Goal: Task Accomplishment & Management: Use online tool/utility

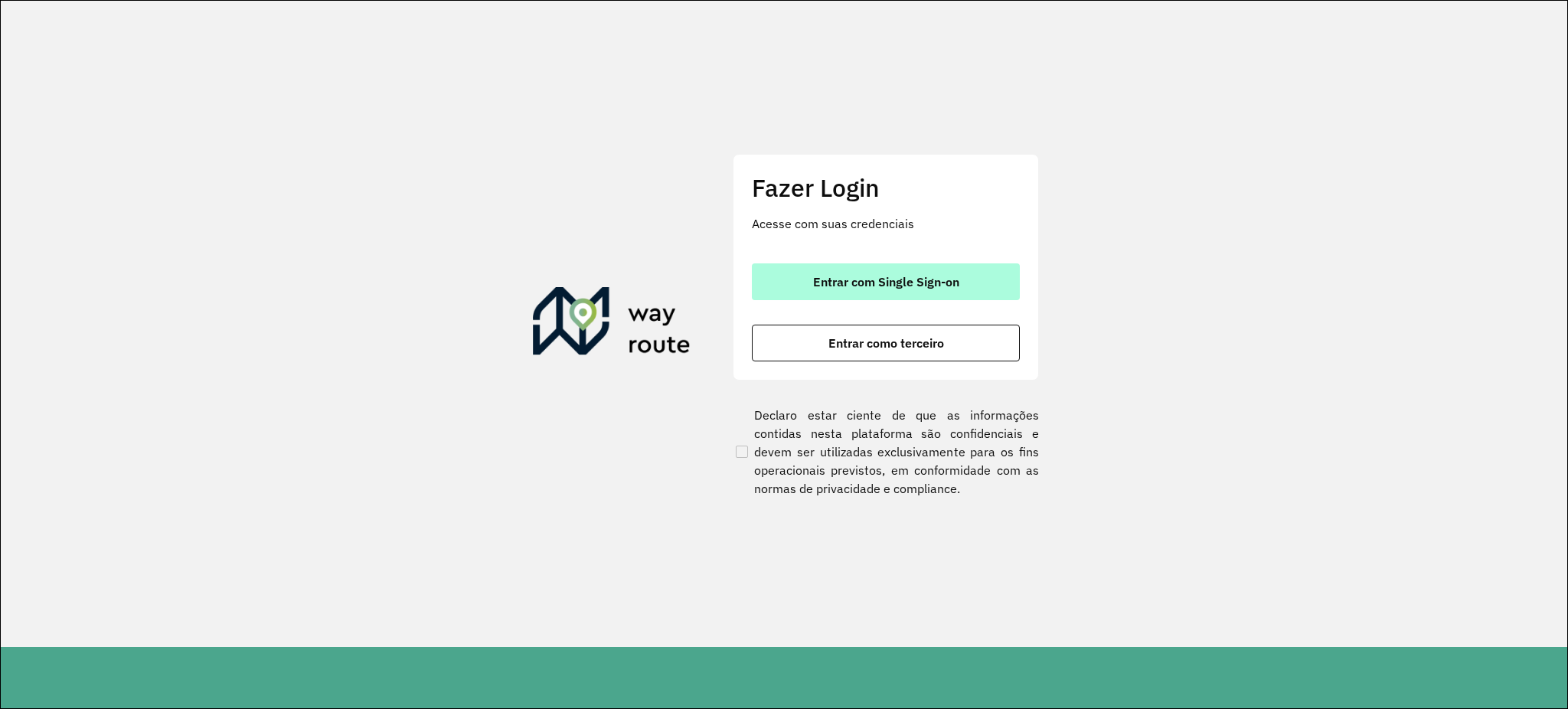
click at [978, 274] on button "Entrar com Single Sign-on" at bounding box center [886, 281] width 268 height 37
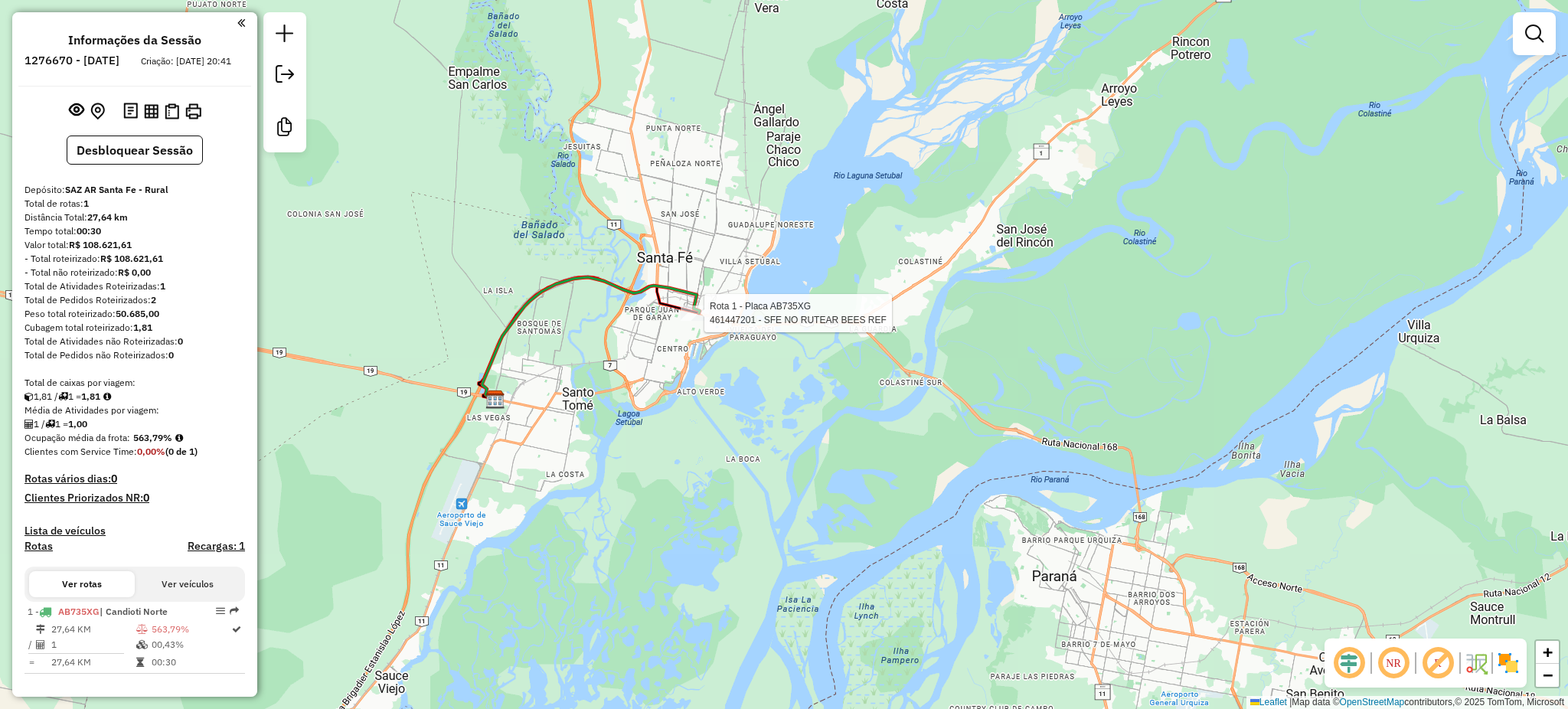
select select "**********"
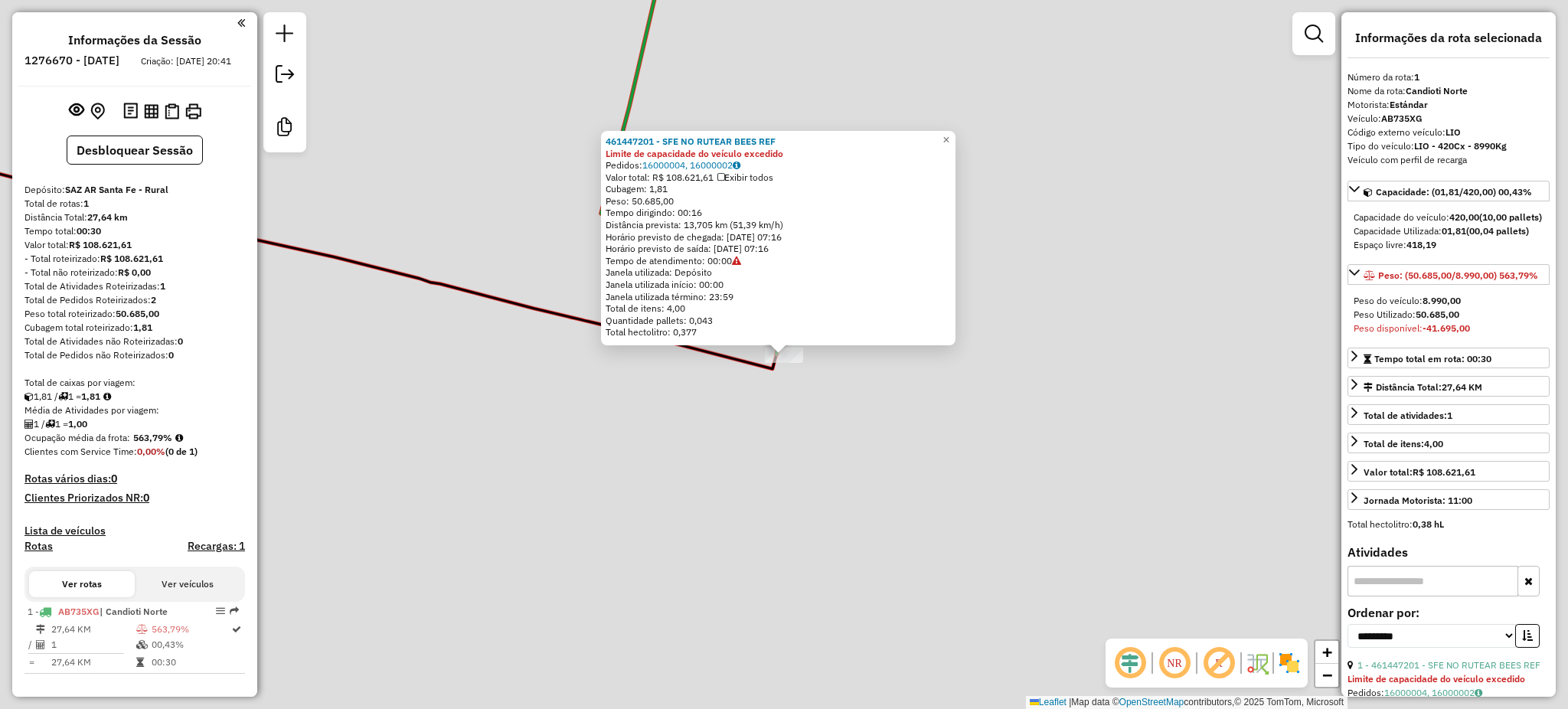
scroll to position [16, 0]
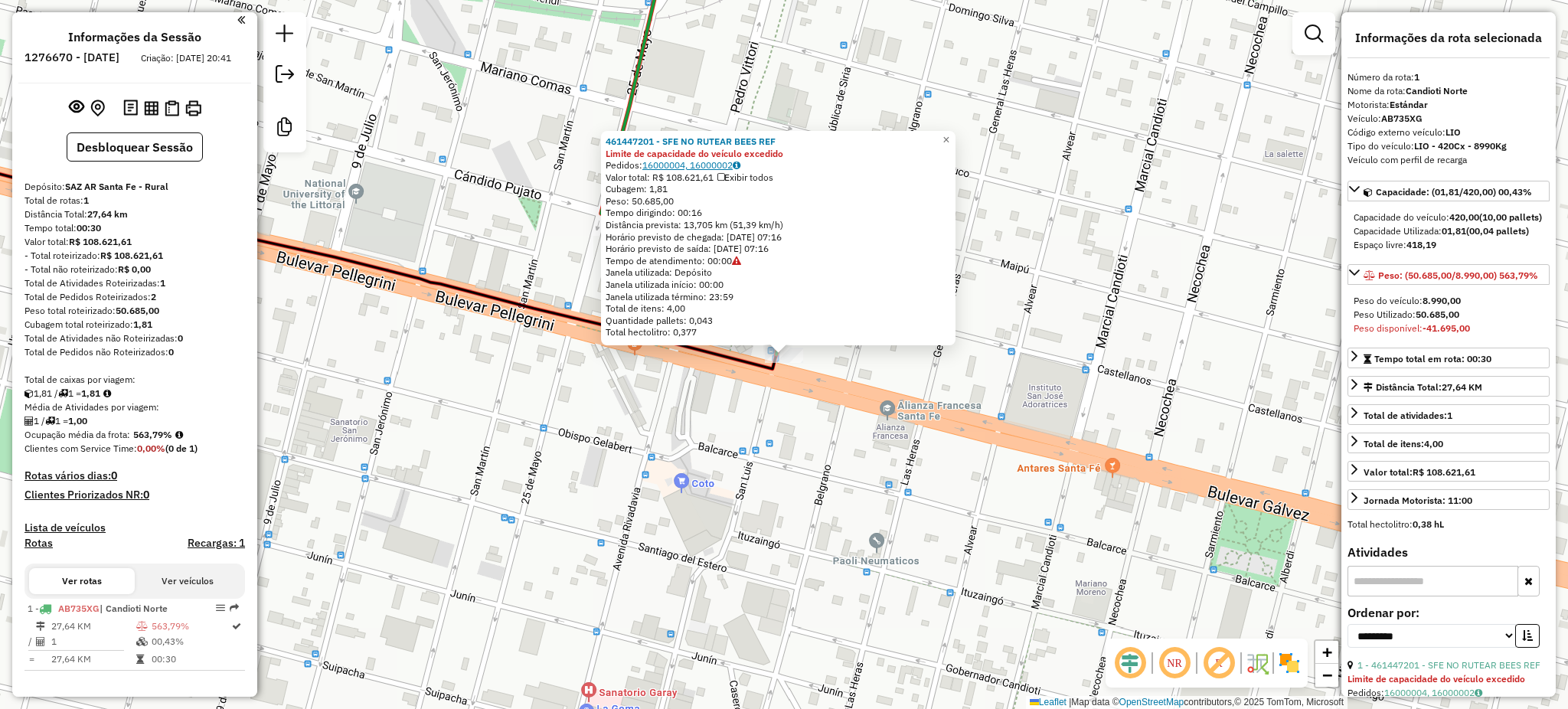
click at [718, 165] on link "16000004, 16000002" at bounding box center [691, 165] width 98 height 11
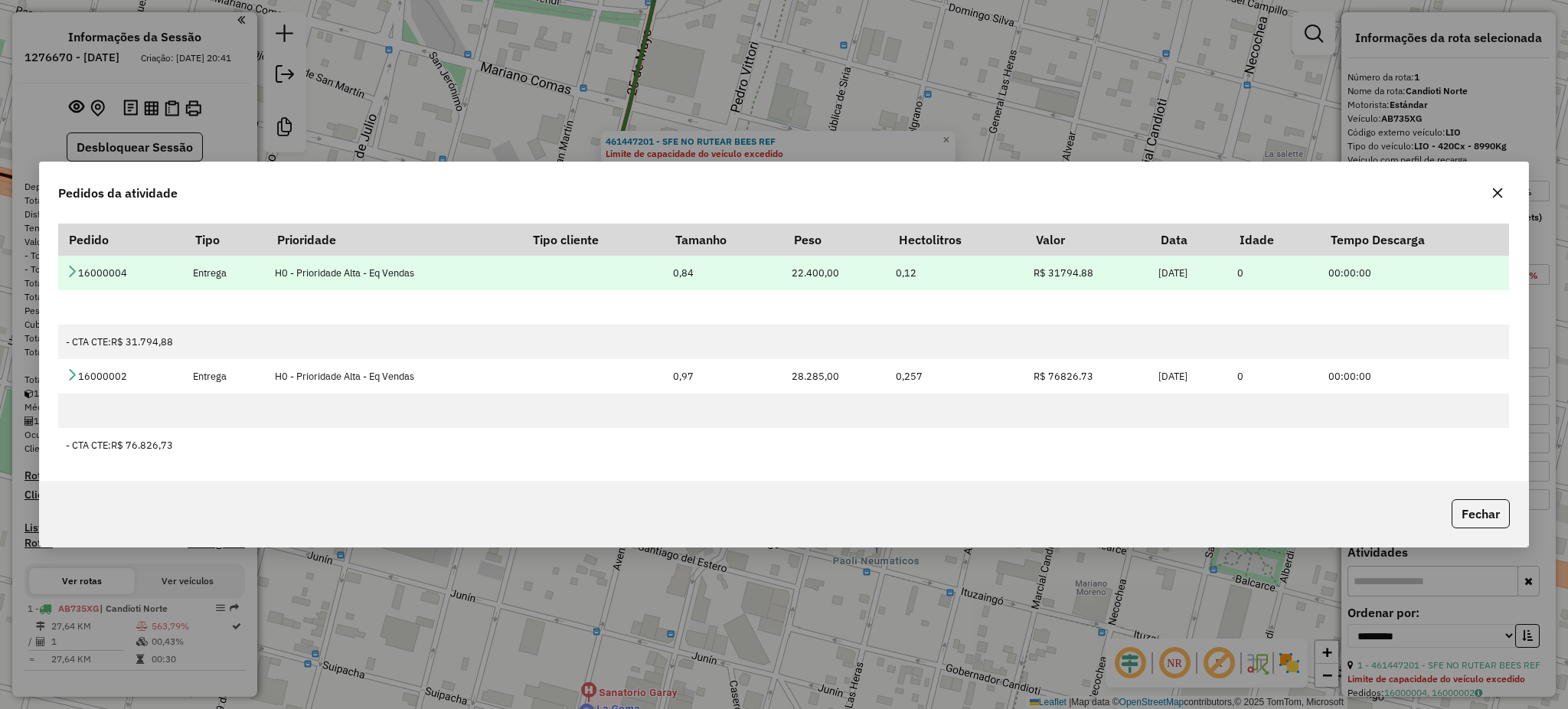
click at [70, 270] on icon at bounding box center [71, 271] width 12 height 12
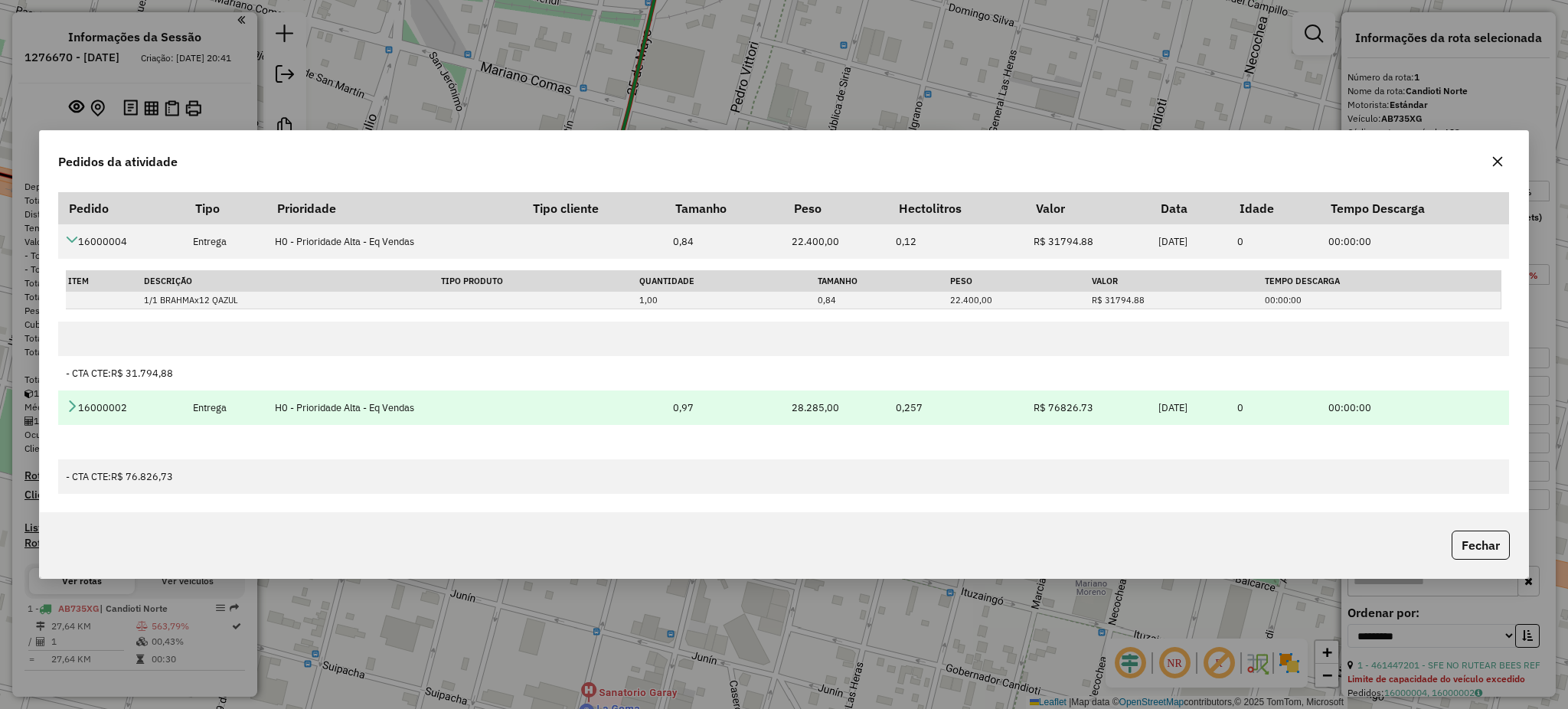
click at [74, 404] on icon at bounding box center [71, 405] width 12 height 12
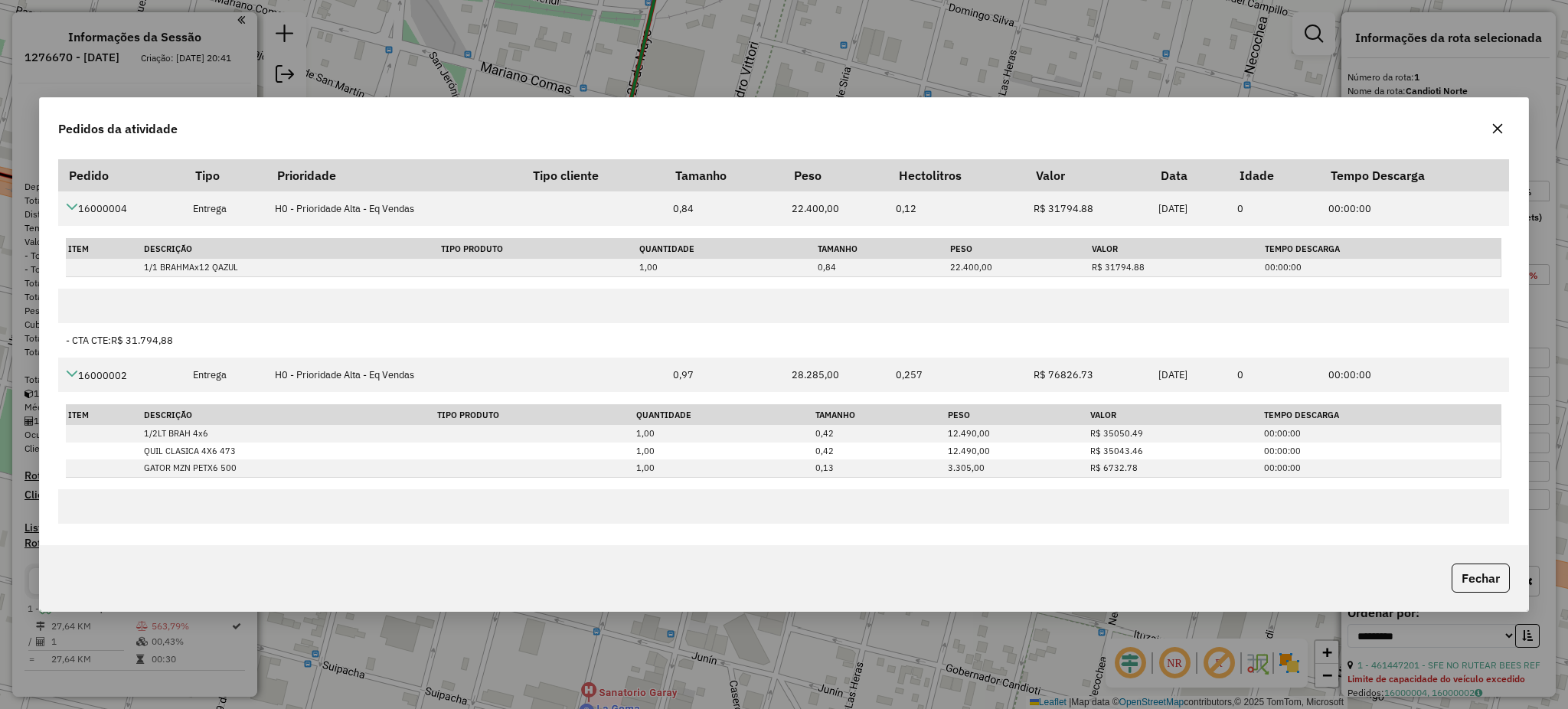
click at [212, 62] on div "Pedidos da atividade Pedido Tipo Prioridade Tipo cliente Tamanho Peso Hectolitr…" at bounding box center [784, 354] width 1568 height 709
click at [1505, 128] on button "button" at bounding box center [1498, 129] width 25 height 25
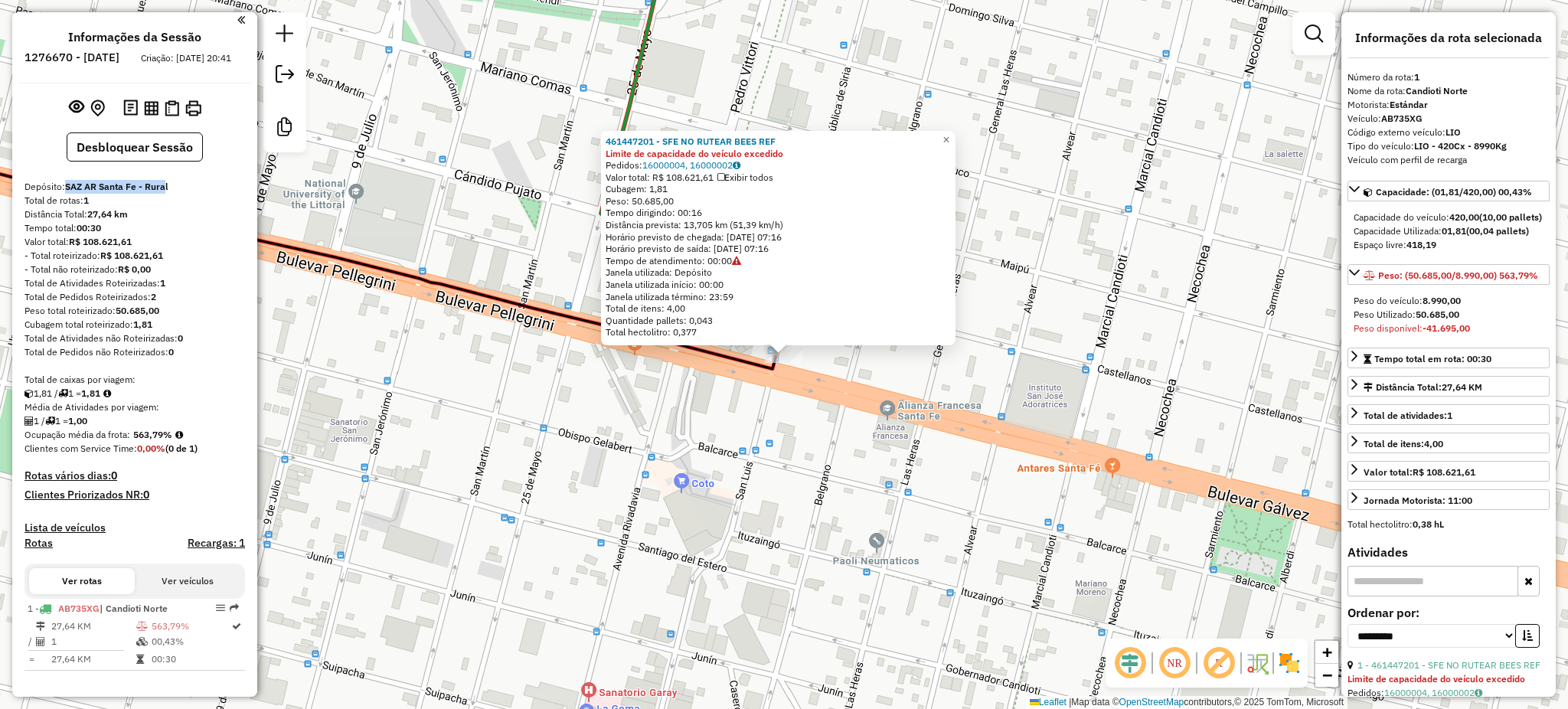
drag, startPoint x: 66, startPoint y: 188, endPoint x: 166, endPoint y: 179, distance: 100.4
click at [166, 180] on strong "SAZ AR Santa Fe - Rural" at bounding box center [117, 186] width 104 height 11
drag, startPoint x: 172, startPoint y: 185, endPoint x: 77, endPoint y: 191, distance: 95.2
click at [66, 184] on div "Depósito: SAZ AR Santa Fe - Rural" at bounding box center [135, 186] width 220 height 14
copy strong "SAZ AR Santa Fe - Rural"
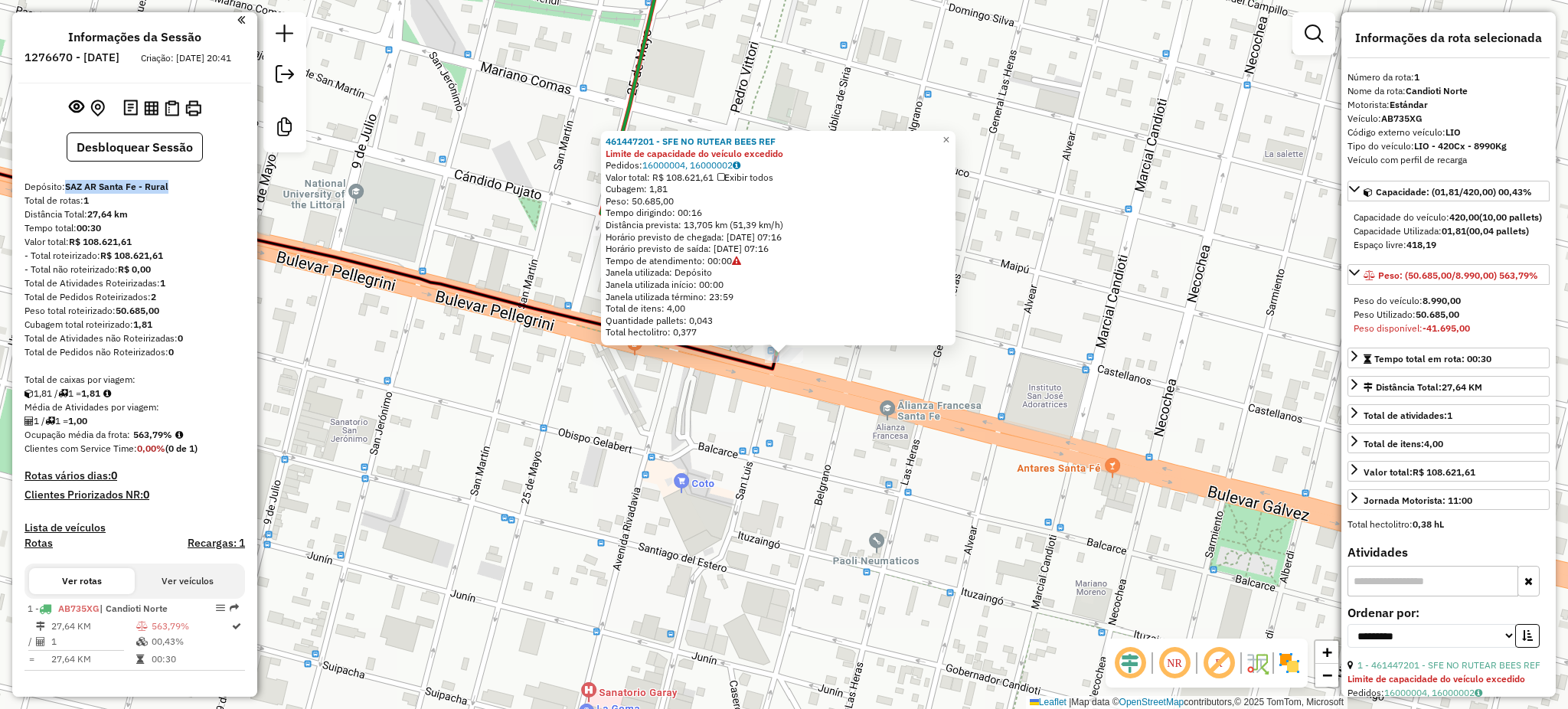
scroll to position [0, 0]
copy strong "SAZ AR Santa Fe - Rural"
drag, startPoint x: 770, startPoint y: 160, endPoint x: 698, endPoint y: 164, distance: 72.1
click at [698, 164] on div "Pedidos: 16000004, 16000002" at bounding box center [779, 165] width 346 height 12
copy link "16000002"
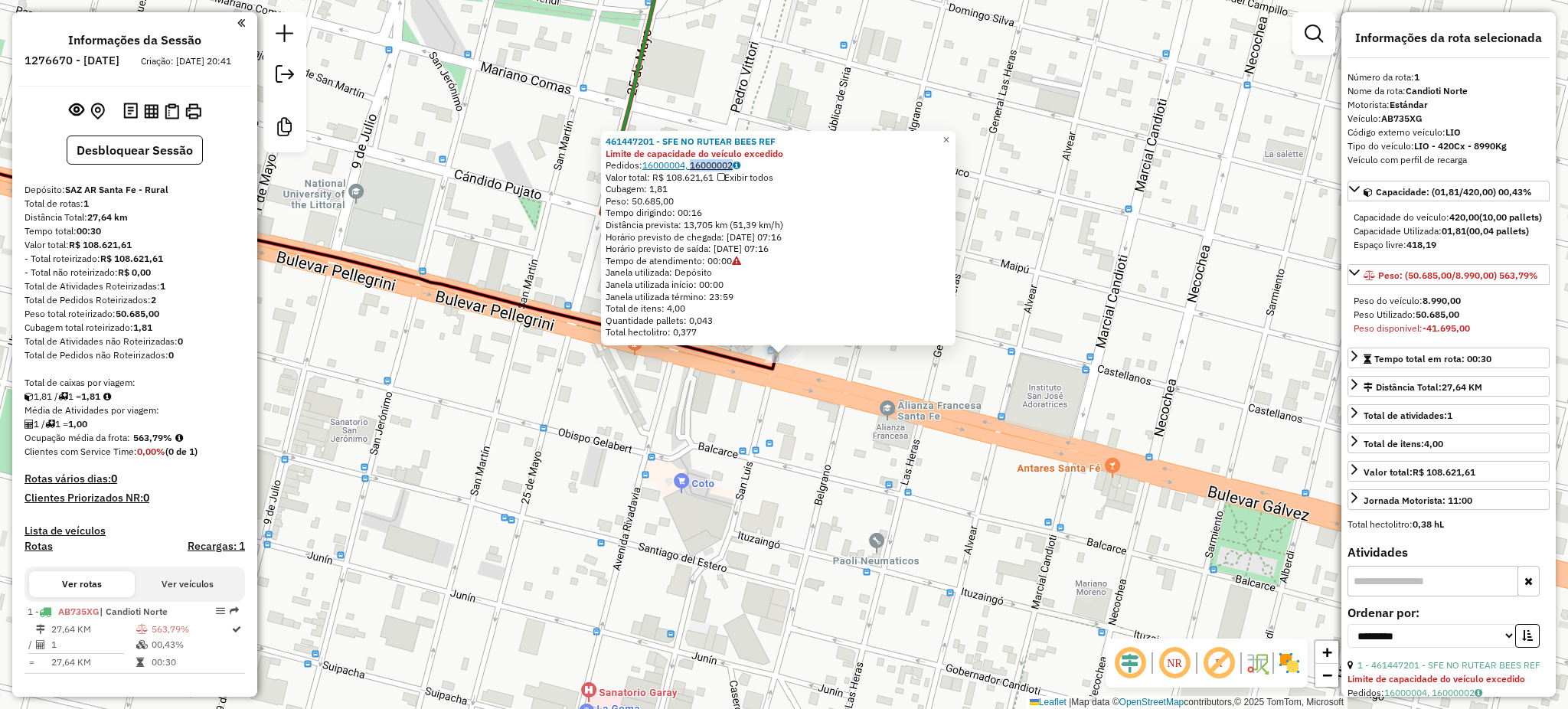
click at [727, 164] on link "16000004, 16000002" at bounding box center [691, 165] width 98 height 11
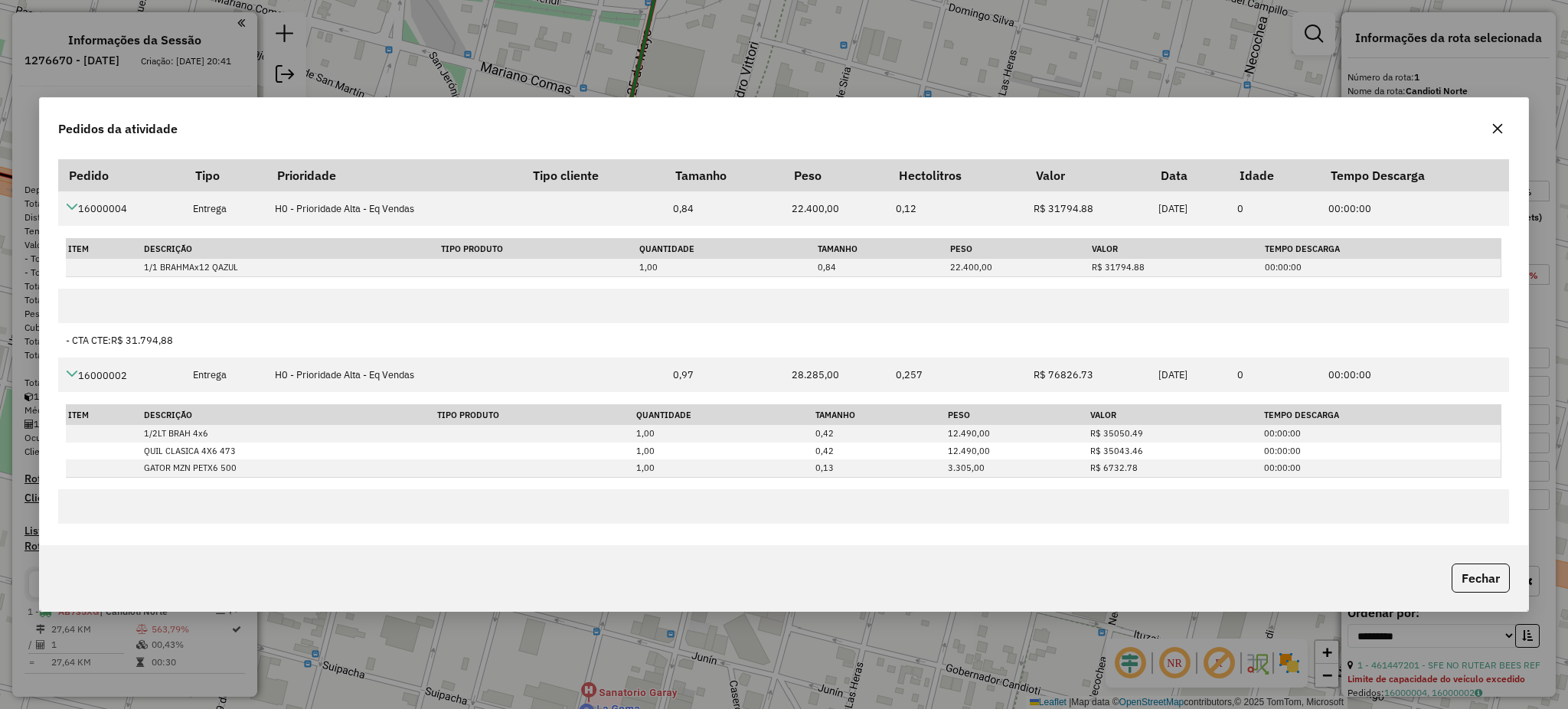
click at [124, 65] on div "Pedidos da atividade Pedido Tipo Prioridade Tipo cliente Tamanho Peso Hectolitr…" at bounding box center [784, 354] width 1568 height 709
click at [1500, 130] on icon "button" at bounding box center [1498, 129] width 9 height 9
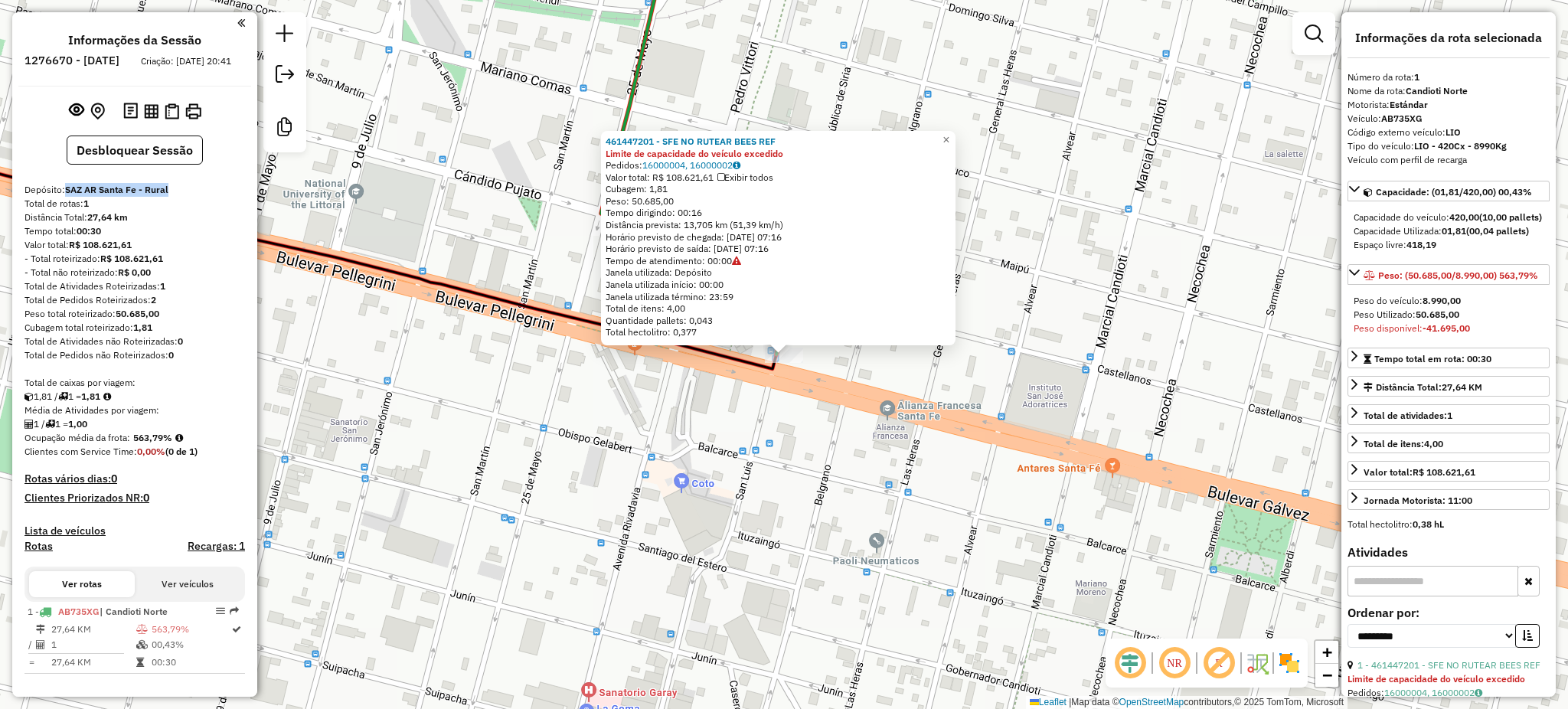
drag, startPoint x: 188, startPoint y: 196, endPoint x: 67, endPoint y: 202, distance: 121.1
click at [66, 196] on div "Depósito: SAZ AR Santa Fe - Rural" at bounding box center [135, 190] width 220 height 14
copy strong "SAZ AR Santa Fe - Rural"
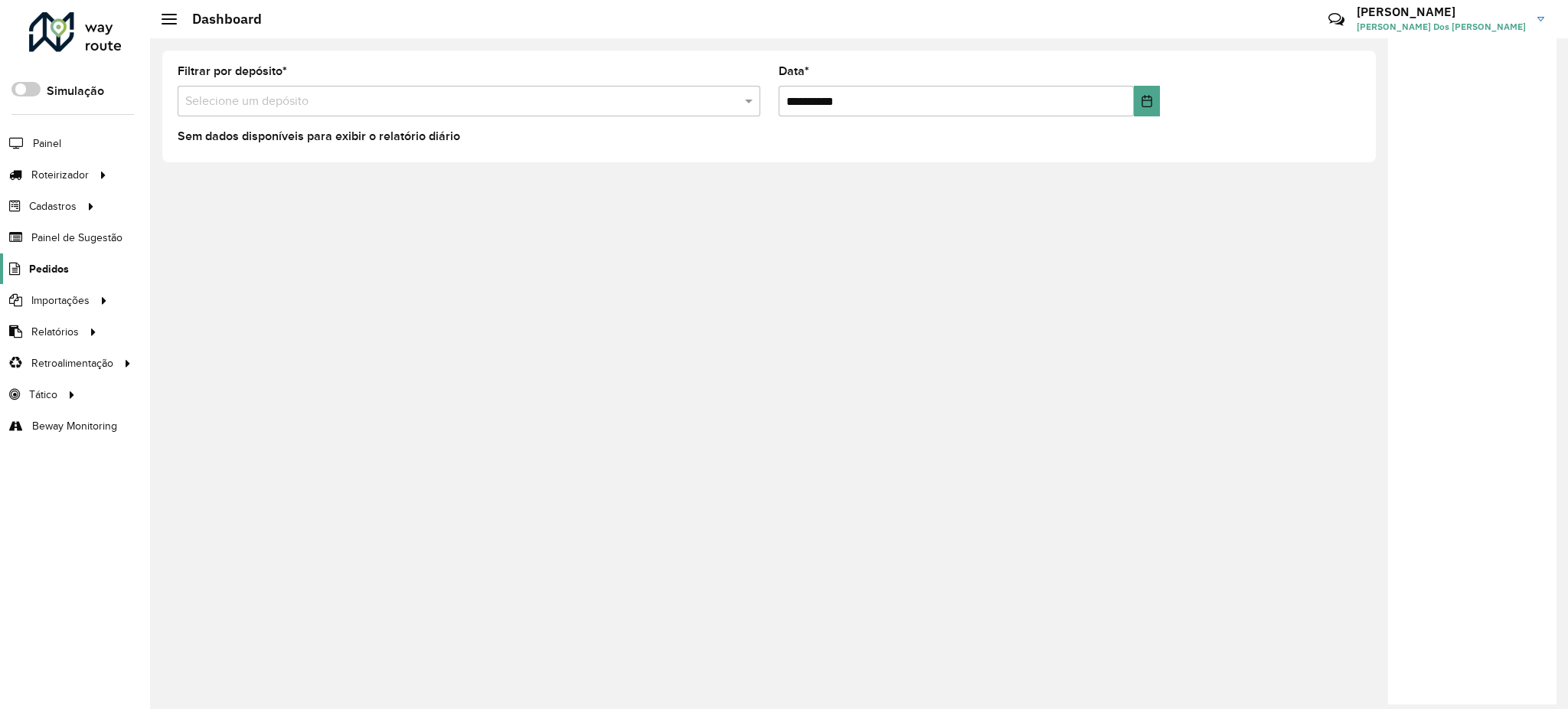
click at [44, 265] on span "Pedidos" at bounding box center [49, 269] width 40 height 16
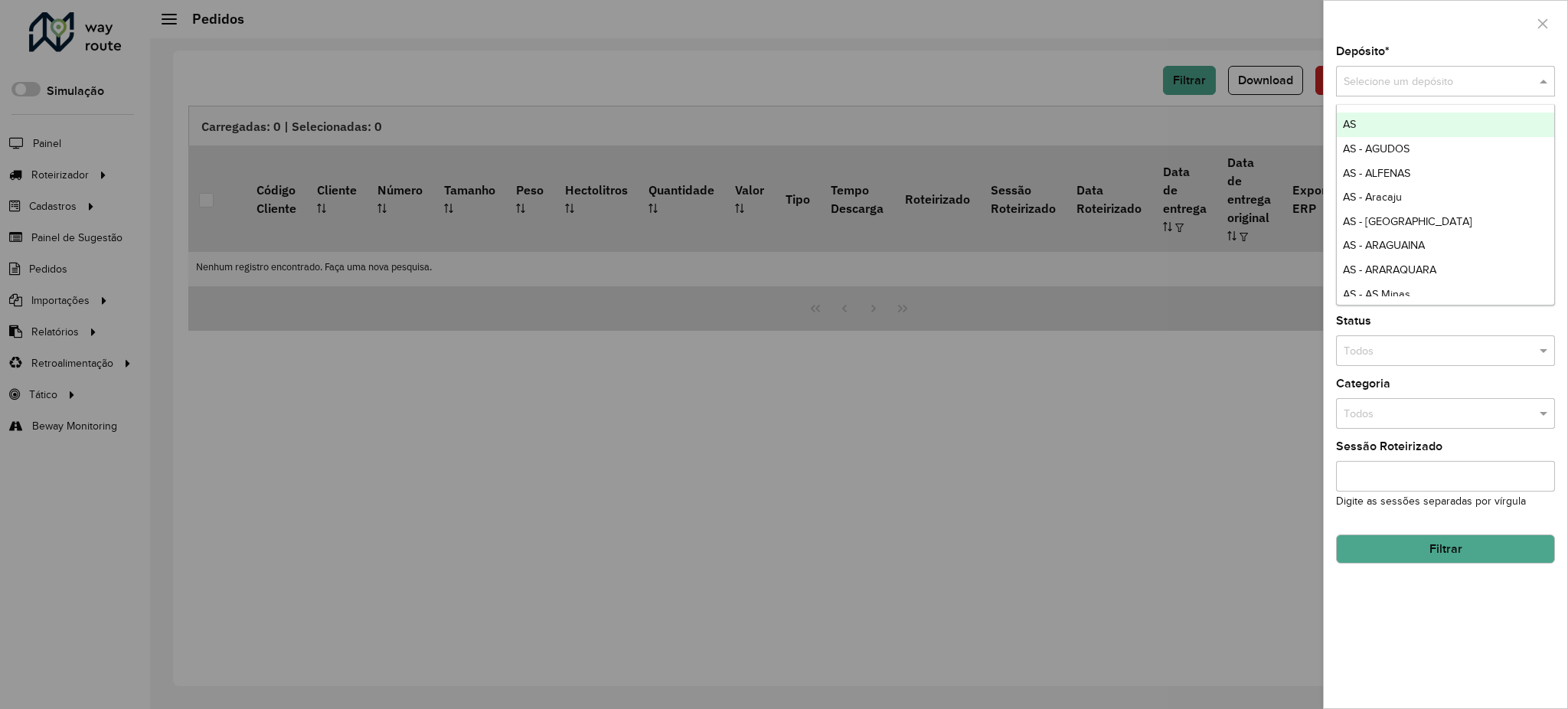
click at [1429, 81] on input "text" at bounding box center [1430, 82] width 173 height 17
paste input "**********"
type input "**********"
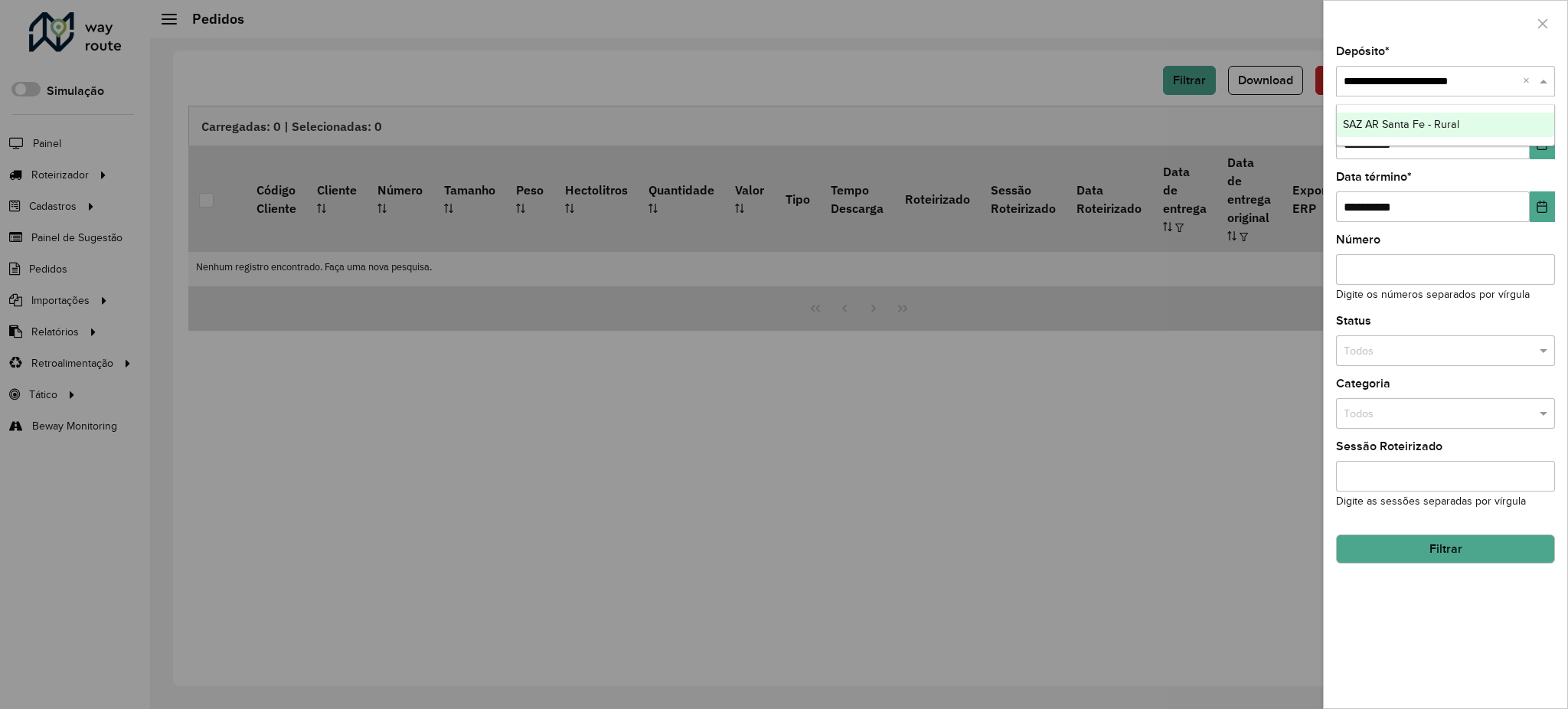
click at [1432, 106] on ng-dropdown-panel "SAZ AR Santa Fe - Rural" at bounding box center [1445, 125] width 219 height 42
click at [1434, 121] on span "SAZ AR Santa Fe - Rural" at bounding box center [1401, 123] width 117 height 12
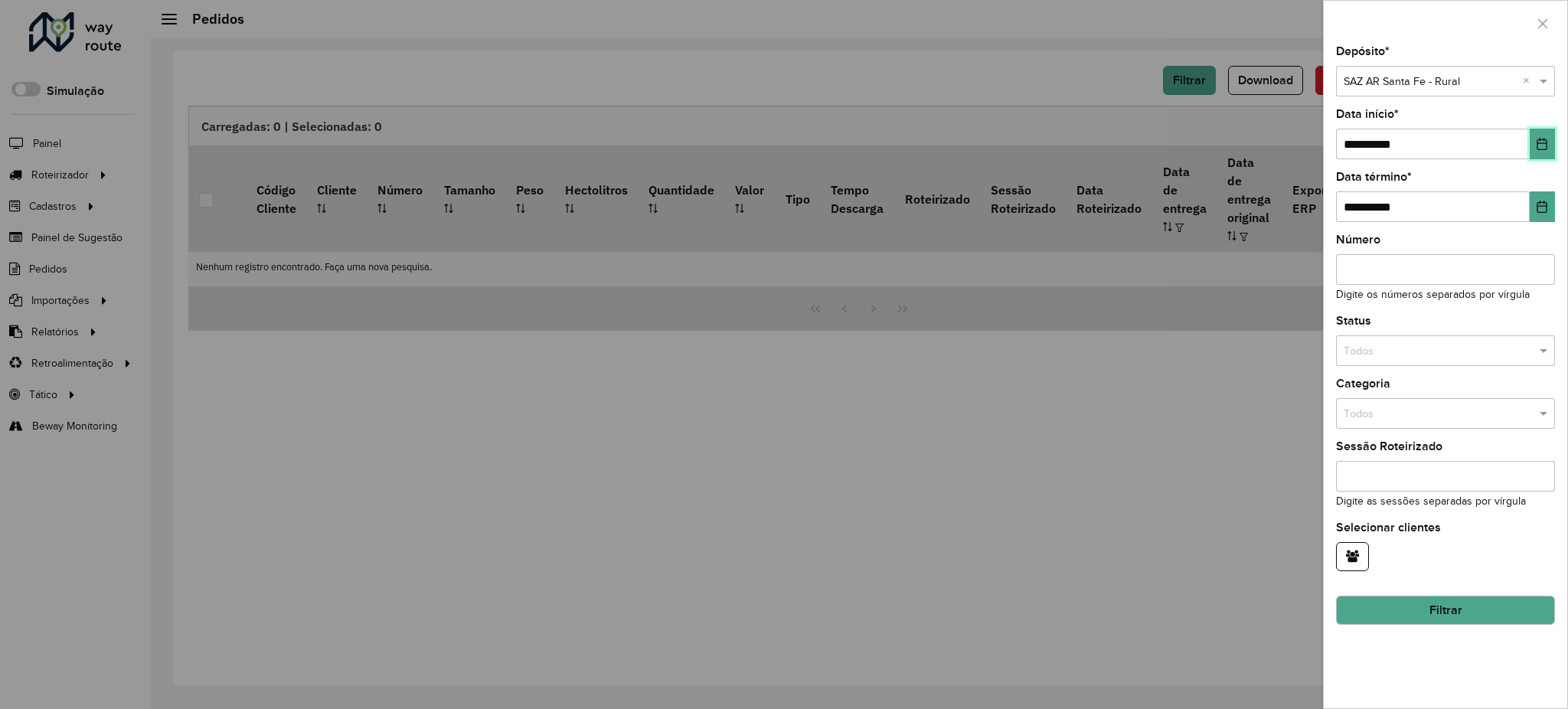
click at [1540, 154] on button "Choose Date" at bounding box center [1542, 143] width 26 height 30
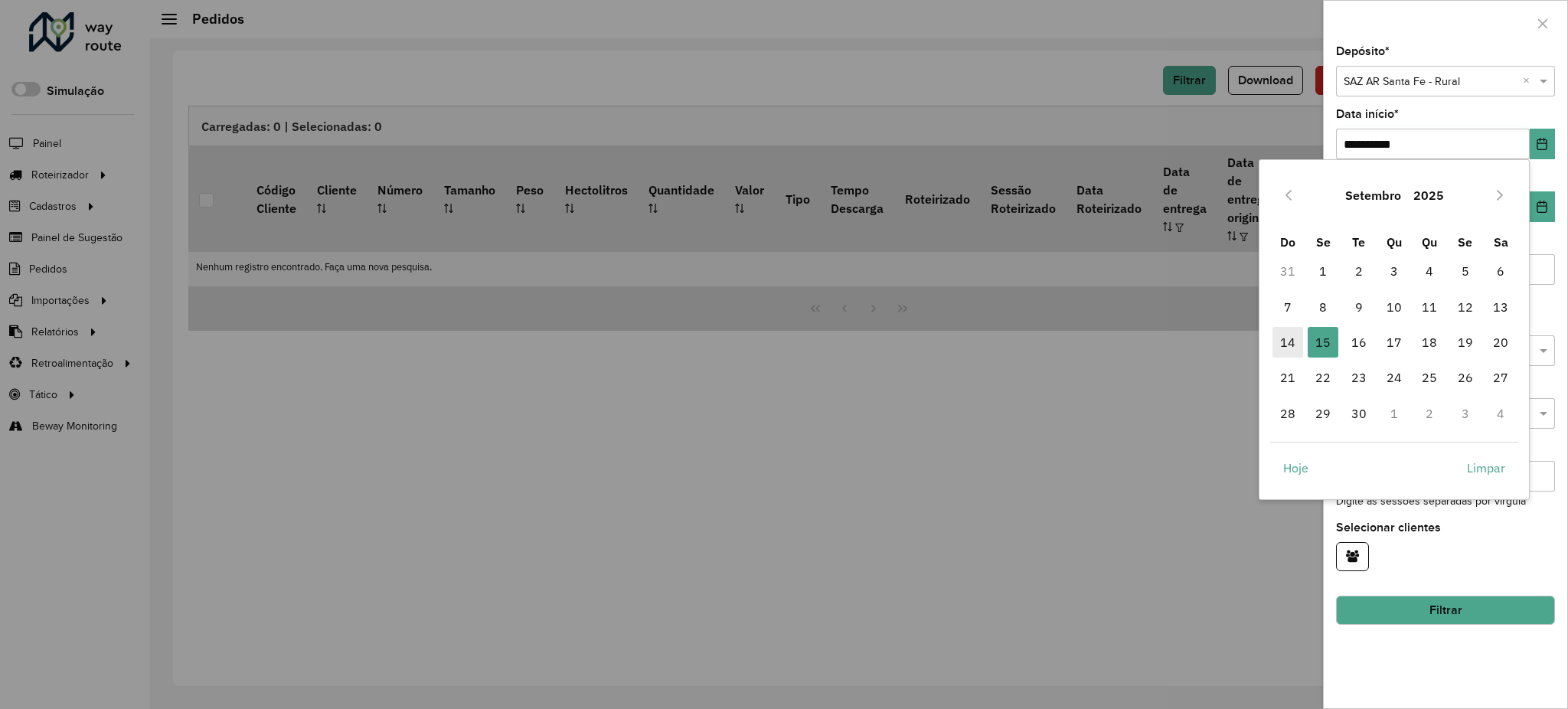
click at [1289, 342] on span "14" at bounding box center [1288, 342] width 30 height 30
type input "**********"
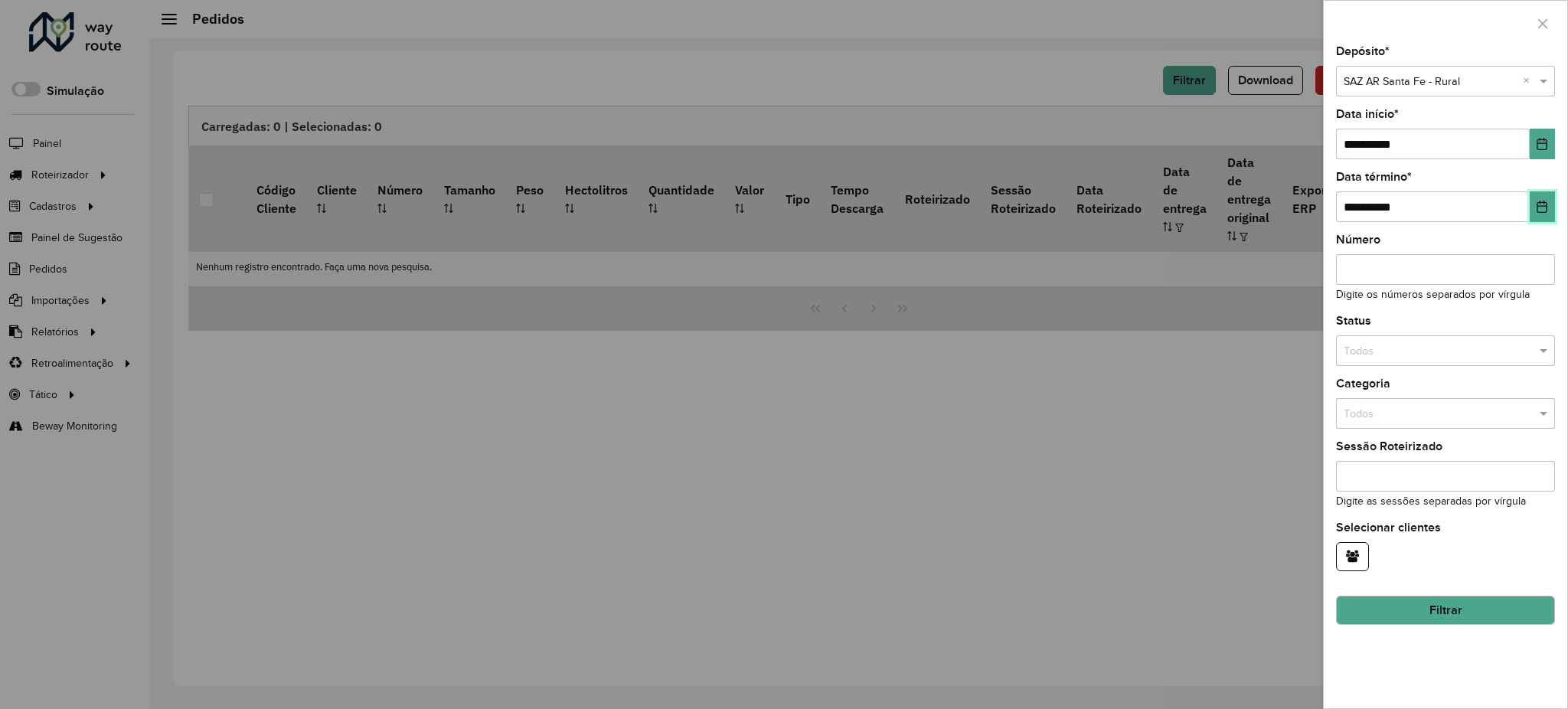
click at [1540, 219] on button "Choose Date" at bounding box center [1542, 207] width 26 height 30
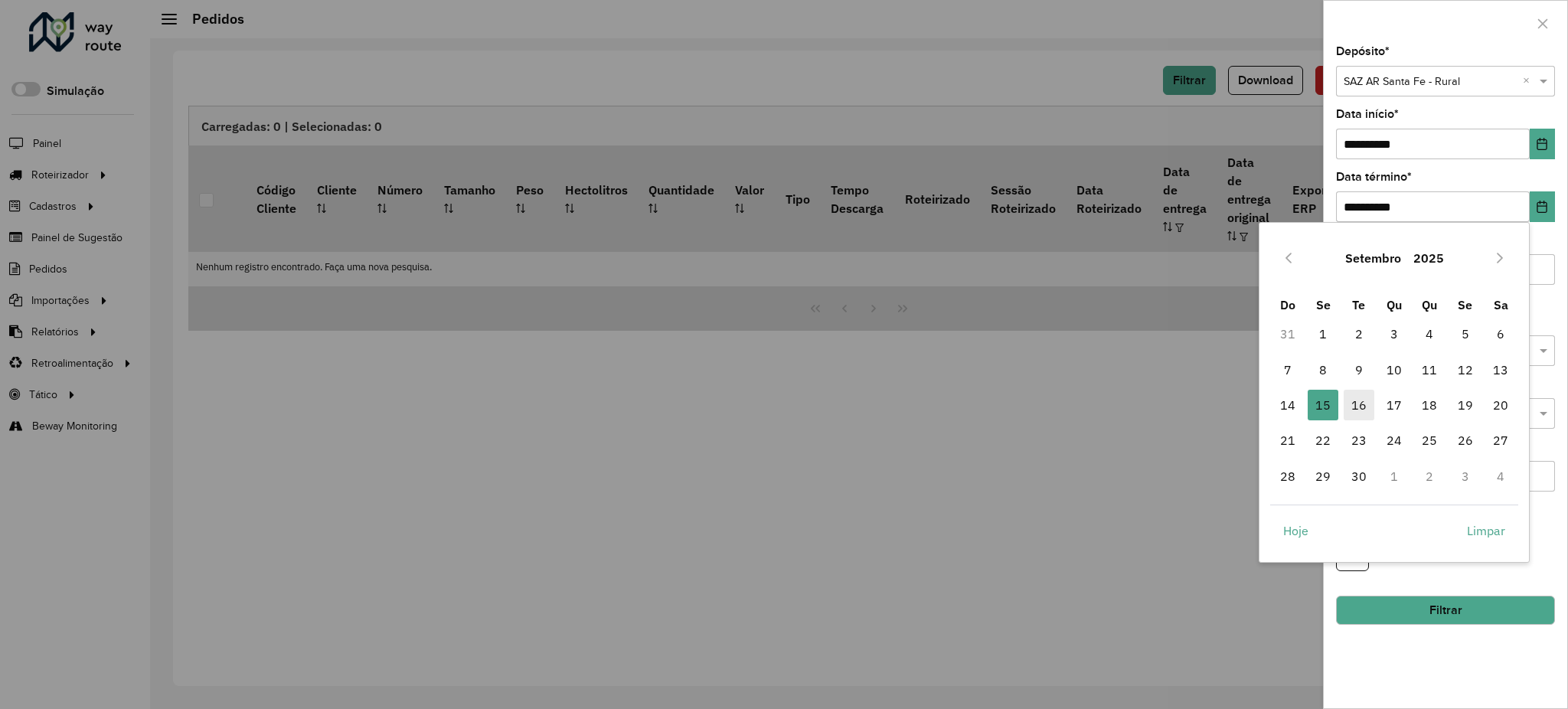
click at [1361, 401] on span "16" at bounding box center [1359, 404] width 30 height 30
type input "**********"
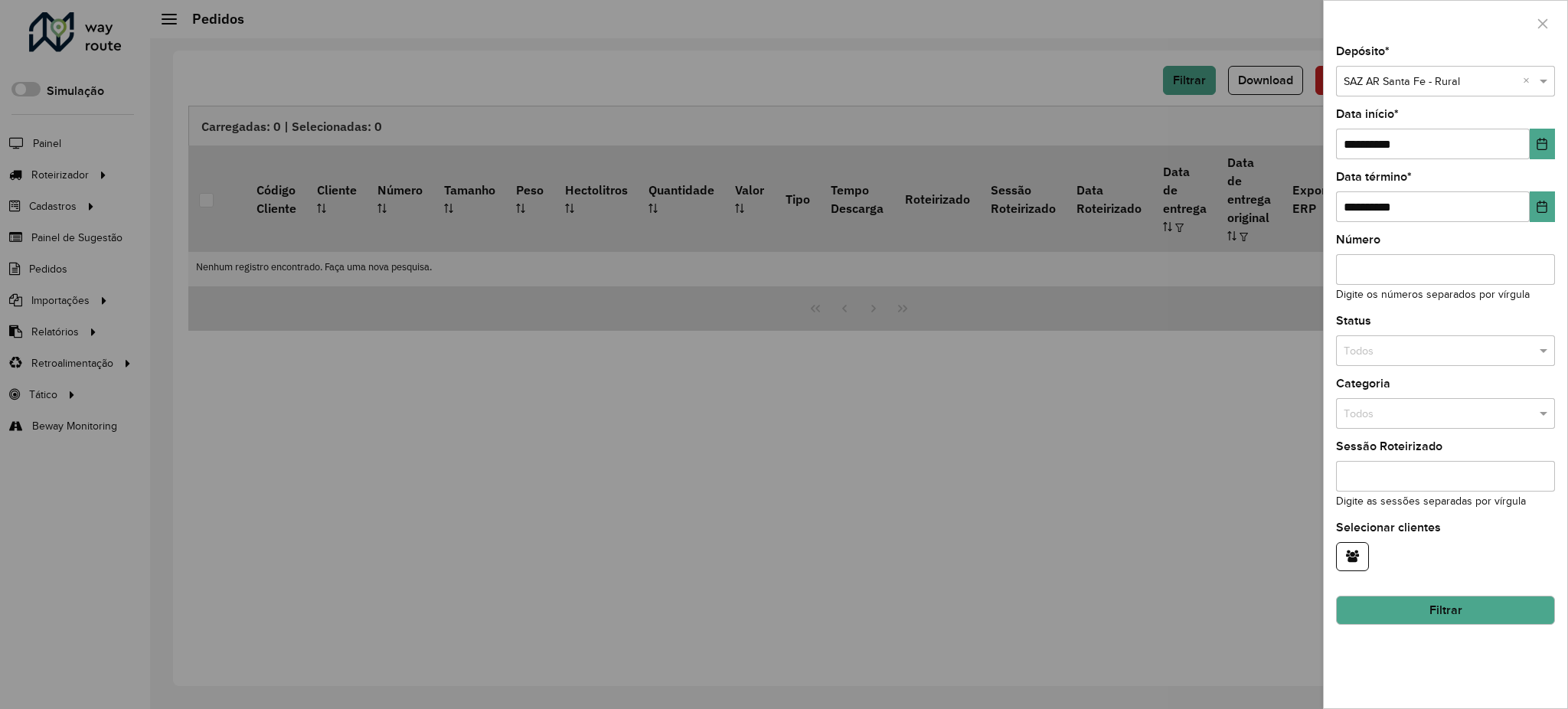
click at [1425, 605] on button "Filtrar" at bounding box center [1445, 609] width 219 height 29
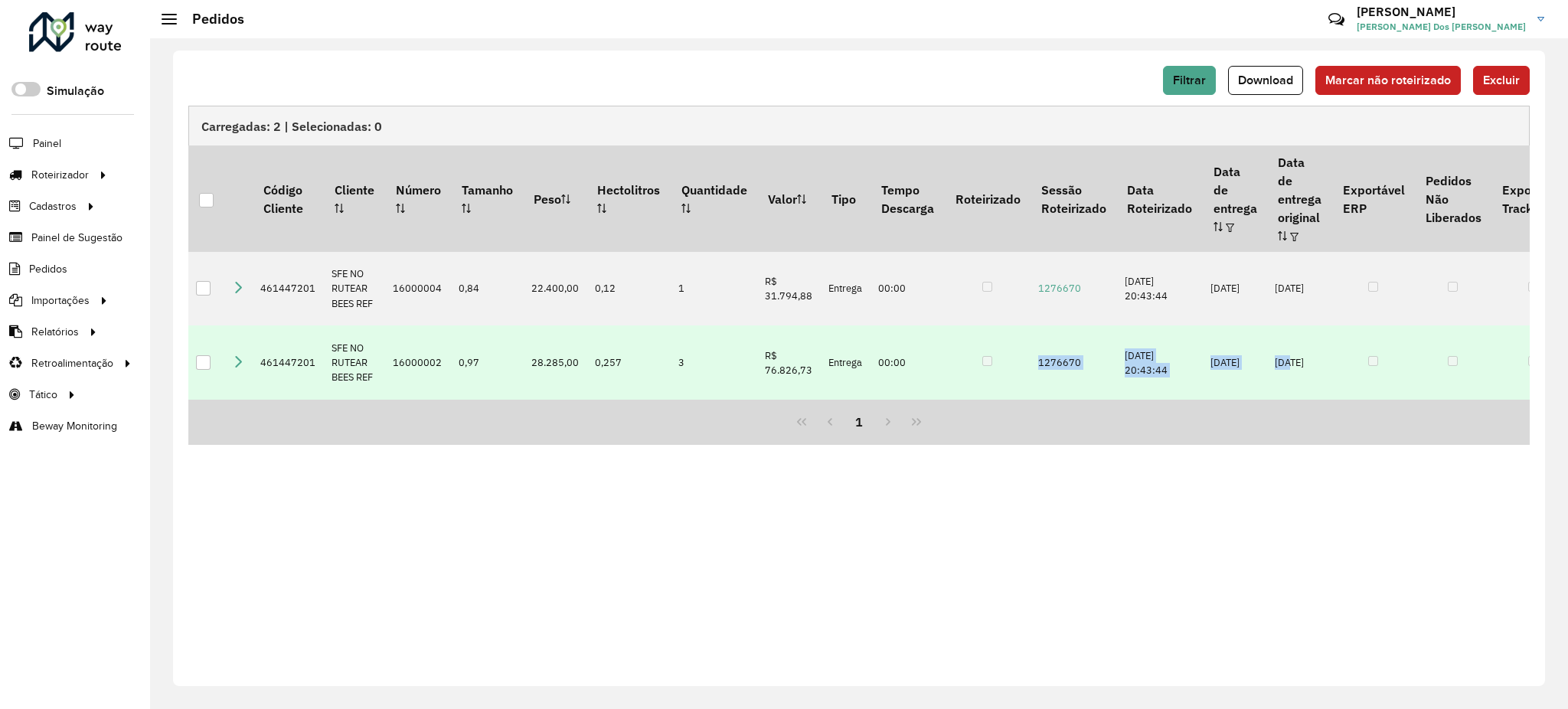
drag, startPoint x: 1014, startPoint y: 381, endPoint x: 1294, endPoint y: 378, distance: 280.0
click at [1294, 378] on tr "461447201 SFE NO RUTEAR BEES REF 16000002 0,97 28.285,00 0,257 3 R$ 76.826,73 E…" at bounding box center [1126, 363] width 1877 height 74
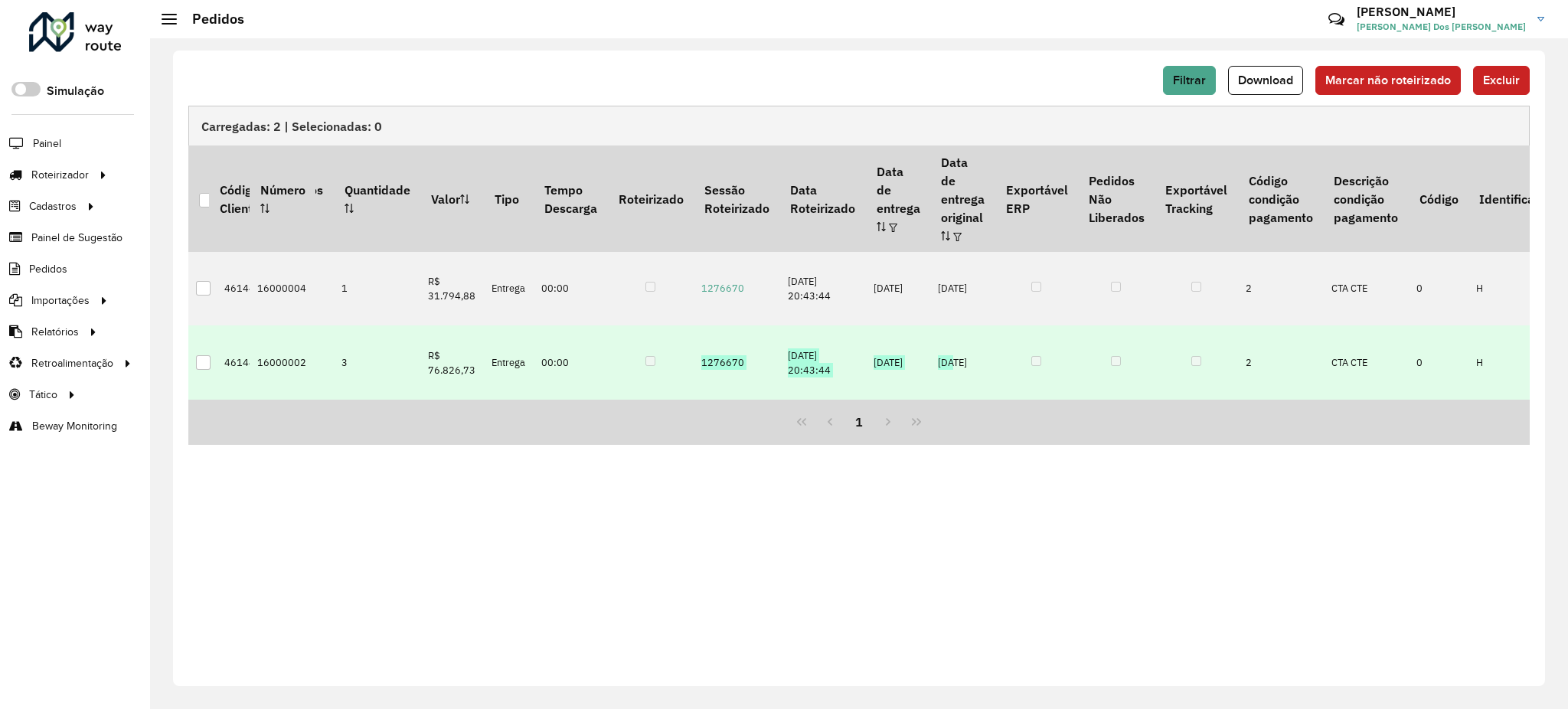
scroll to position [0, 541]
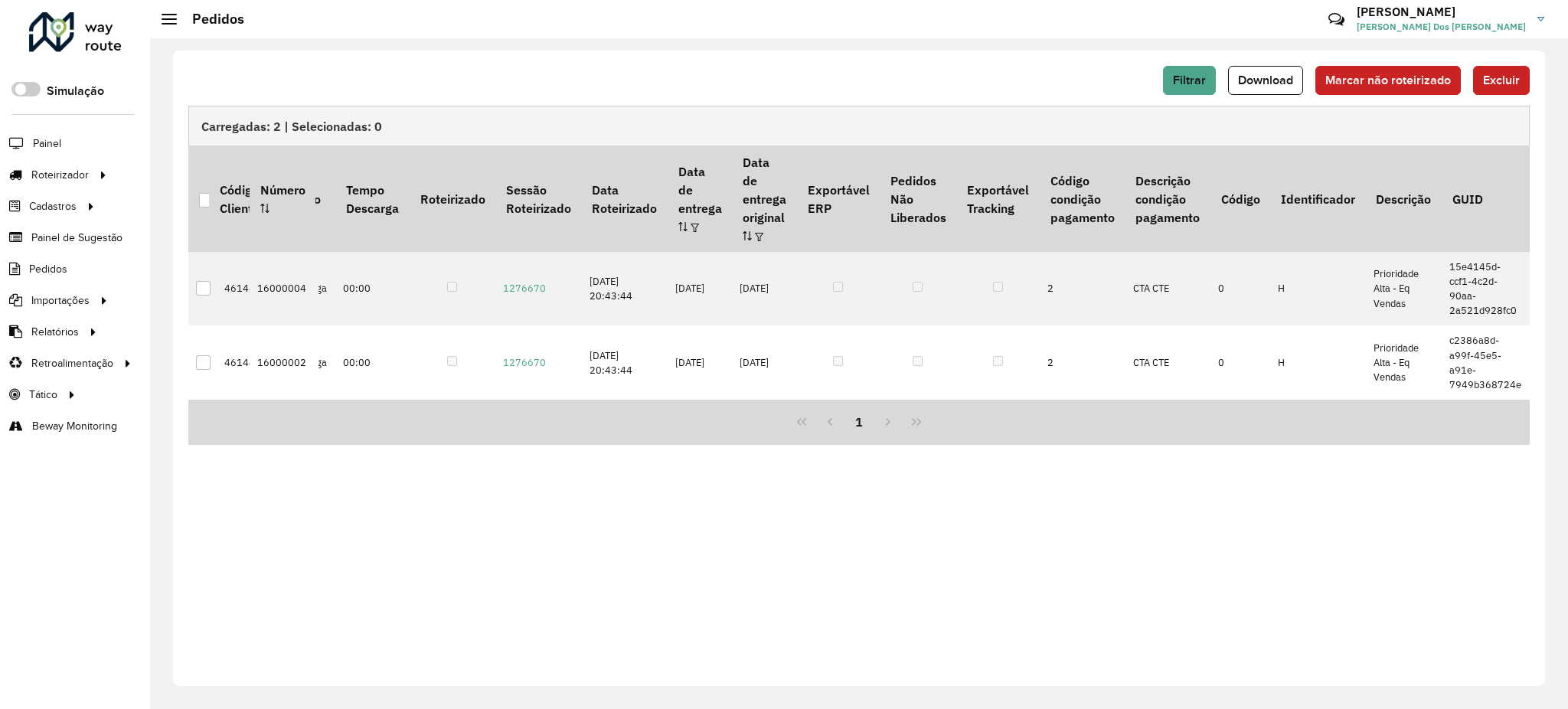
click at [1304, 506] on div "Filtrar Download Marcar não roteirizado Excluir Carregadas: 2 | Selecionadas: 0…" at bounding box center [859, 367] width 1372 height 635
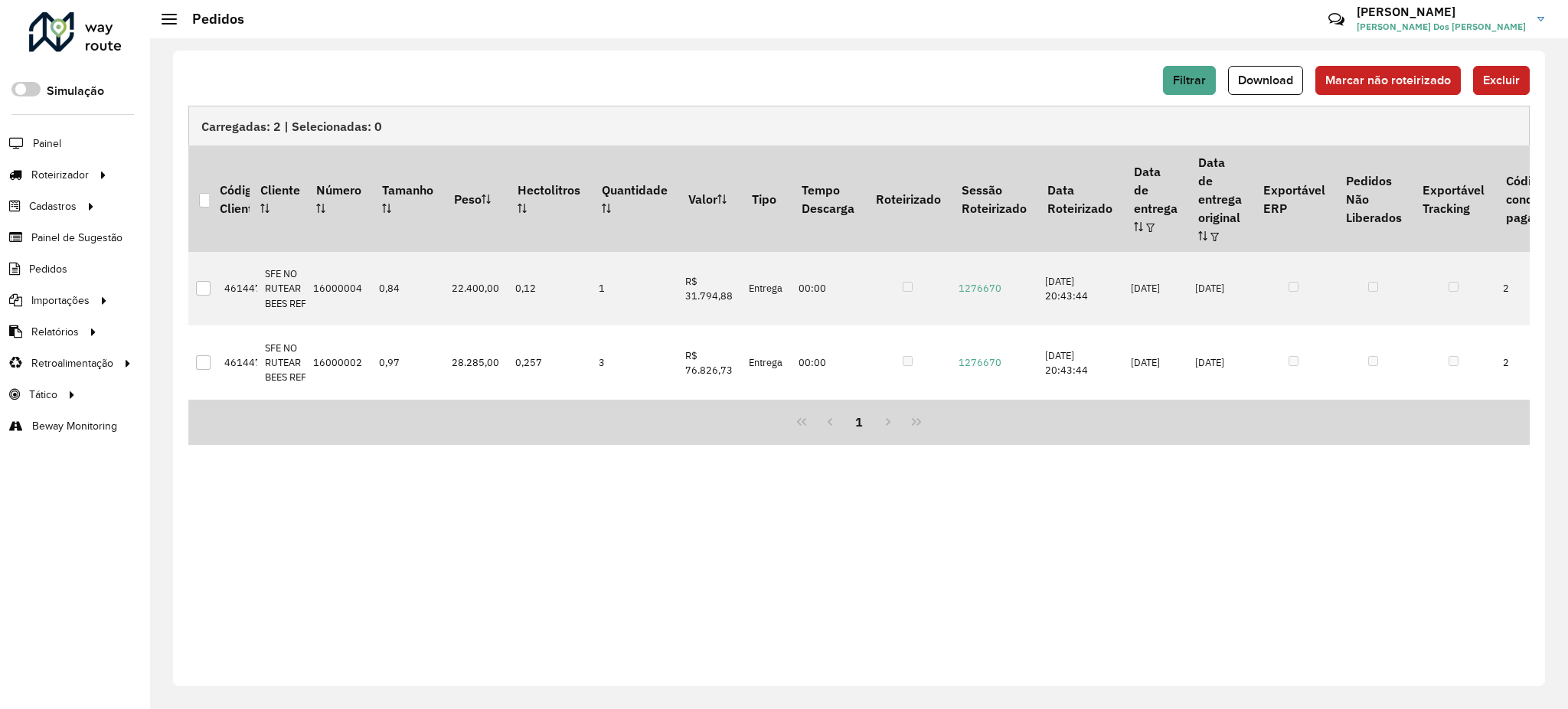
scroll to position [0, 0]
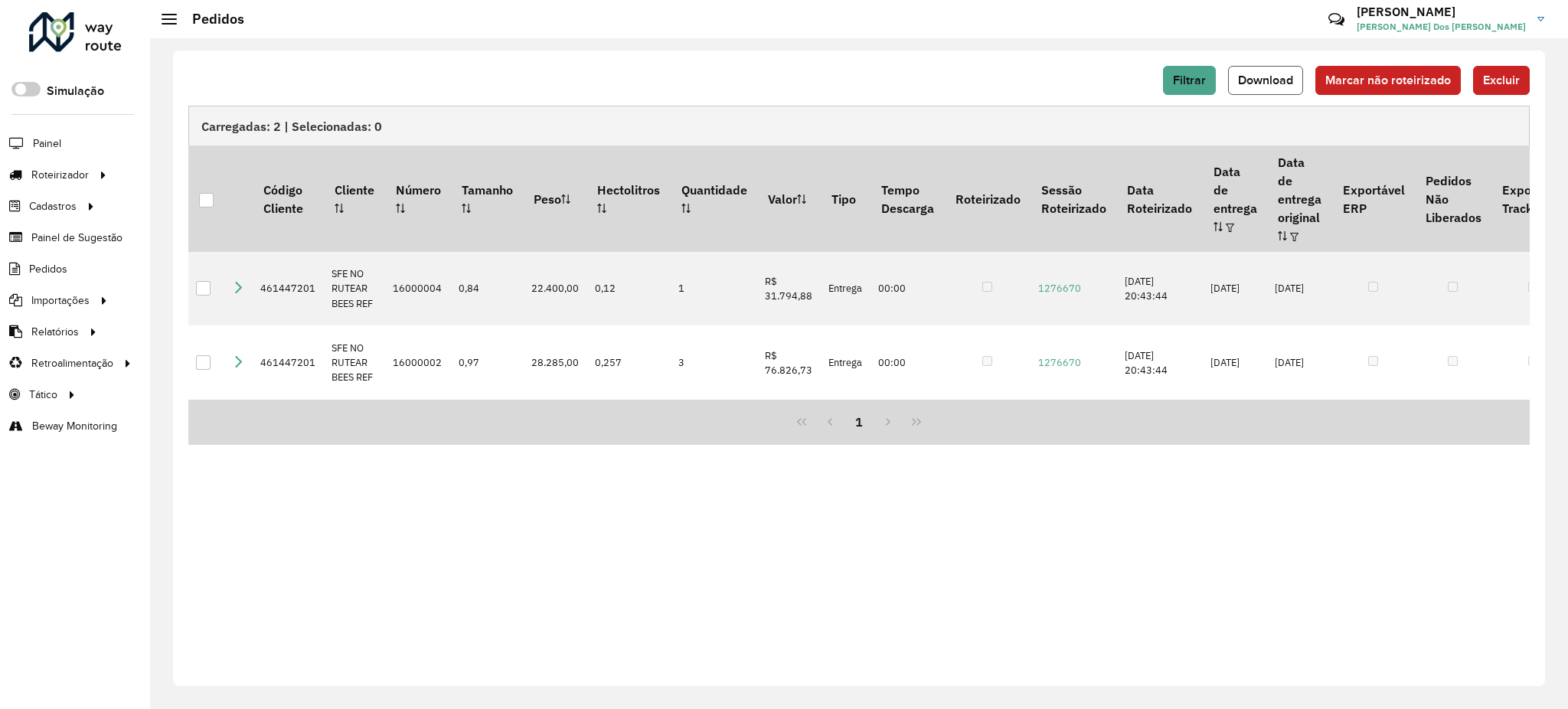
click at [1237, 70] on button "Download" at bounding box center [1265, 80] width 75 height 29
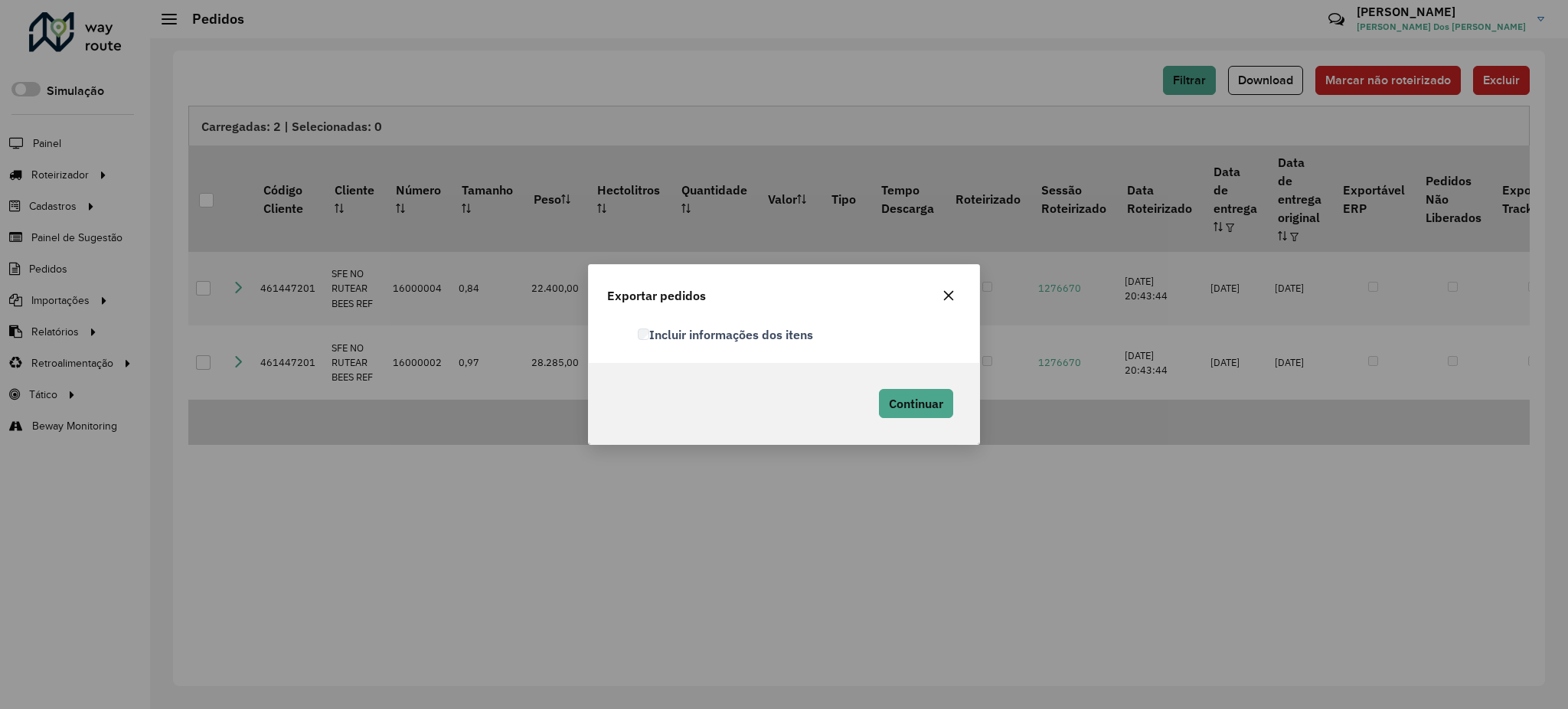
click at [726, 332] on label "Incluir informações dos itens" at bounding box center [726, 334] width 176 height 18
click at [914, 403] on span "Continuar" at bounding box center [916, 403] width 54 height 15
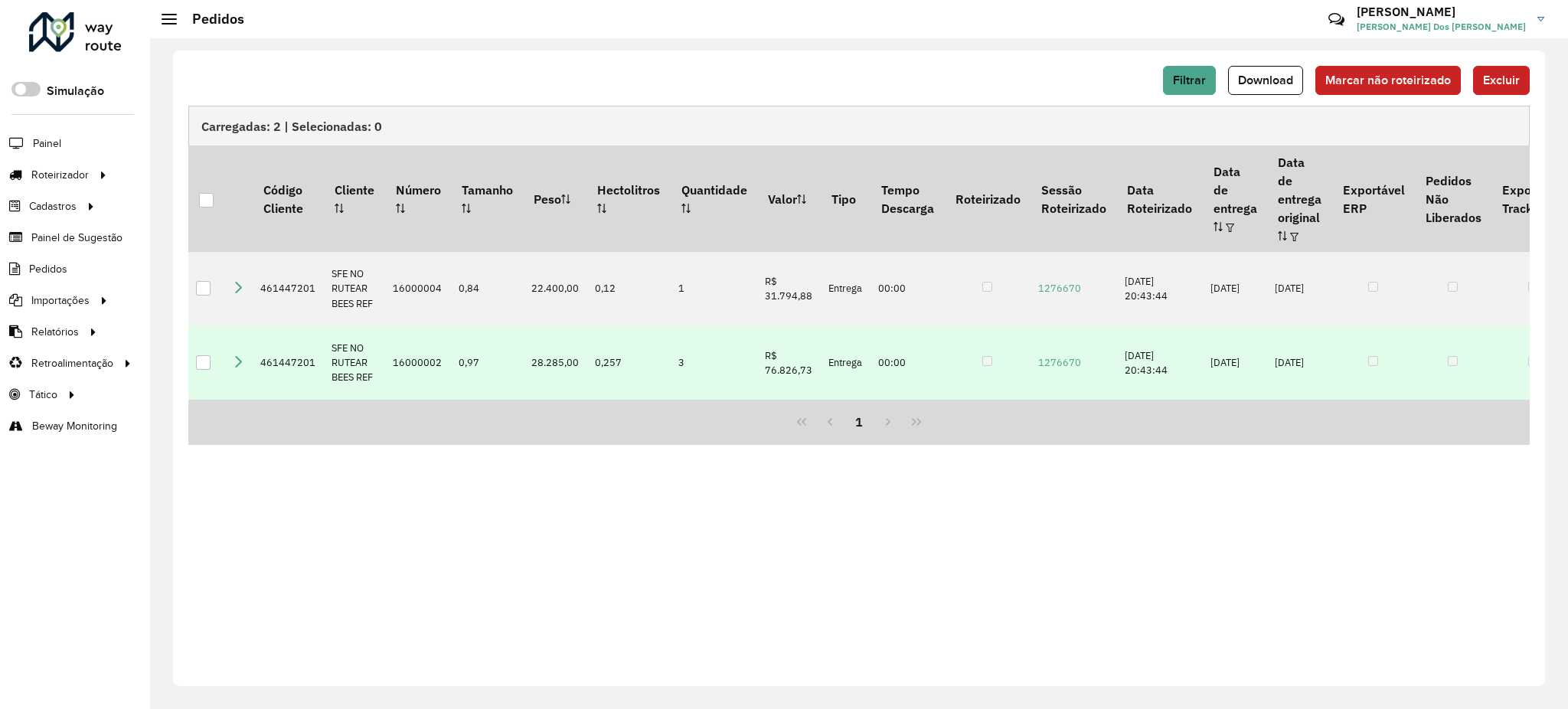
click at [417, 344] on td "16000002" at bounding box center [418, 363] width 66 height 74
copy td "16000002"
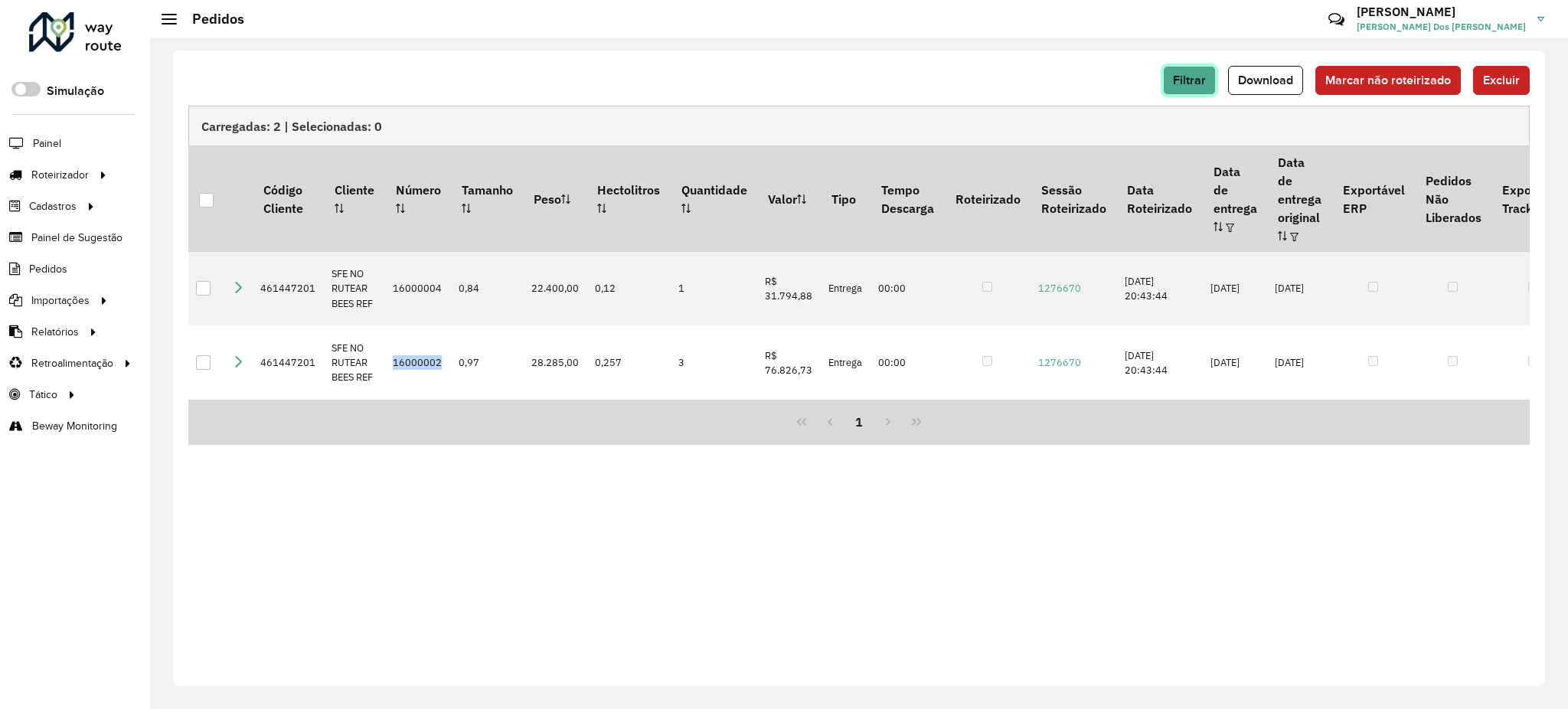
click at [1170, 73] on button "Filtrar" at bounding box center [1190, 80] width 53 height 29
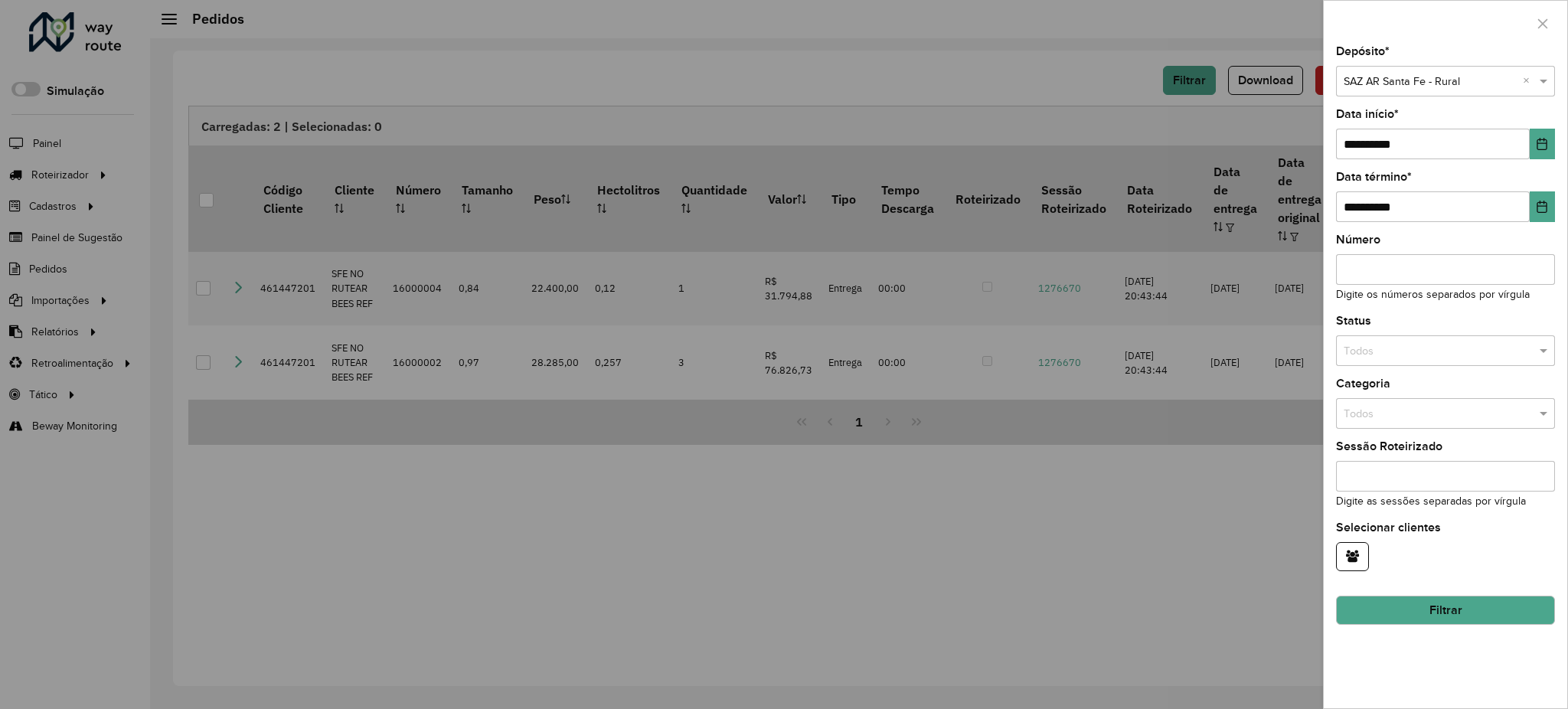
click at [1426, 267] on input "Número" at bounding box center [1445, 270] width 219 height 30
paste input "********"
type input "********"
click at [1431, 602] on button "Filtrar" at bounding box center [1445, 609] width 219 height 29
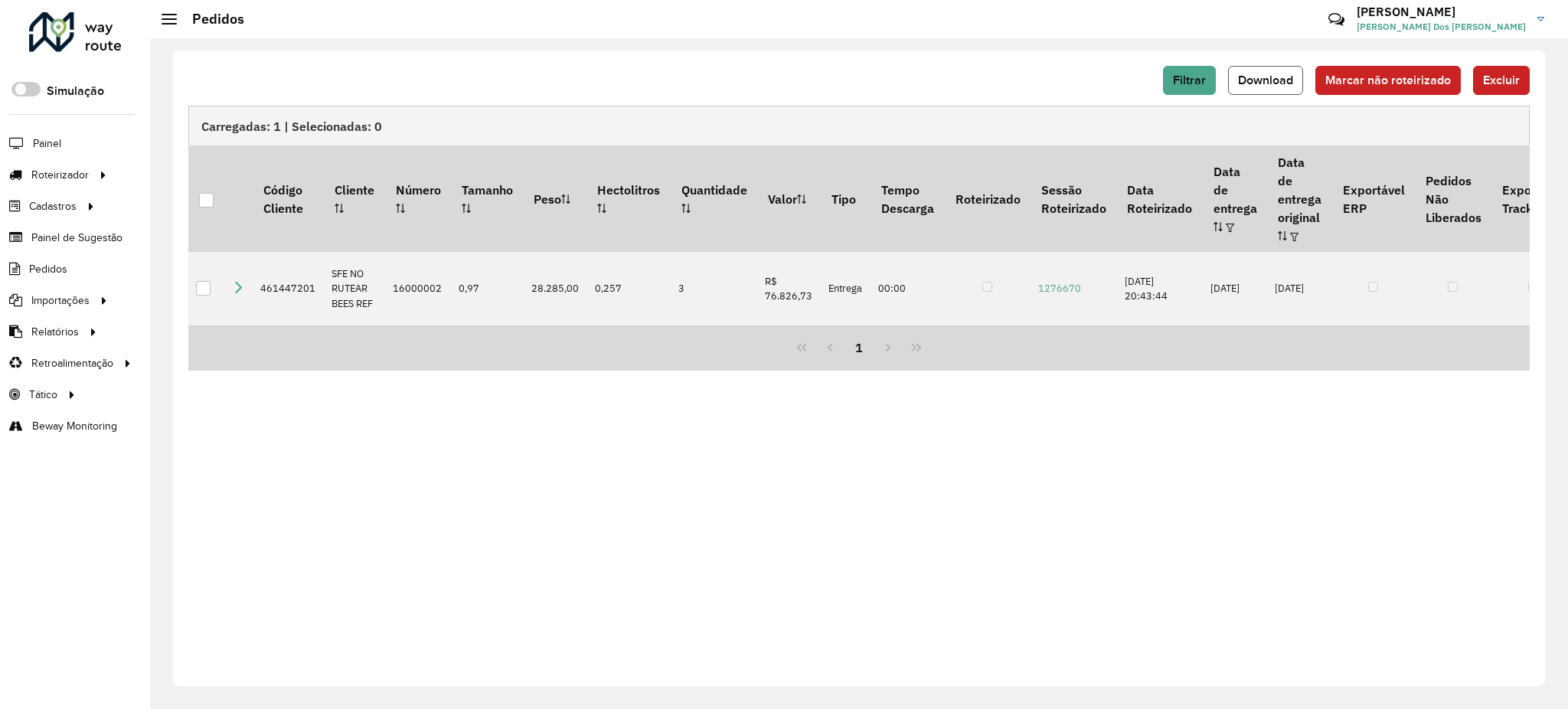
click at [1248, 81] on span "Download" at bounding box center [1266, 80] width 55 height 13
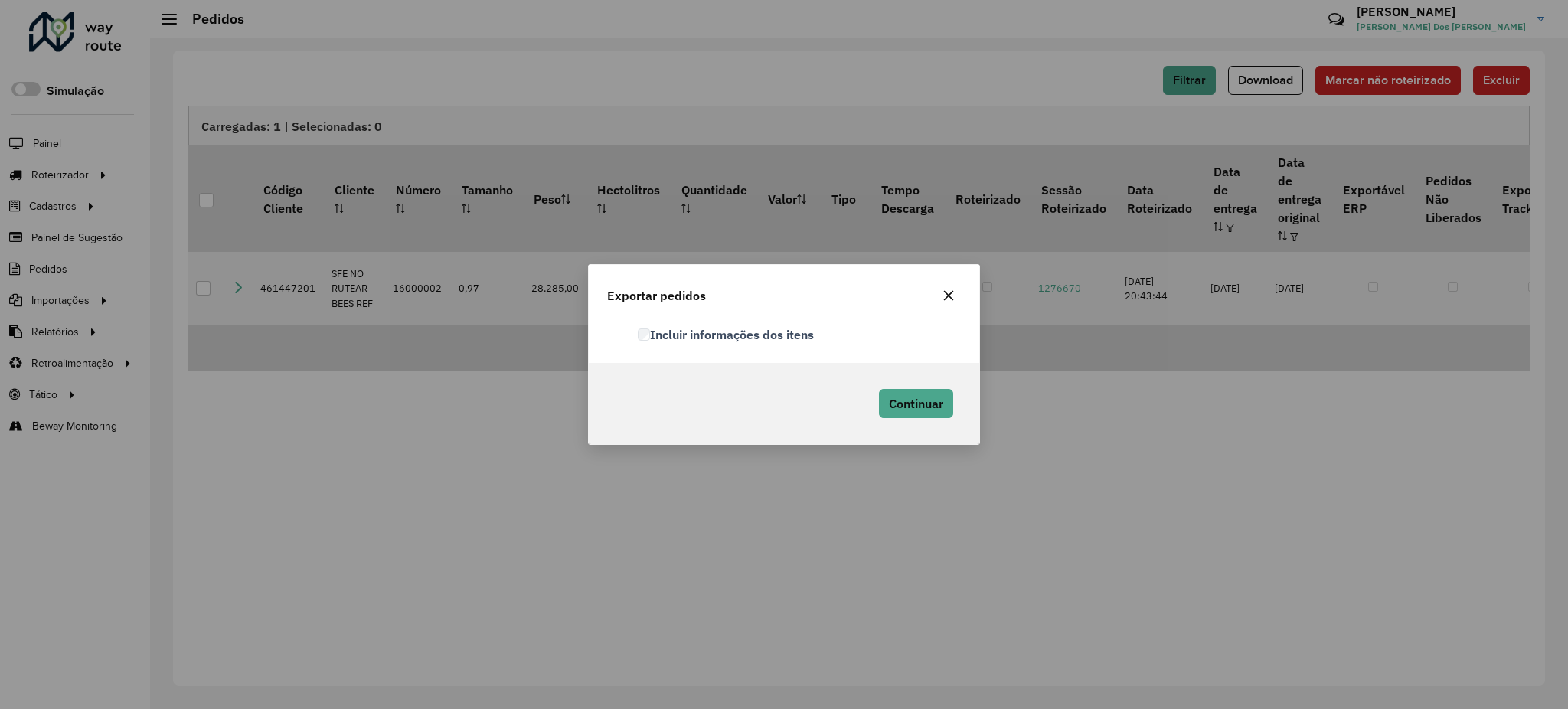
click at [752, 331] on label "Incluir informações dos itens" at bounding box center [726, 334] width 176 height 18
click at [927, 401] on span "Continuar" at bounding box center [916, 403] width 54 height 15
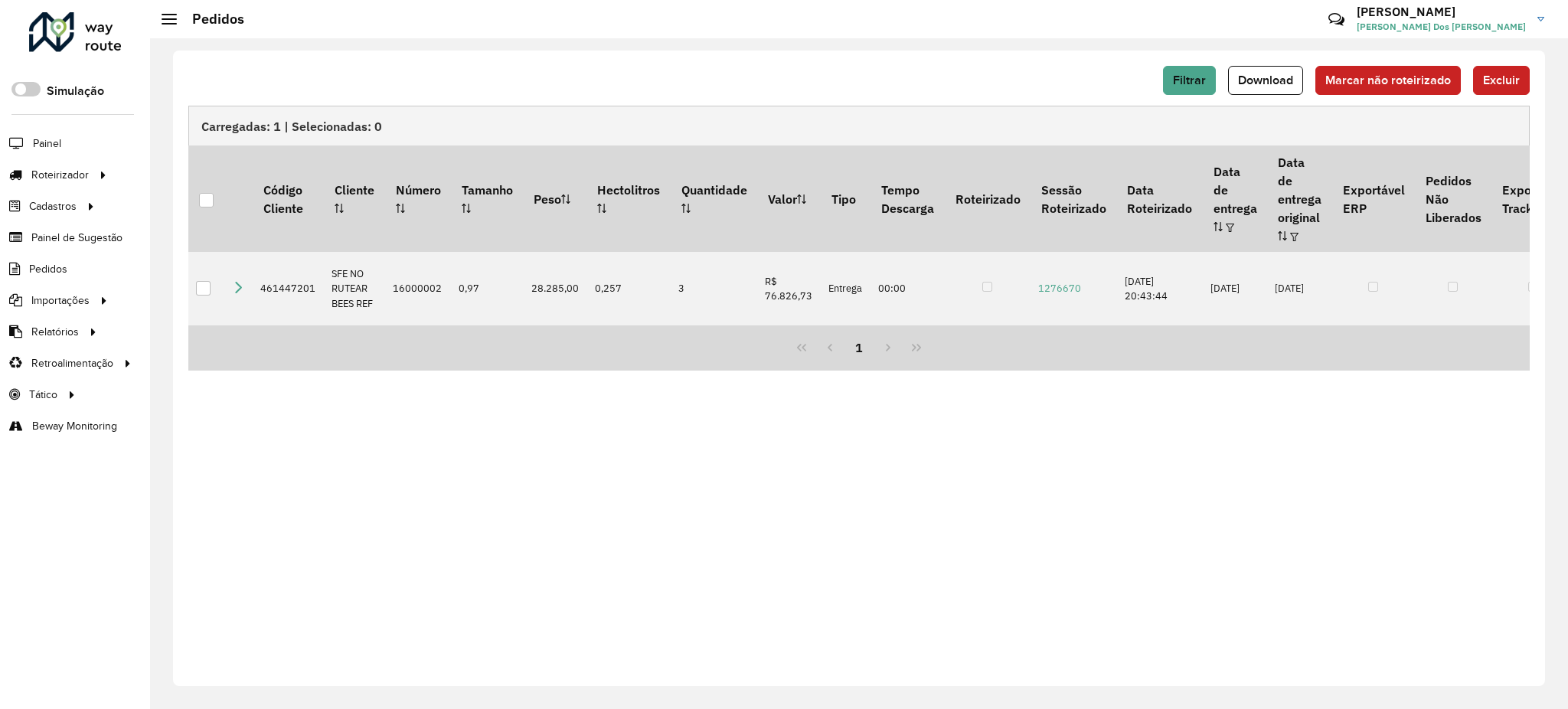
drag, startPoint x: 916, startPoint y: 313, endPoint x: 1154, endPoint y: 317, distance: 238.0
click at [1154, 326] on div "1" at bounding box center [859, 348] width 1342 height 46
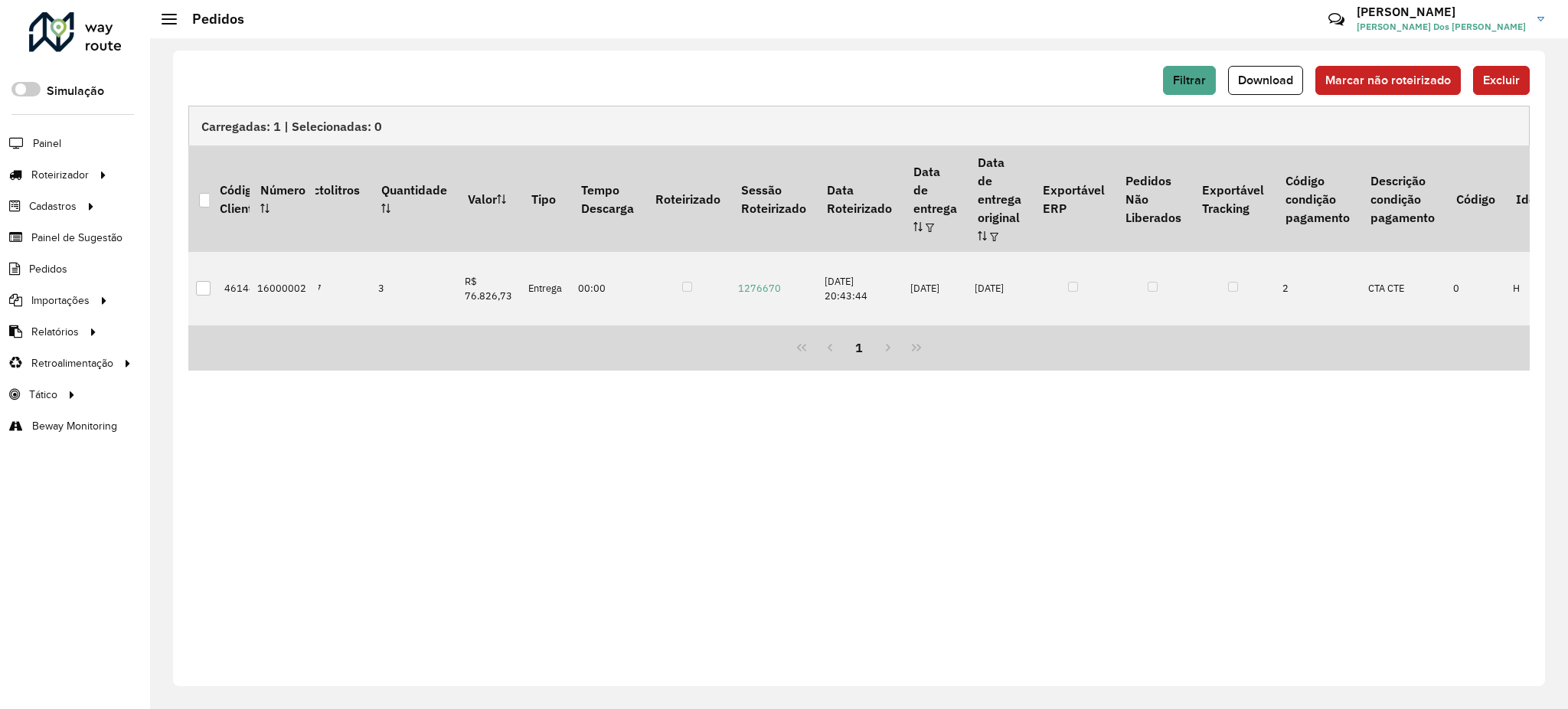
scroll to position [0, 298]
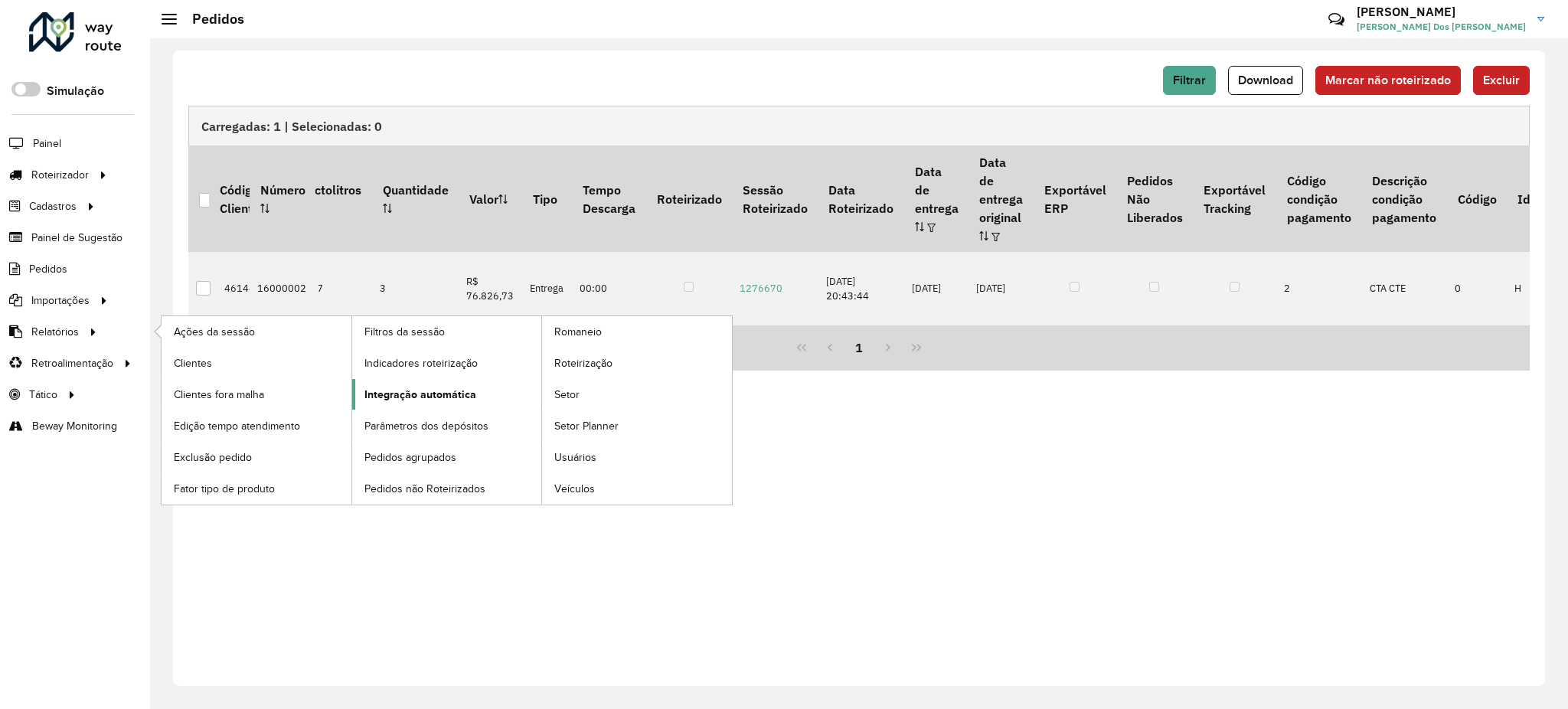
click at [417, 395] on span "Integração automática" at bounding box center [421, 394] width 112 height 16
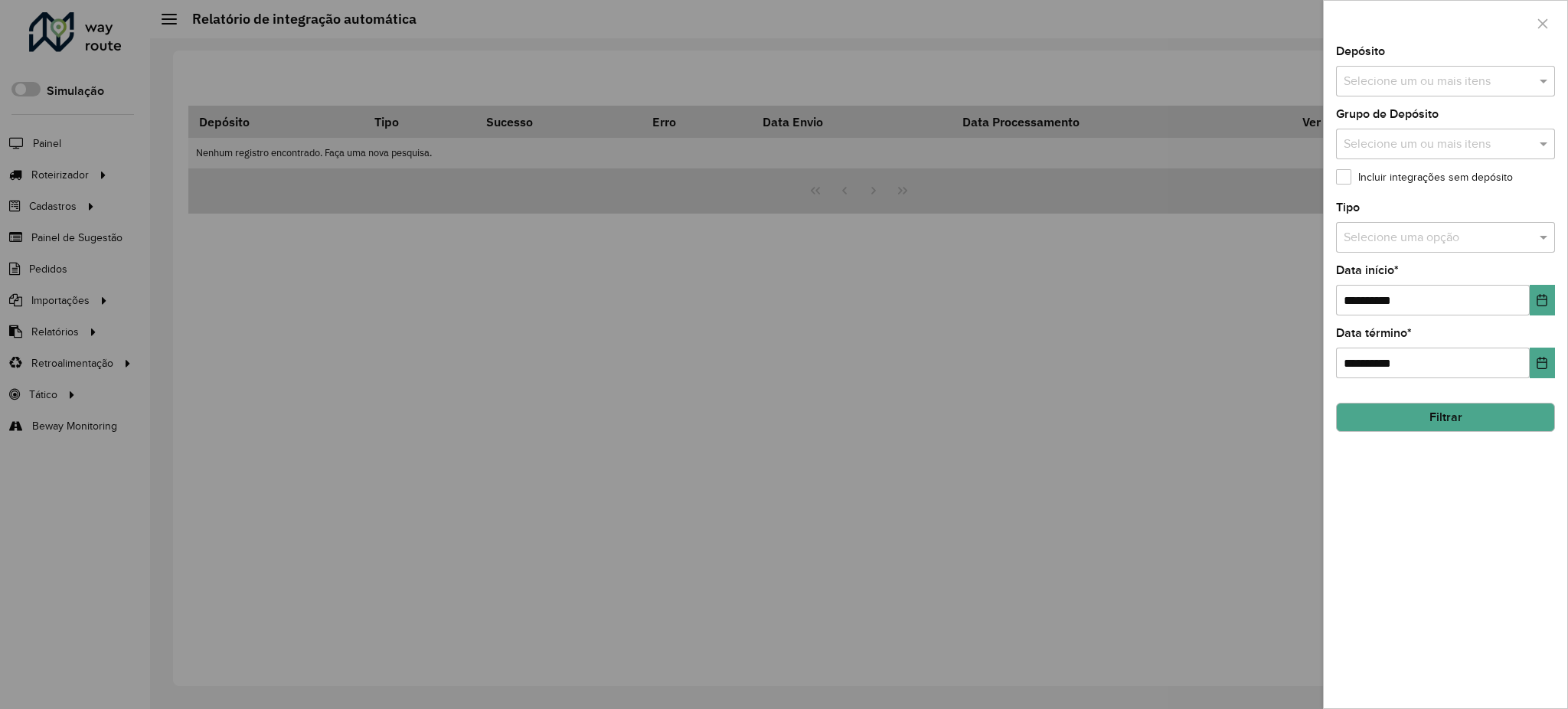
click at [1422, 67] on div "Selecione um ou mais itens" at bounding box center [1445, 81] width 219 height 30
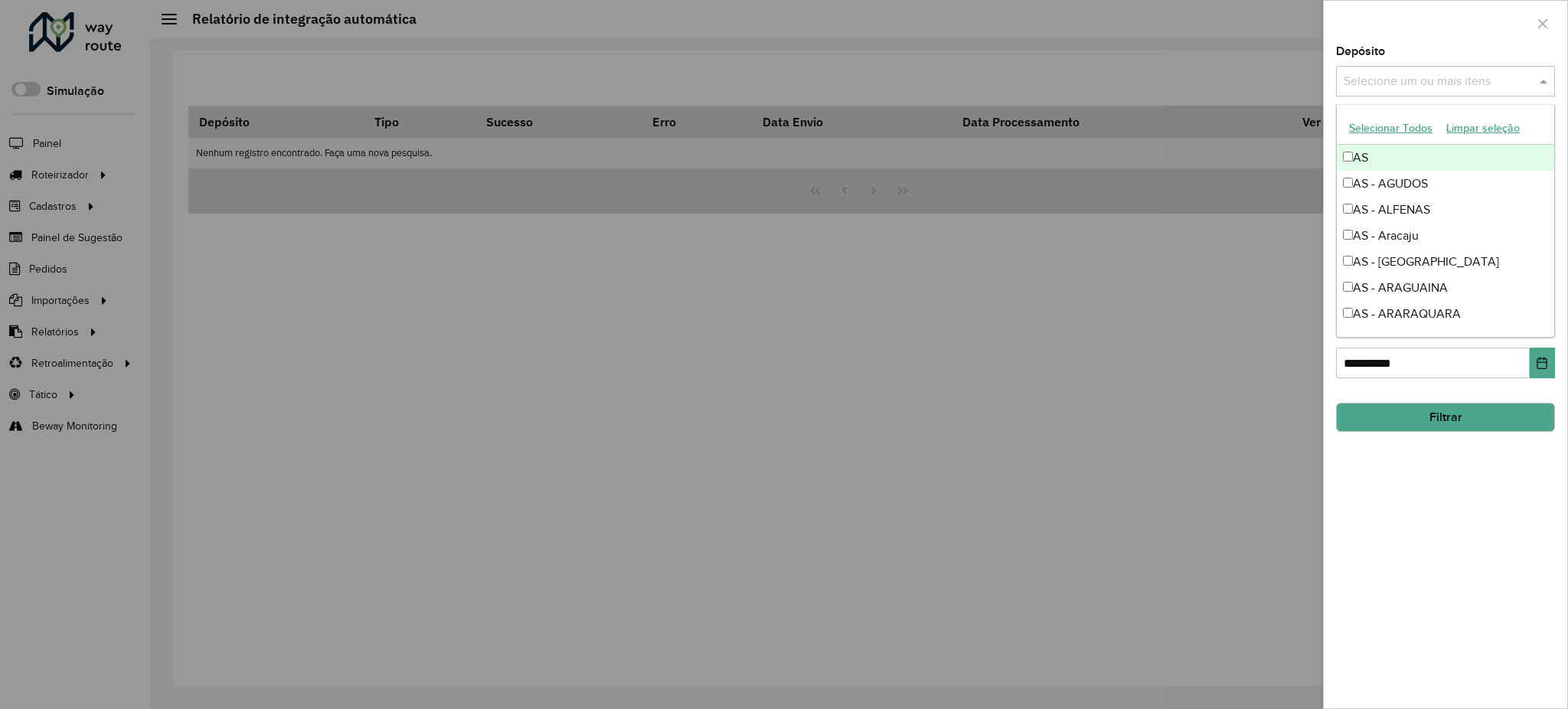
click at [1422, 81] on input "text" at bounding box center [1438, 82] width 196 height 18
paste input "**********"
type input "**********"
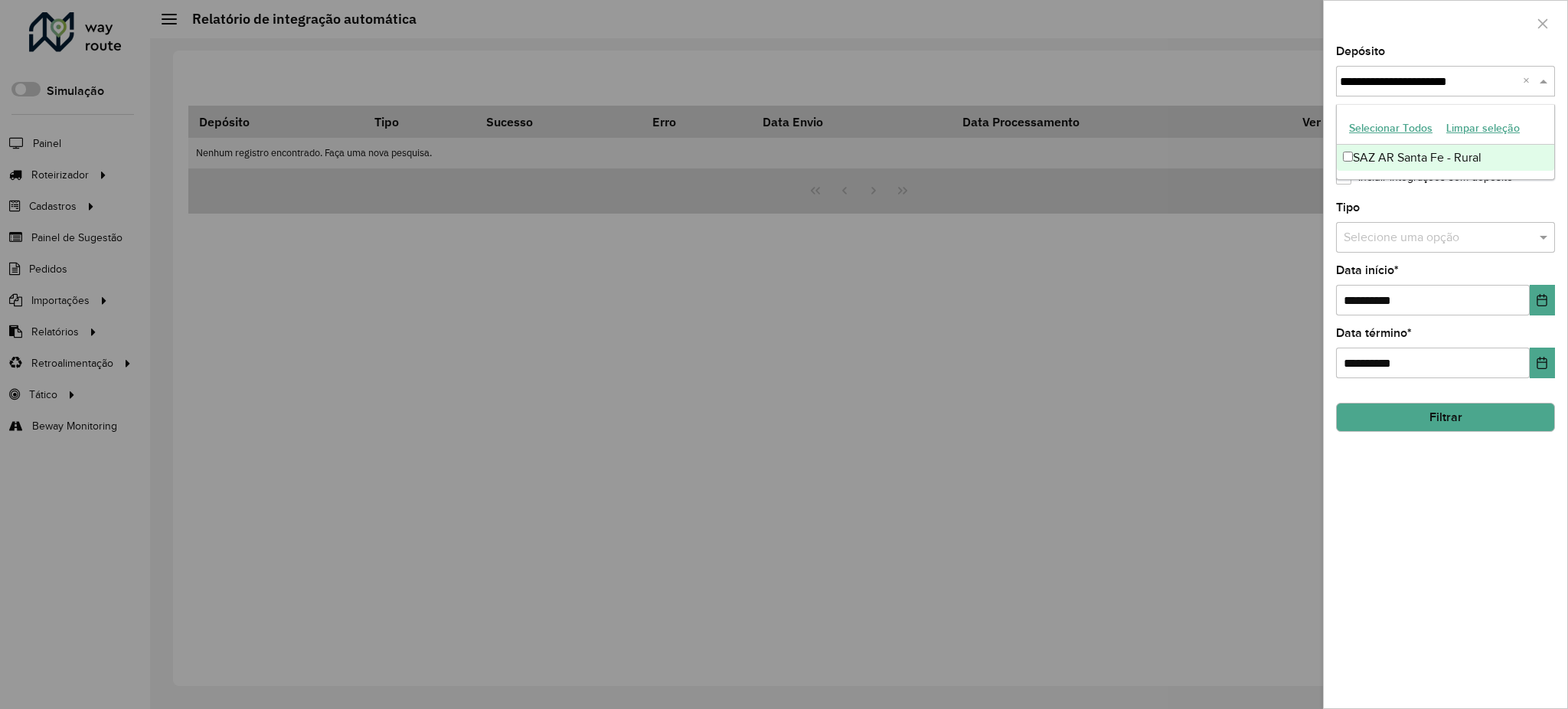
click at [1445, 155] on div "SAZ AR Santa Fe - Rural" at bounding box center [1445, 157] width 217 height 26
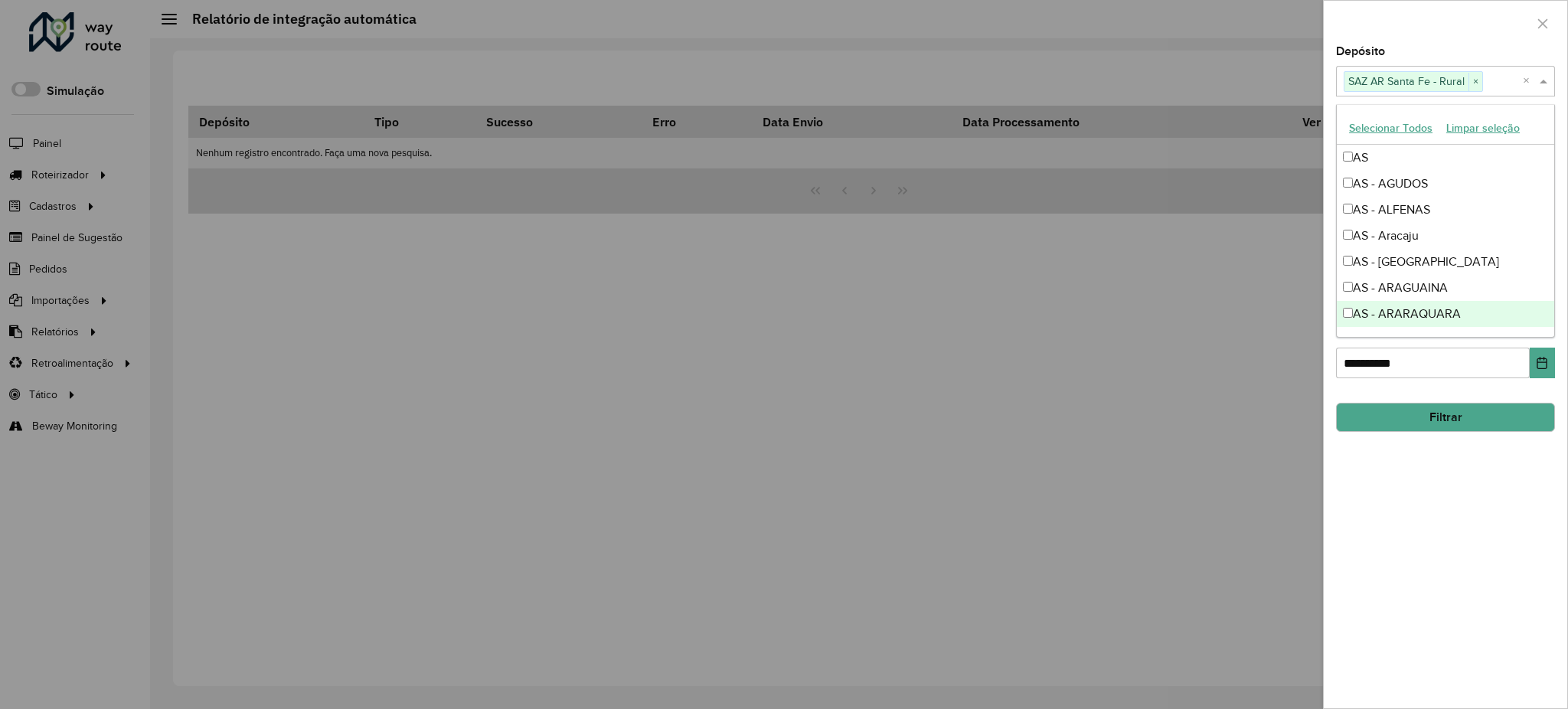
click at [1429, 560] on div "**********" at bounding box center [1445, 377] width 243 height 662
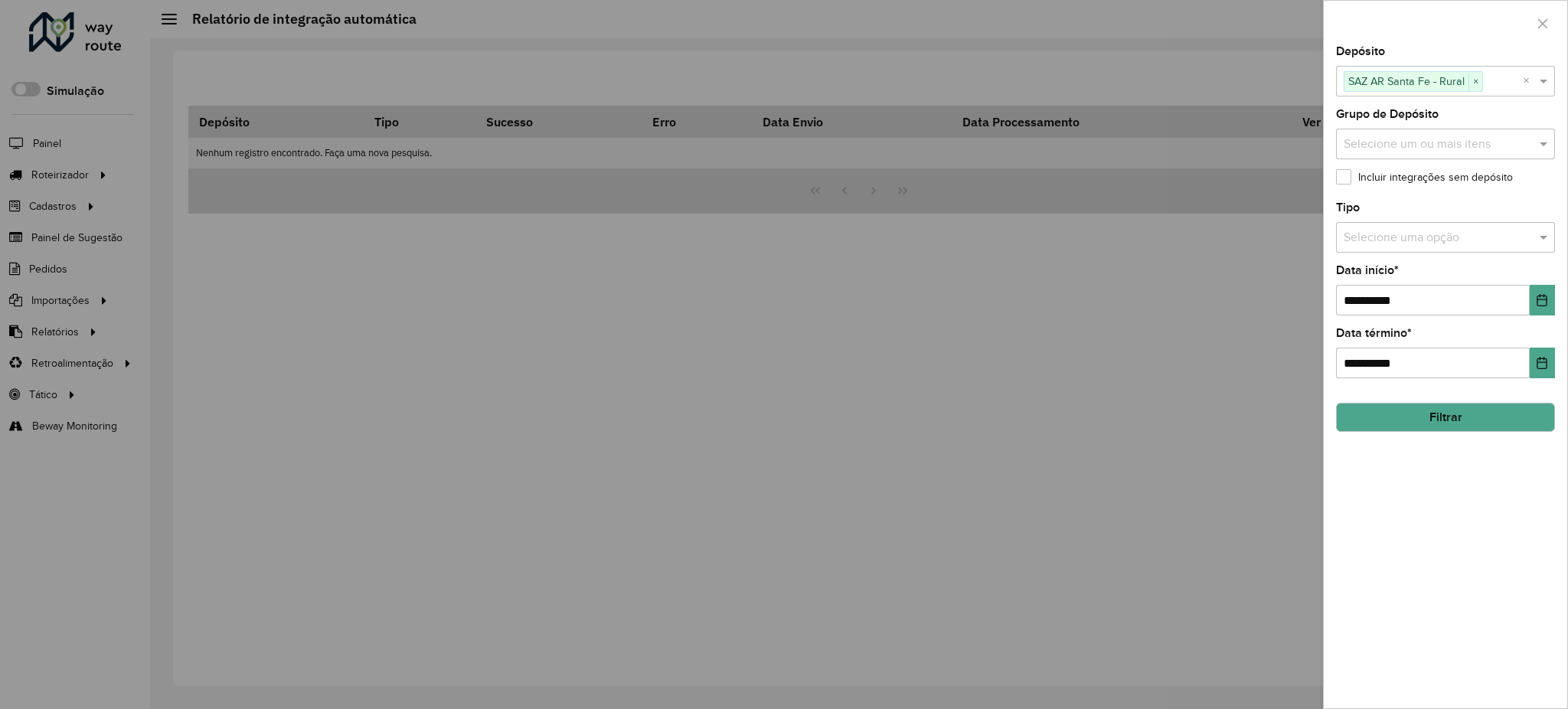
click at [1440, 240] on input "text" at bounding box center [1430, 237] width 173 height 18
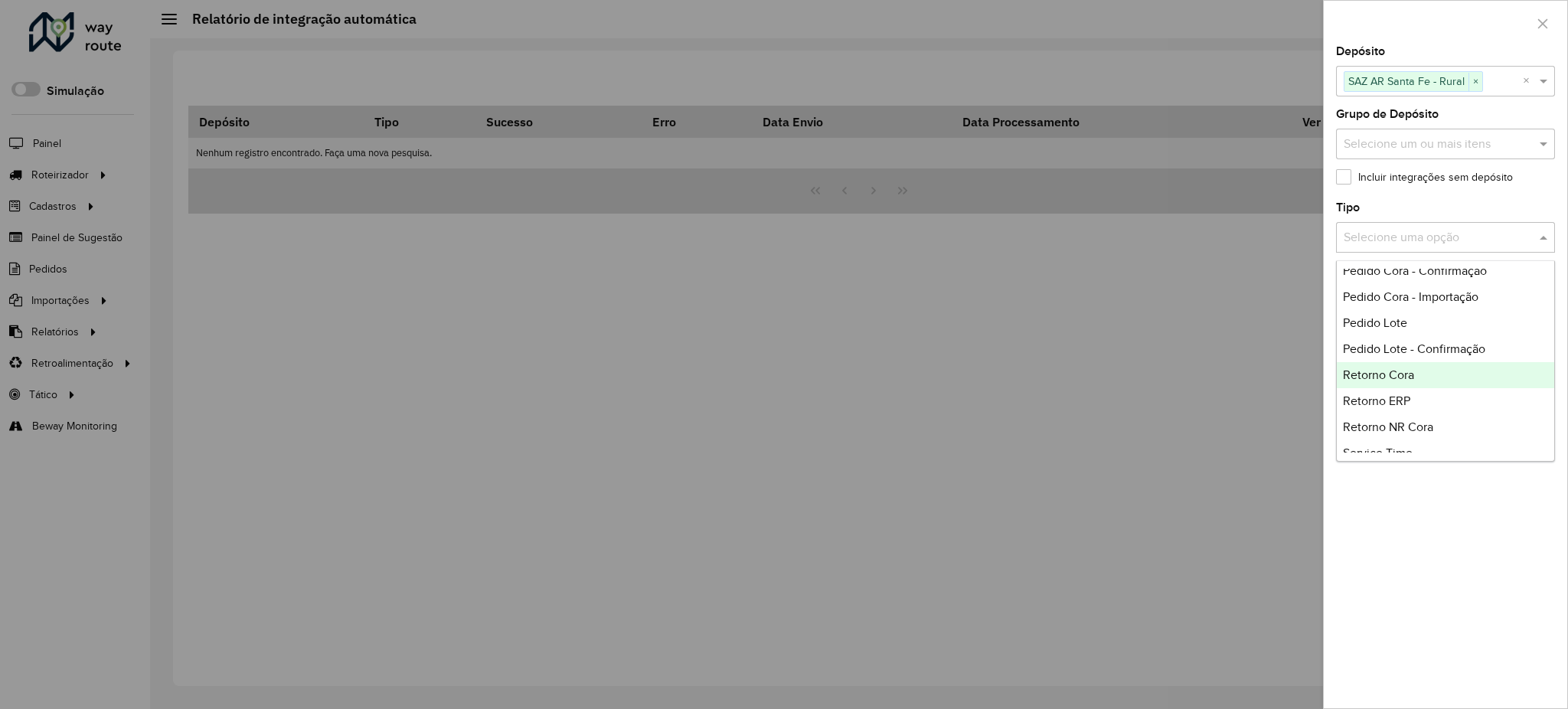
scroll to position [261, 0]
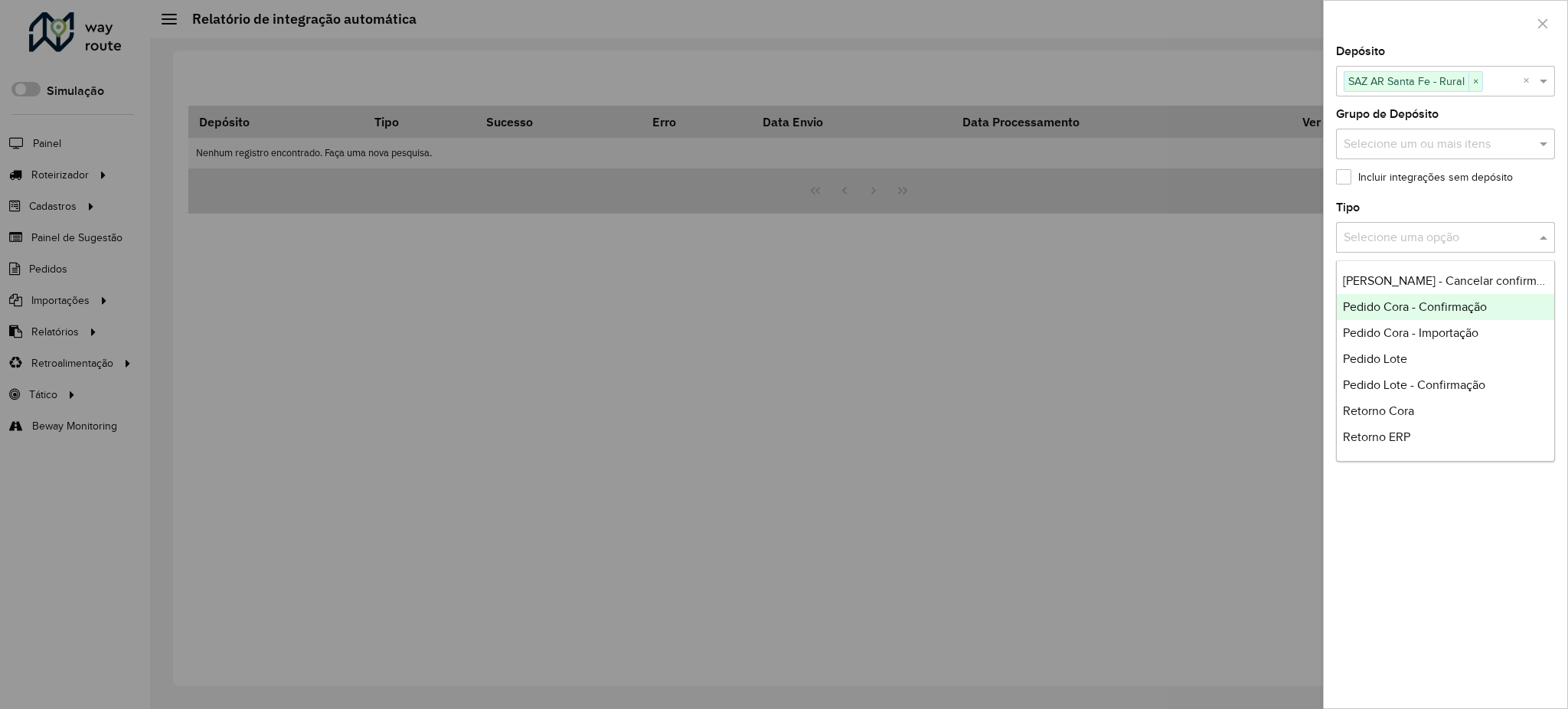
click at [1449, 305] on span "Pedido Cora - Confirmação" at bounding box center [1415, 307] width 144 height 13
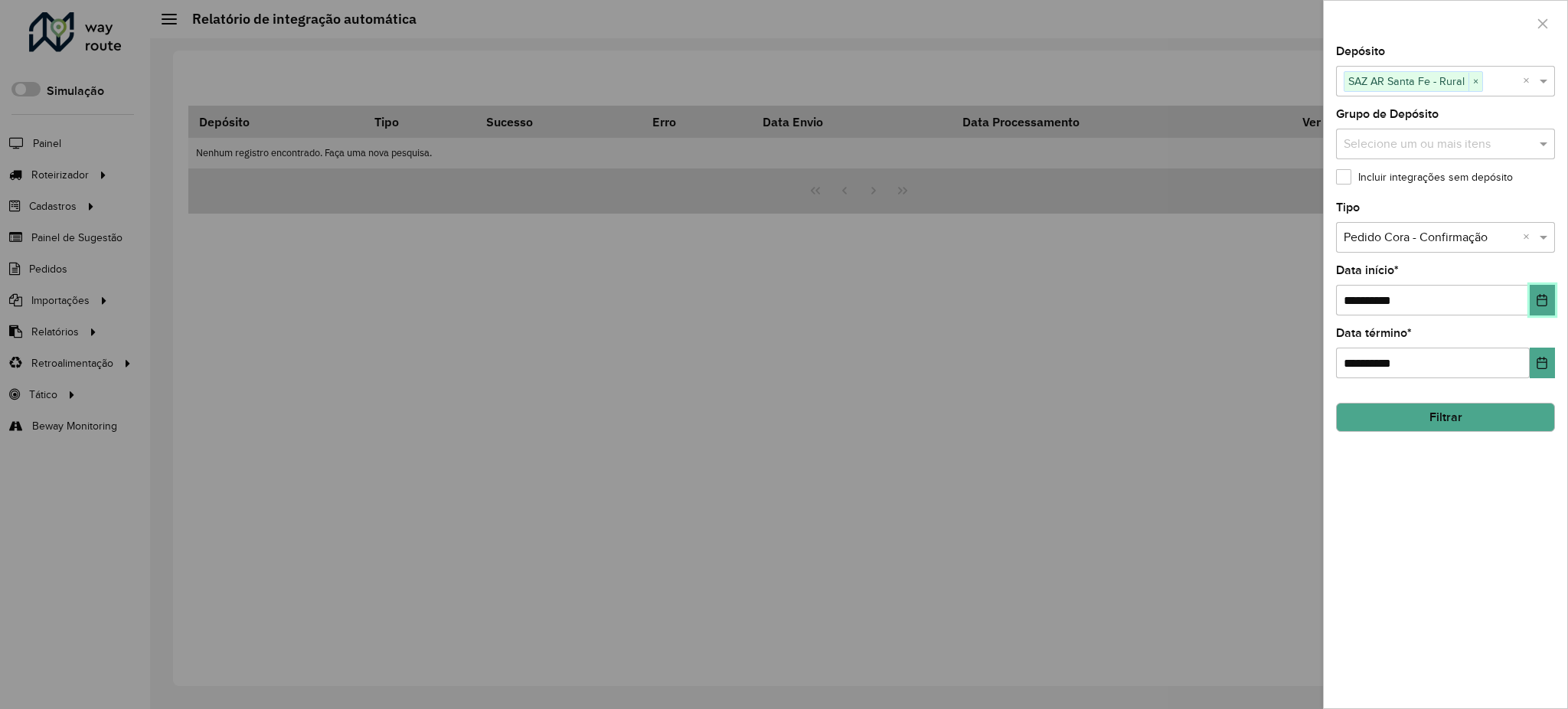
click at [1538, 303] on icon "Choose Date" at bounding box center [1542, 300] width 9 height 12
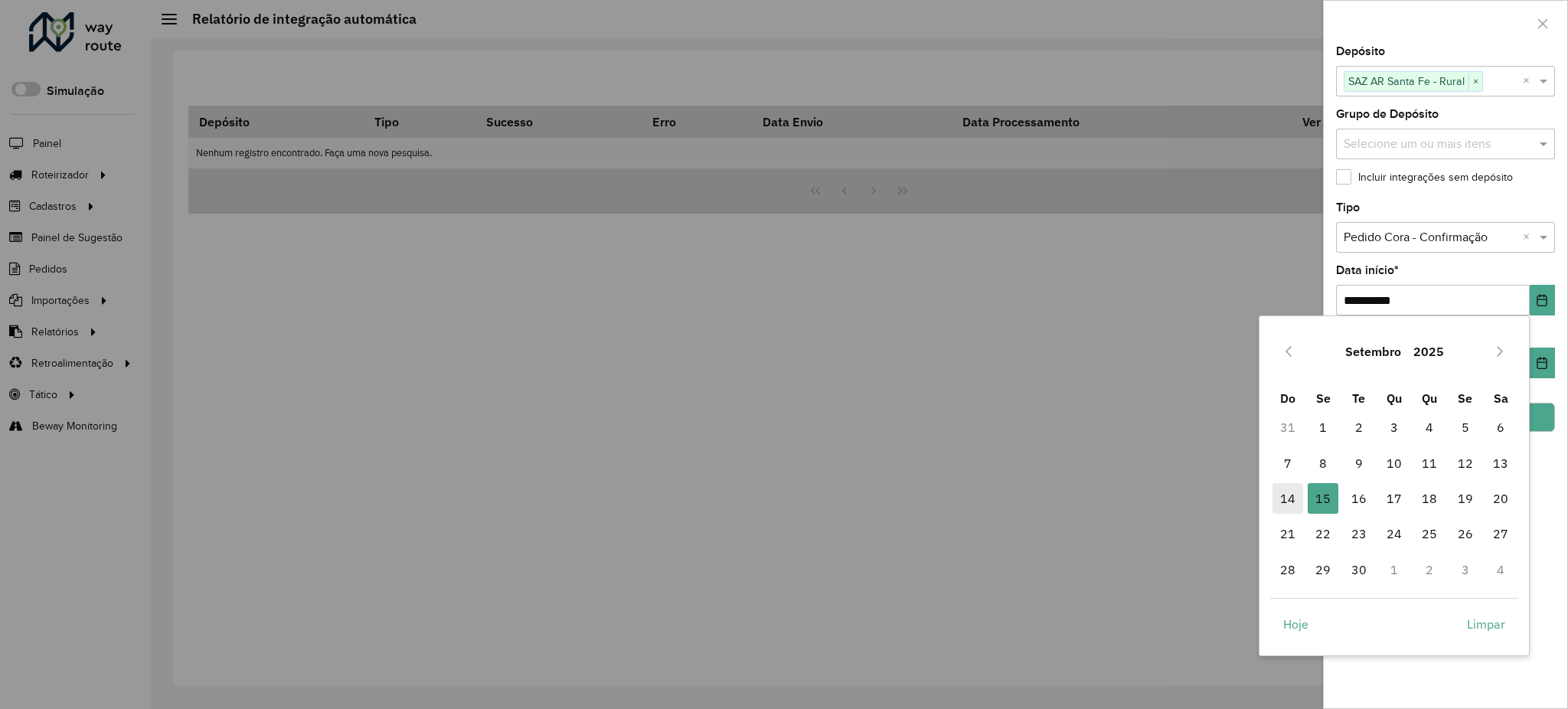
click at [1288, 497] on span "14" at bounding box center [1288, 498] width 30 height 30
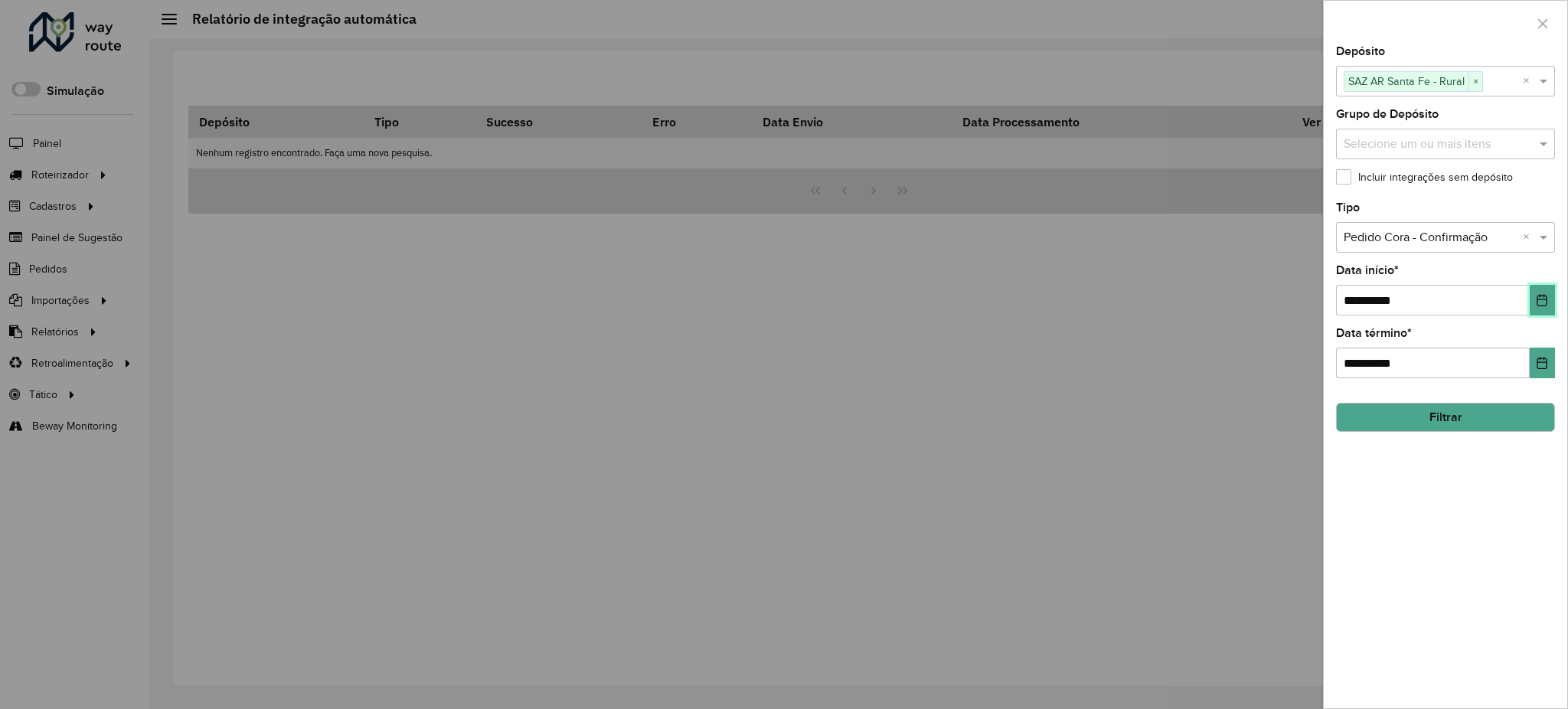
click at [1540, 298] on icon "Choose Date" at bounding box center [1542, 300] width 12 height 12
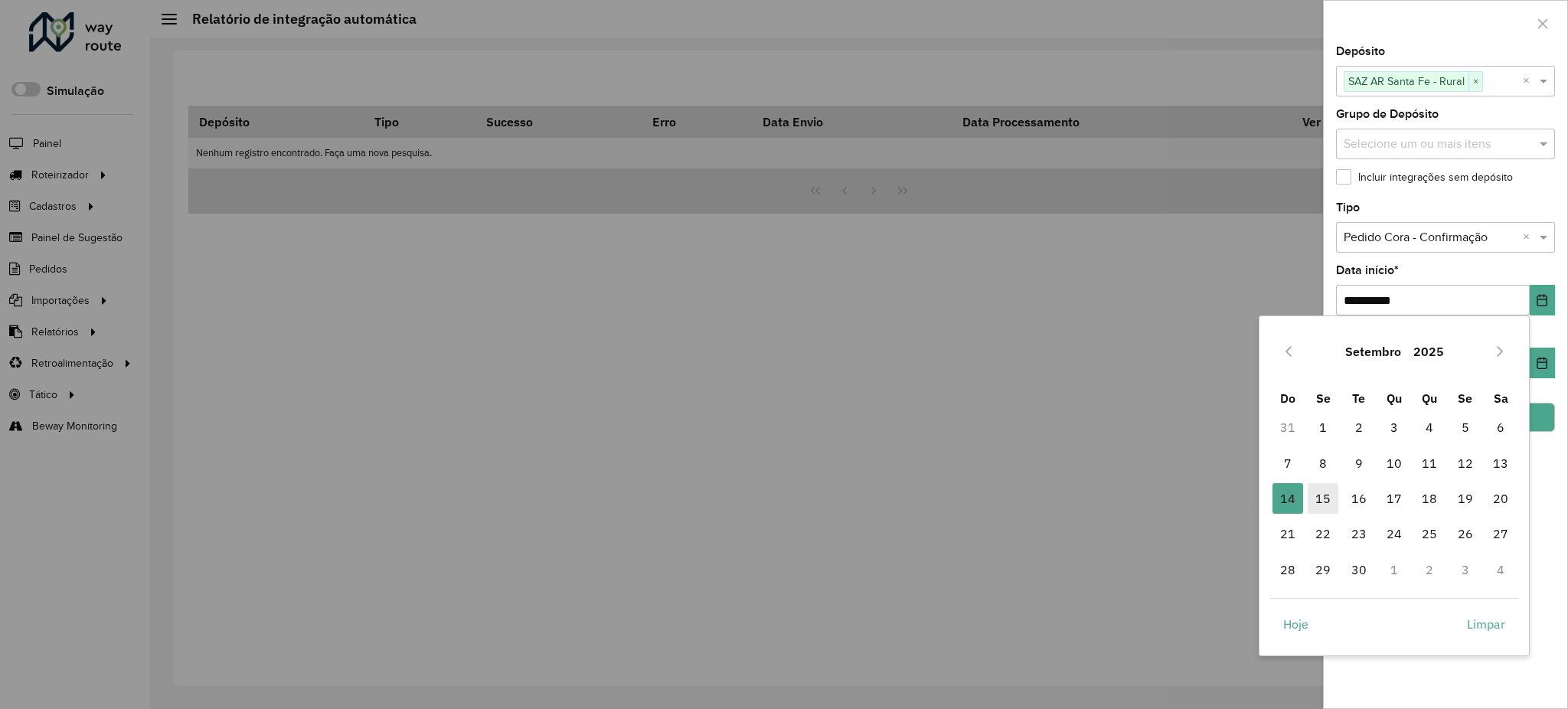
click at [1327, 497] on span "15" at bounding box center [1323, 498] width 30 height 30
type input "**********"
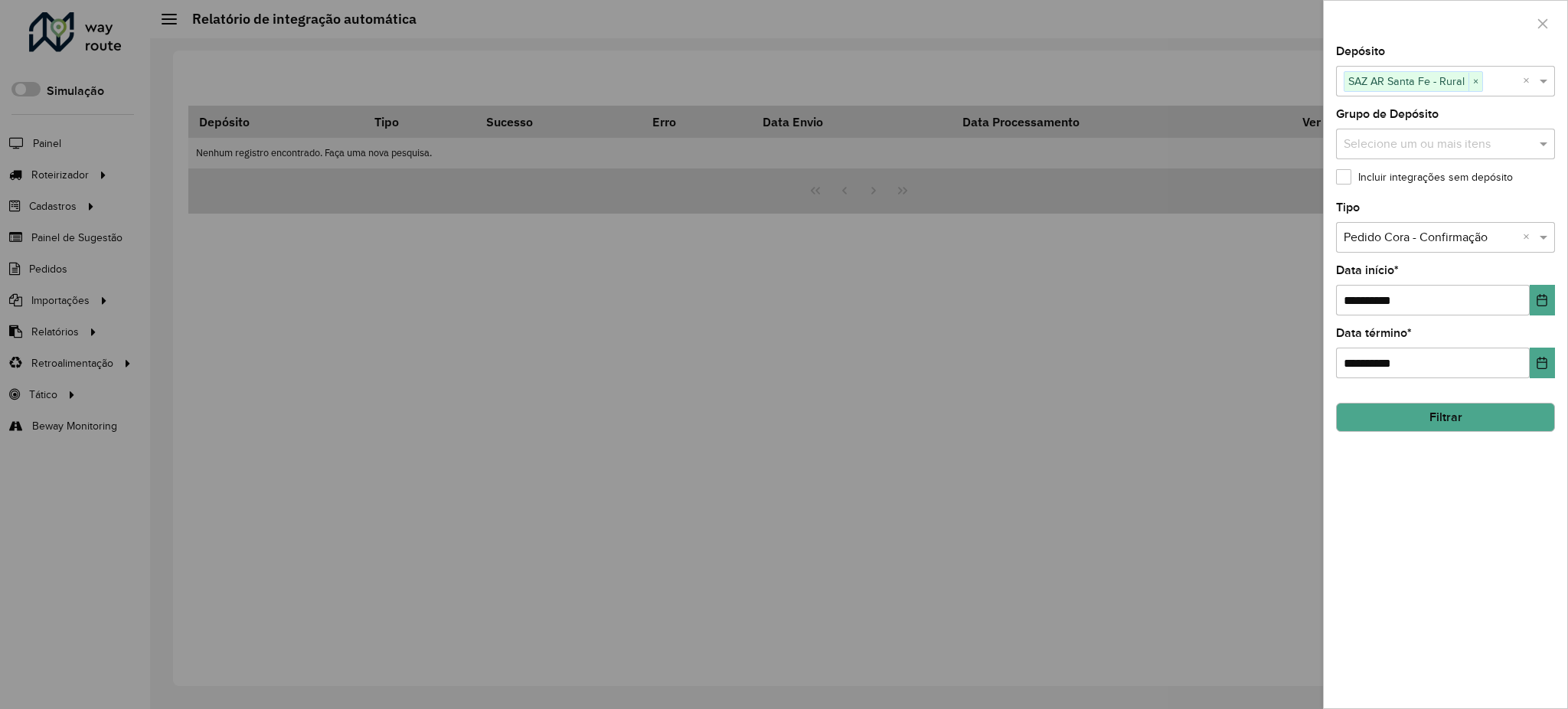
click at [1490, 424] on button "Filtrar" at bounding box center [1445, 417] width 219 height 29
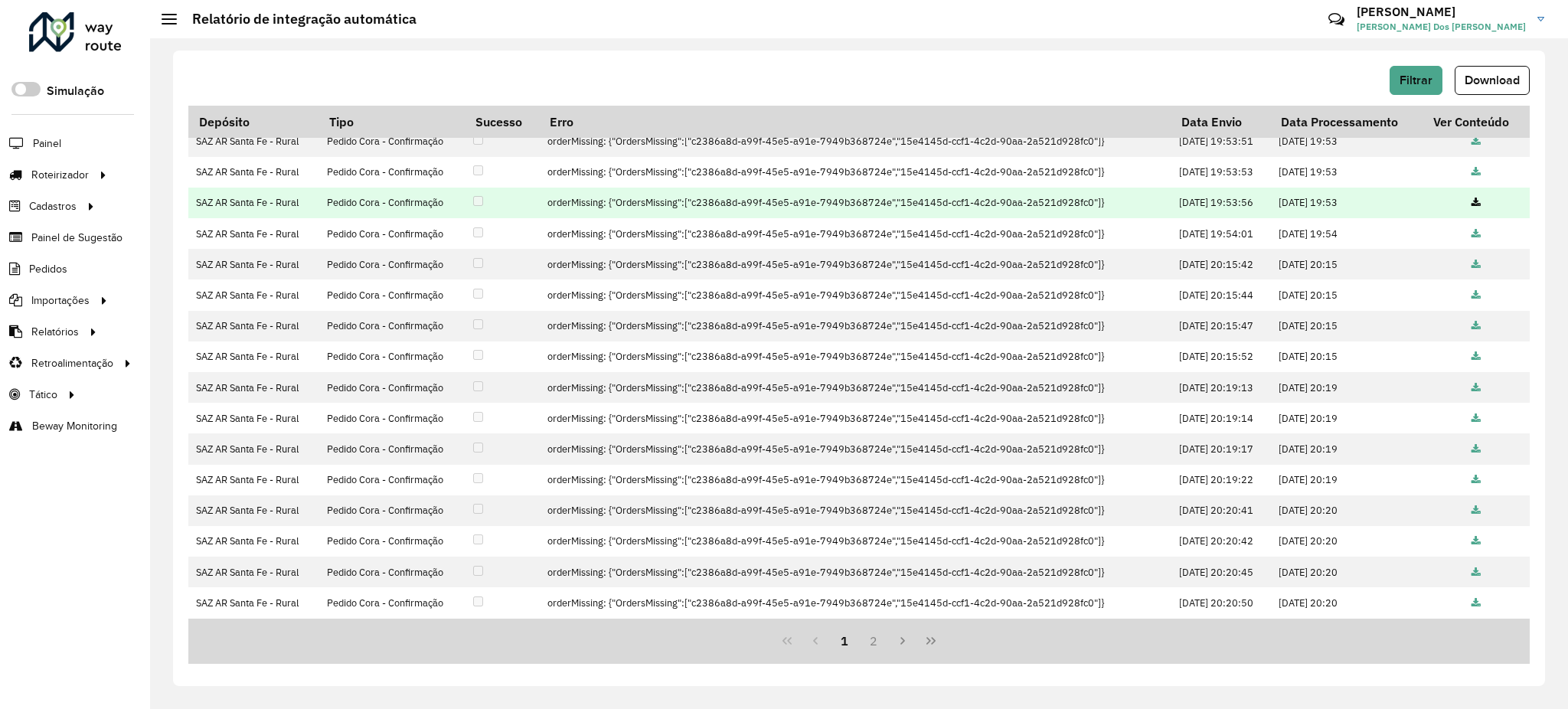
scroll to position [32, 0]
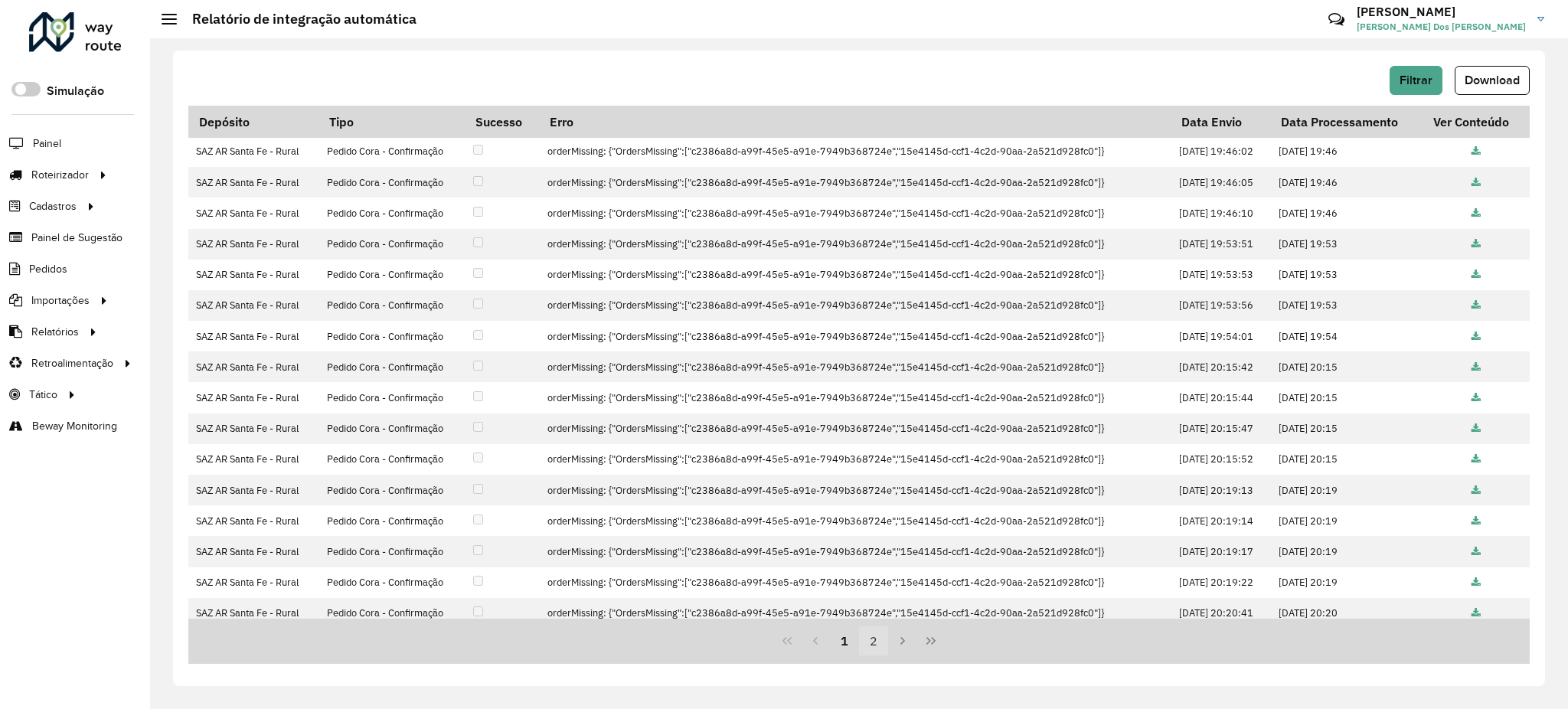
click at [882, 643] on button "2" at bounding box center [874, 641] width 29 height 29
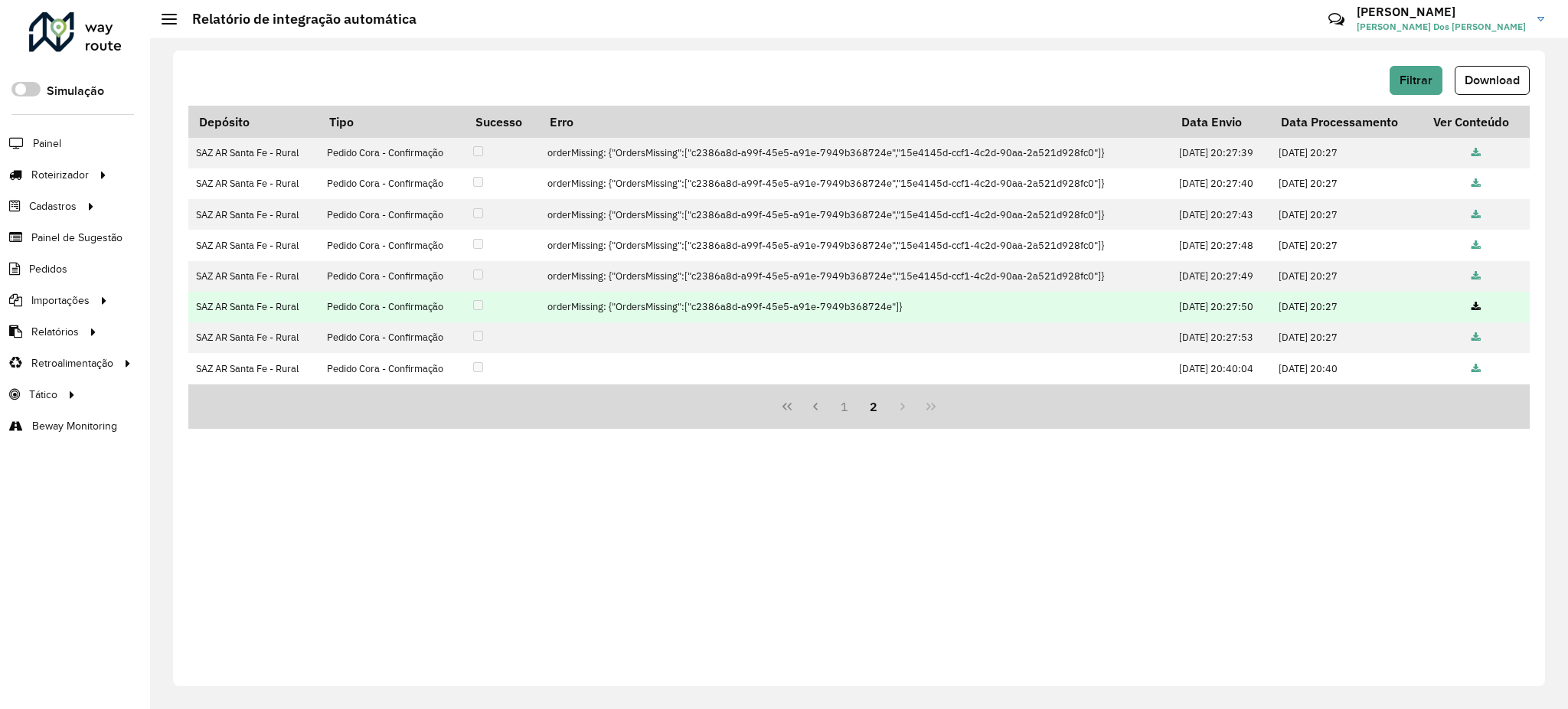
click at [1478, 300] on link at bounding box center [1477, 307] width 9 height 13
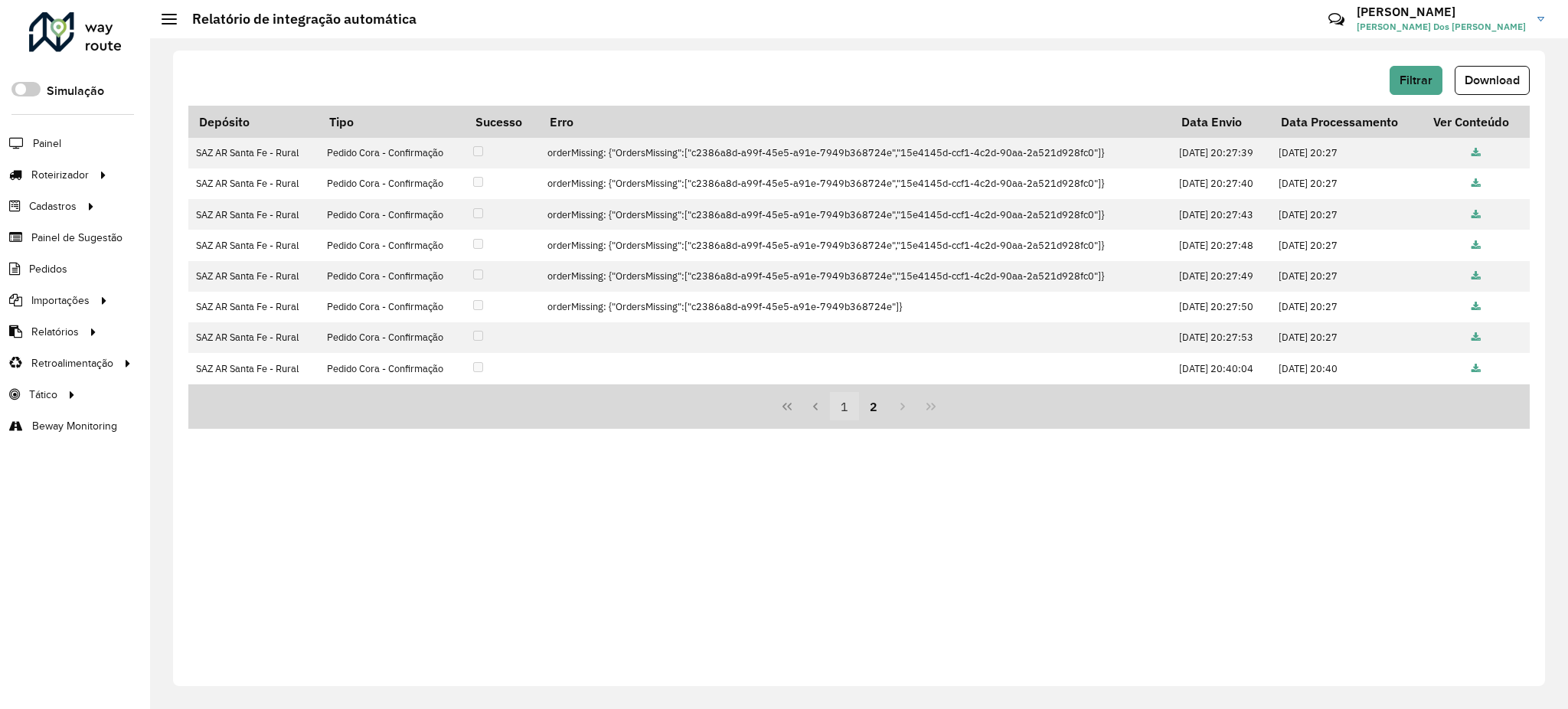
click at [852, 415] on button "1" at bounding box center [844, 406] width 29 height 29
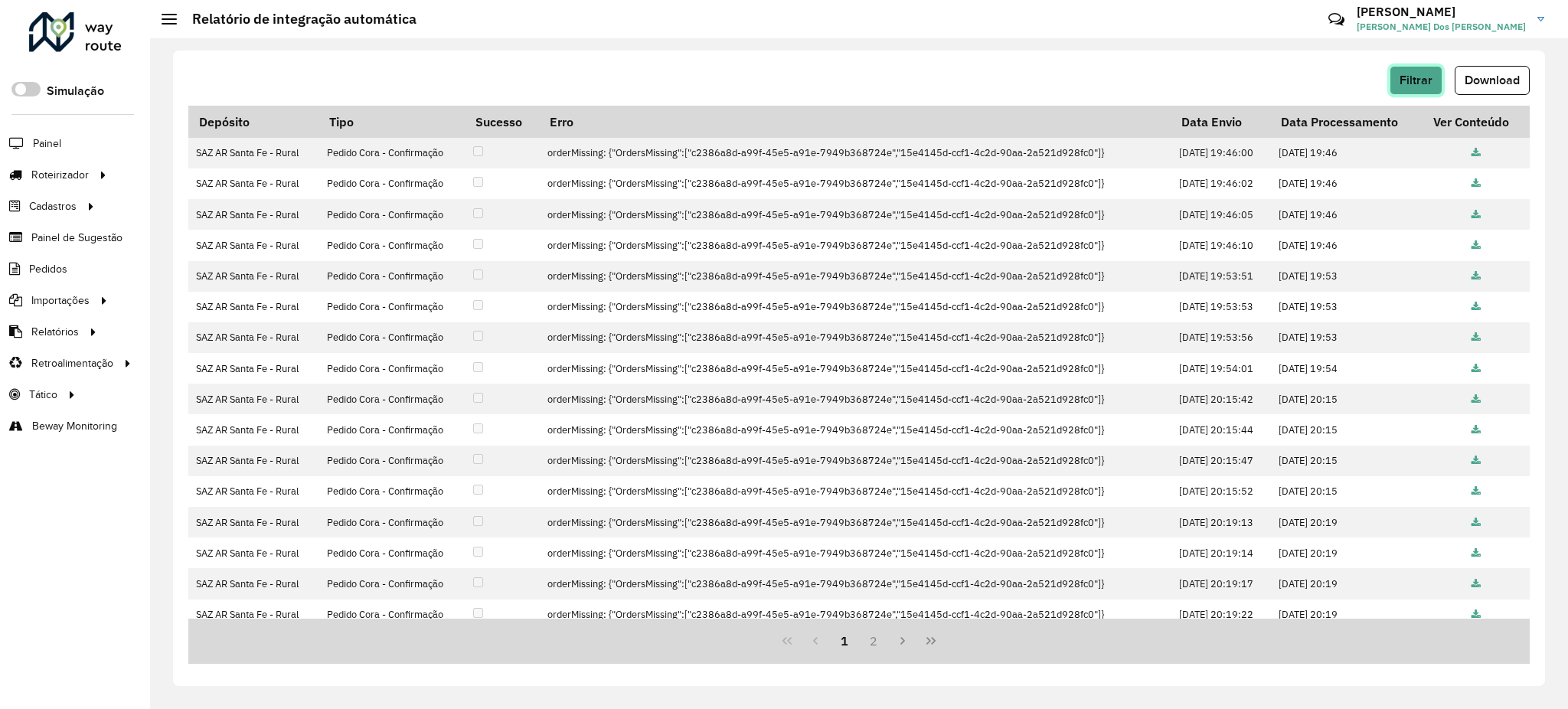
click at [1406, 73] on span "Filtrar" at bounding box center [1416, 80] width 33 height 13
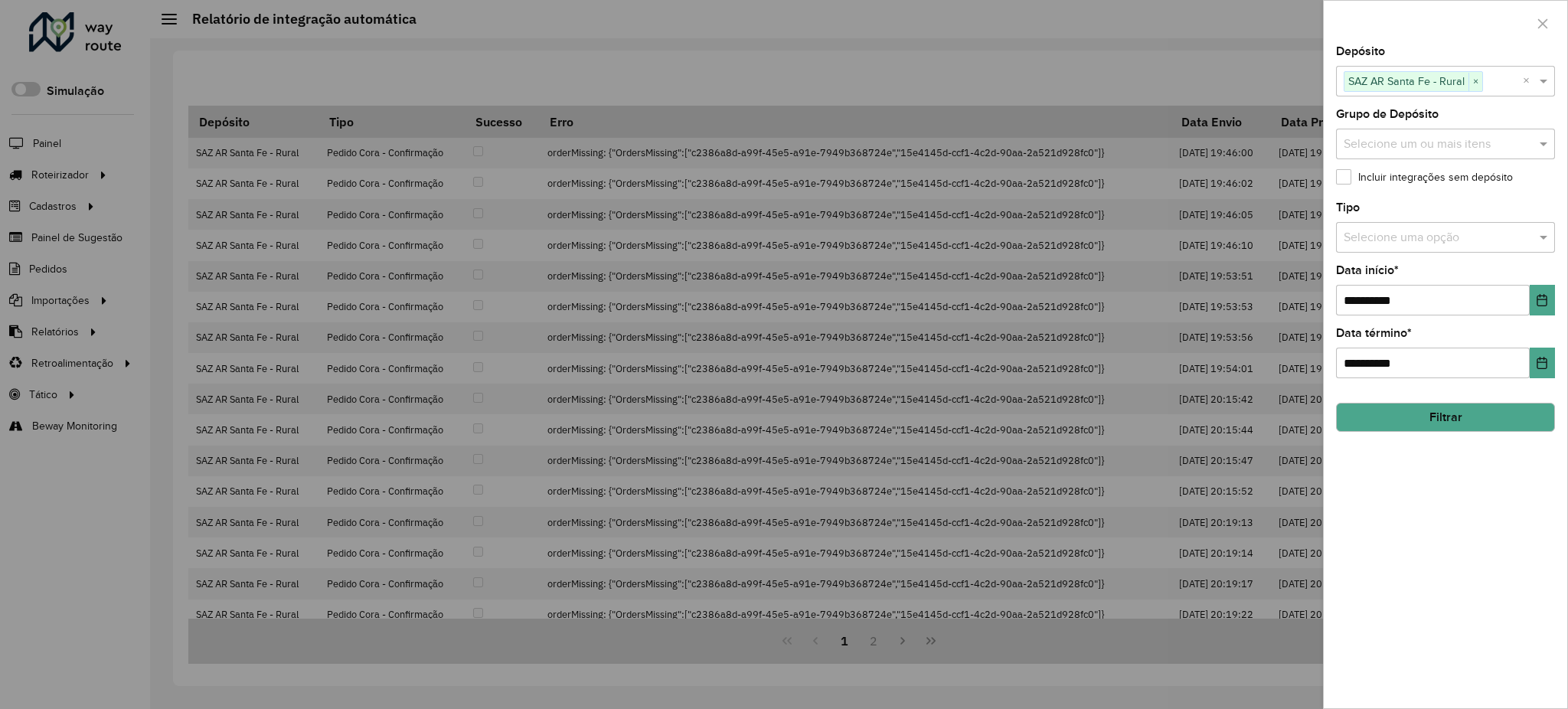
click at [1514, 244] on input "text" at bounding box center [1430, 237] width 173 height 18
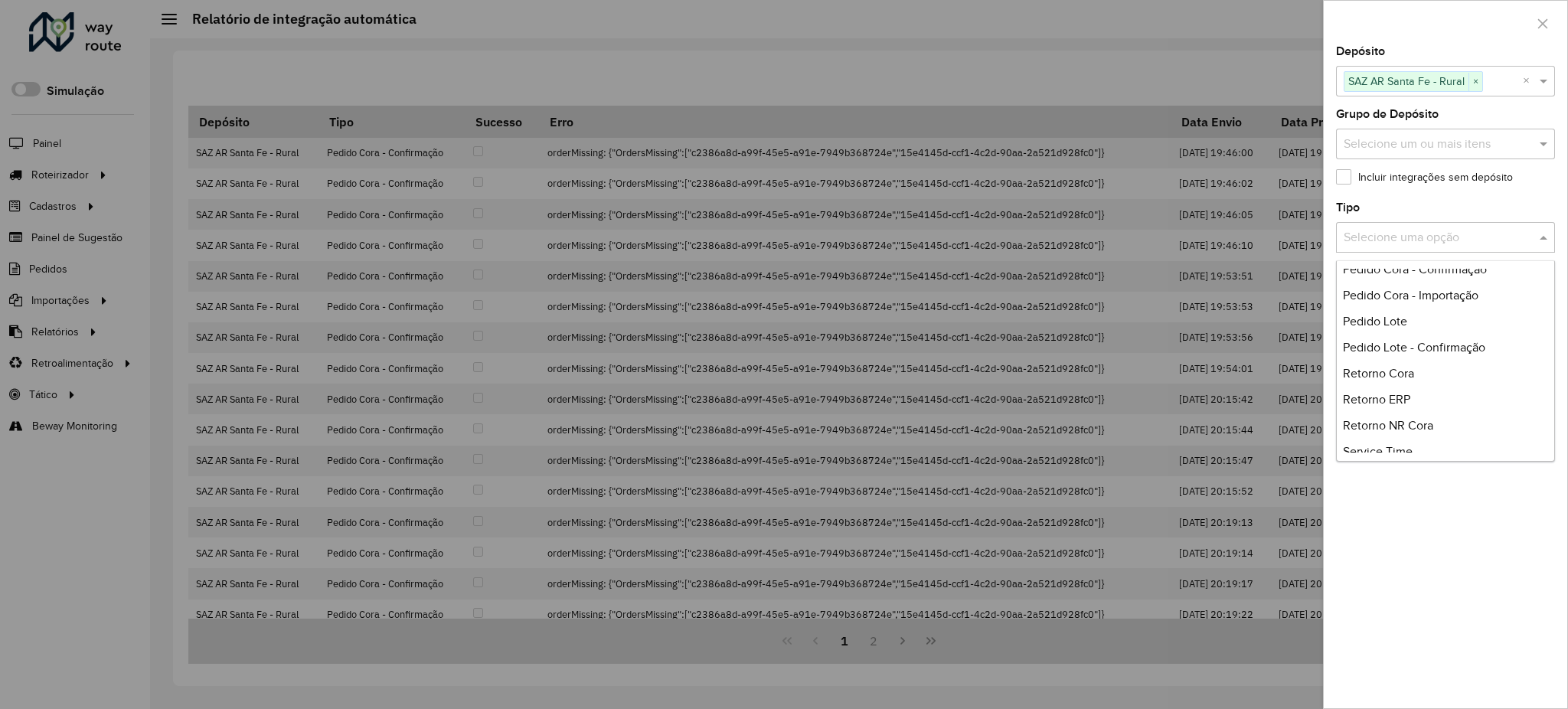
scroll to position [307, 0]
click at [1434, 359] on div "Retorno Cora" at bounding box center [1445, 365] width 217 height 26
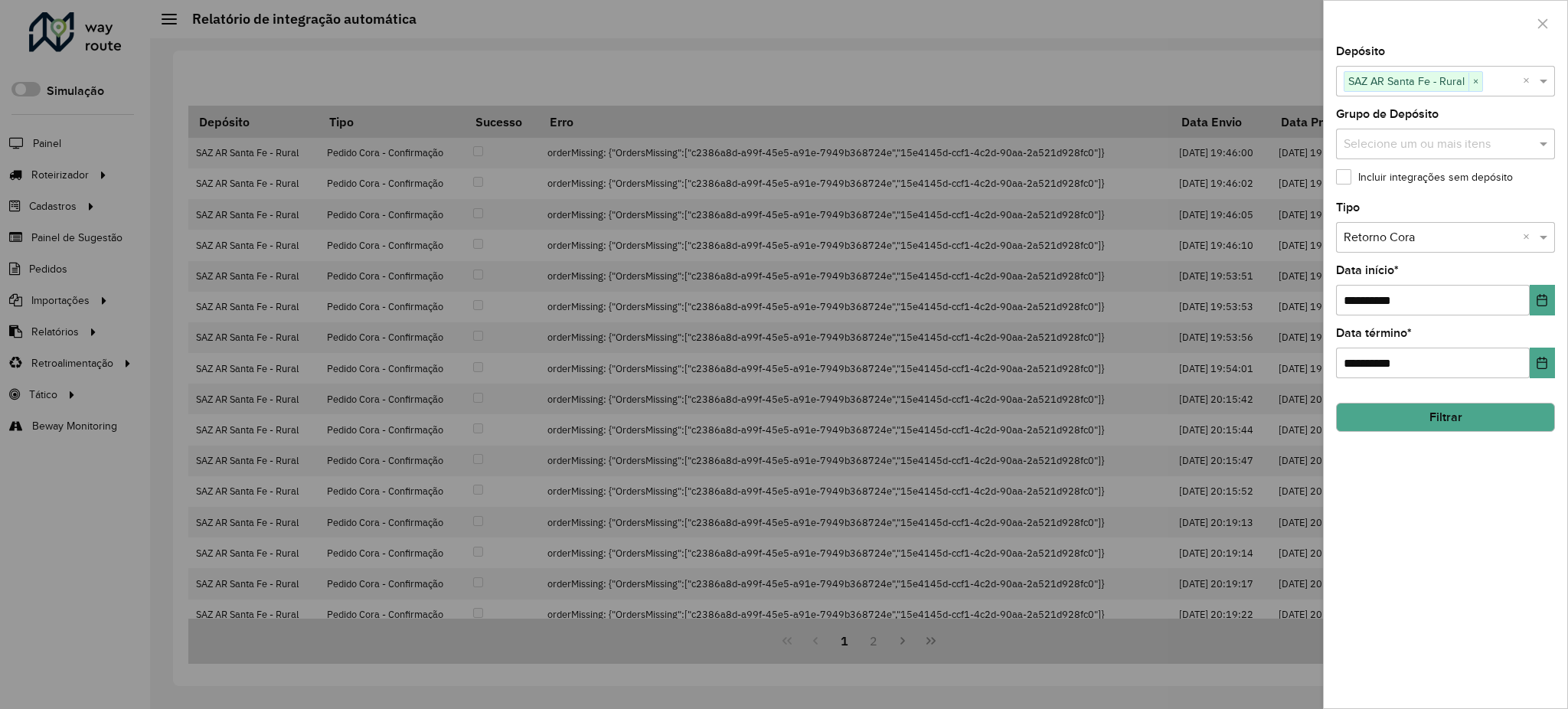
click at [1445, 240] on input "text" at bounding box center [1430, 237] width 173 height 18
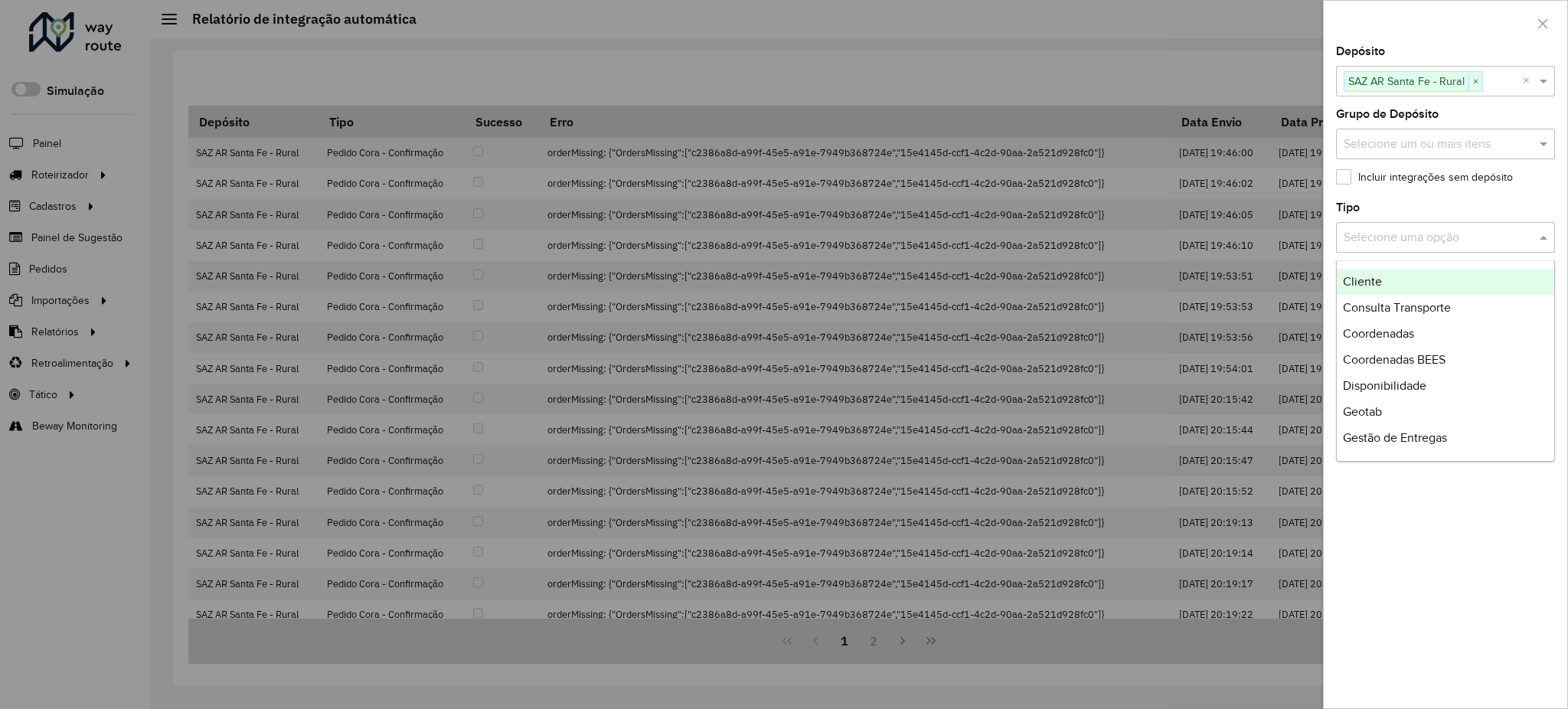
drag, startPoint x: 1524, startPoint y: 234, endPoint x: 1493, endPoint y: 272, distance: 49.0
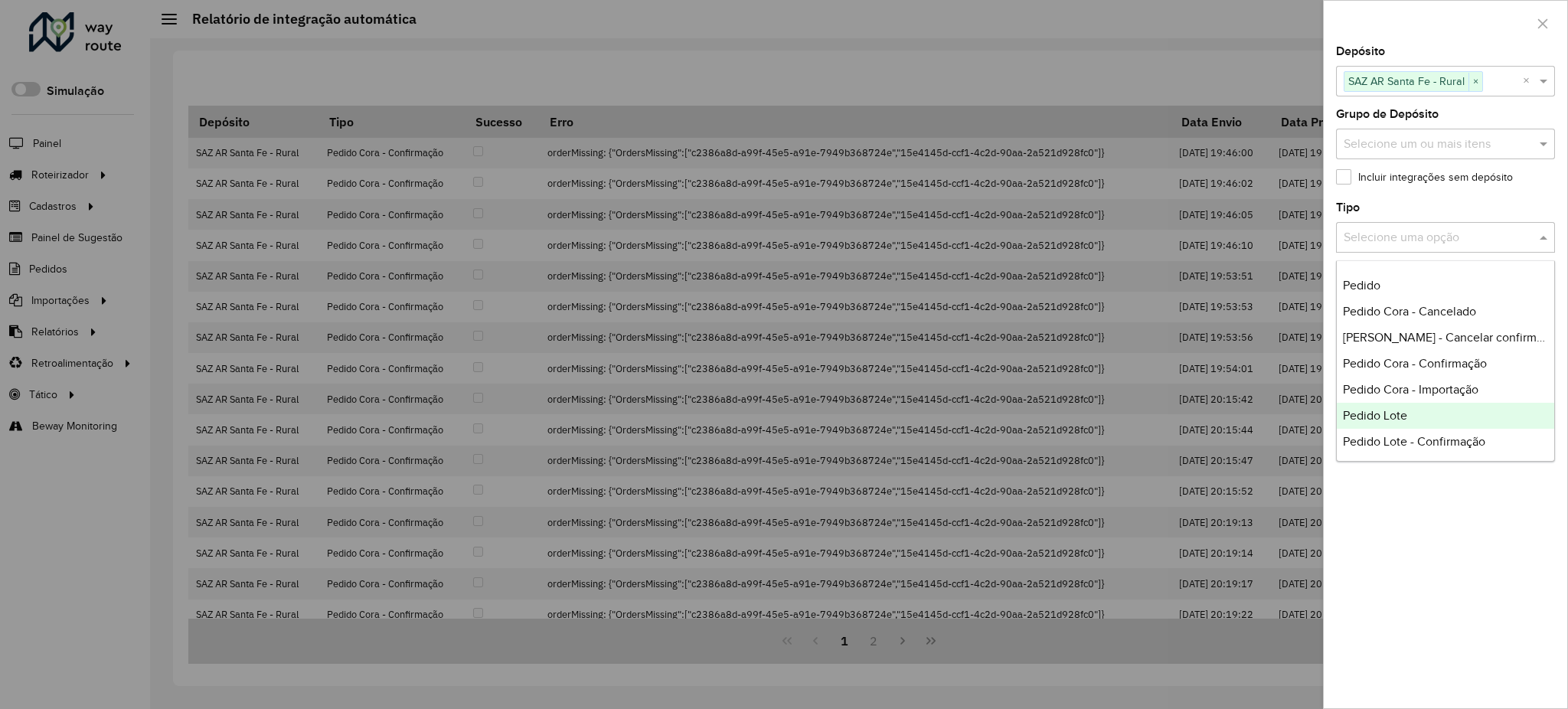
scroll to position [203, 0]
click at [1446, 379] on div "Pedido Cora - Importação" at bounding box center [1445, 390] width 217 height 26
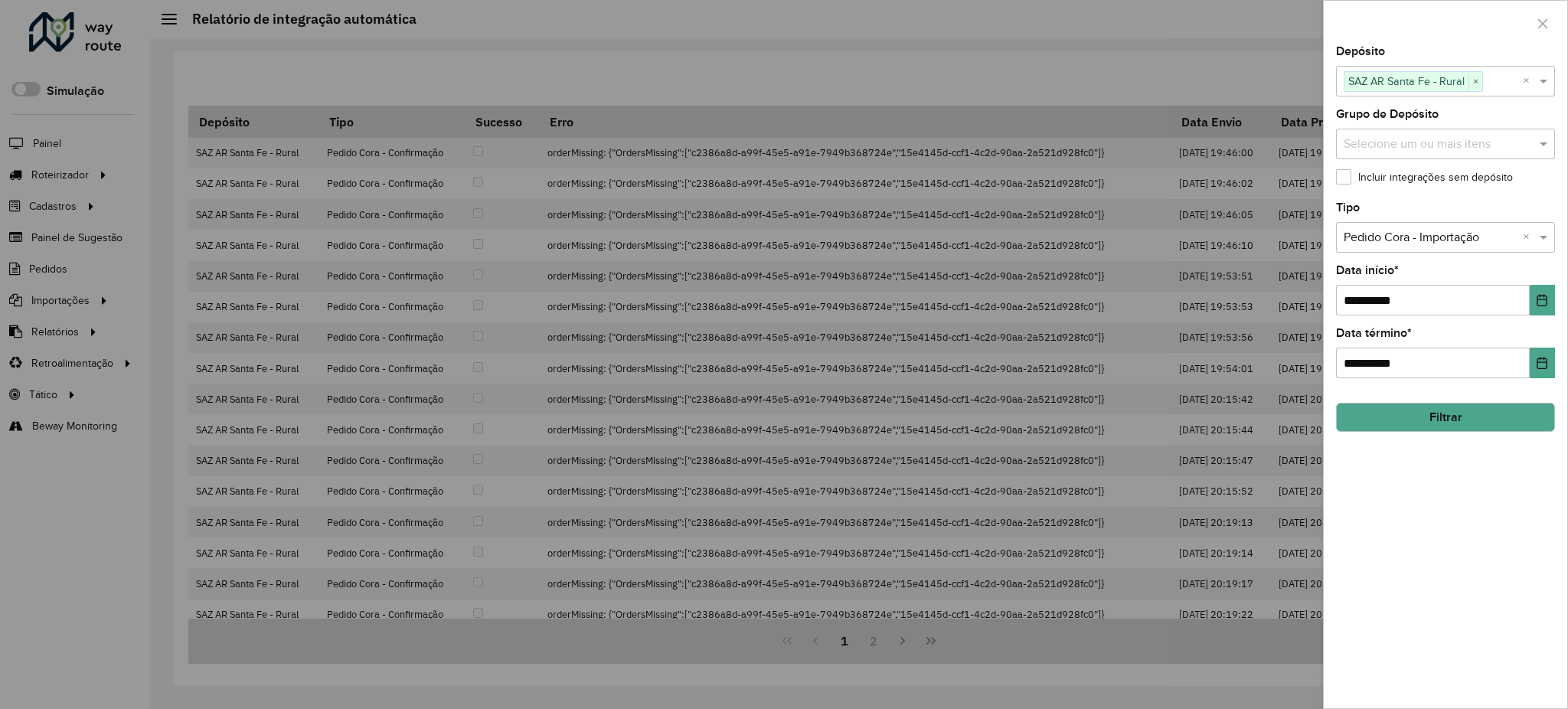
click at [1434, 416] on button "Filtrar" at bounding box center [1445, 417] width 219 height 29
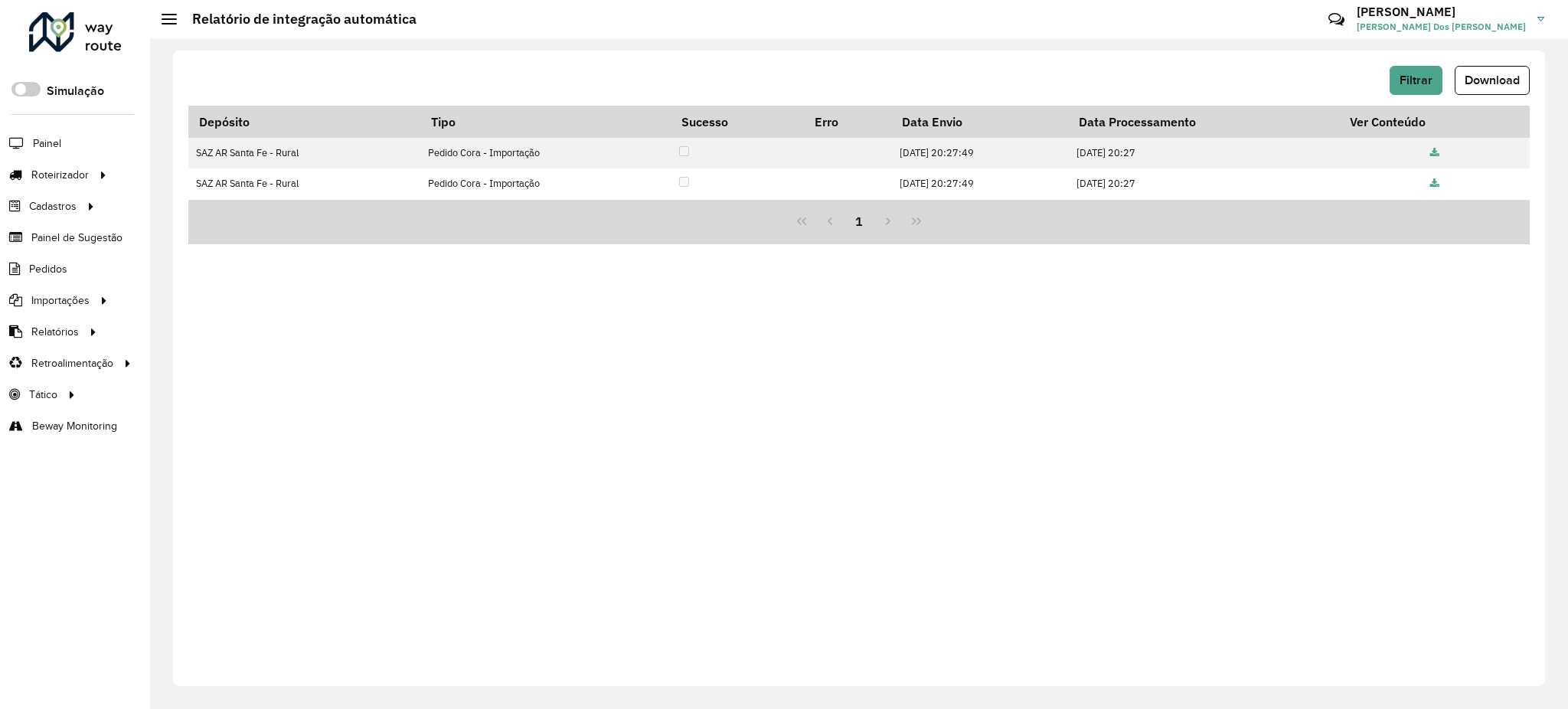
click at [1435, 179] on icon at bounding box center [1435, 184] width 9 height 9
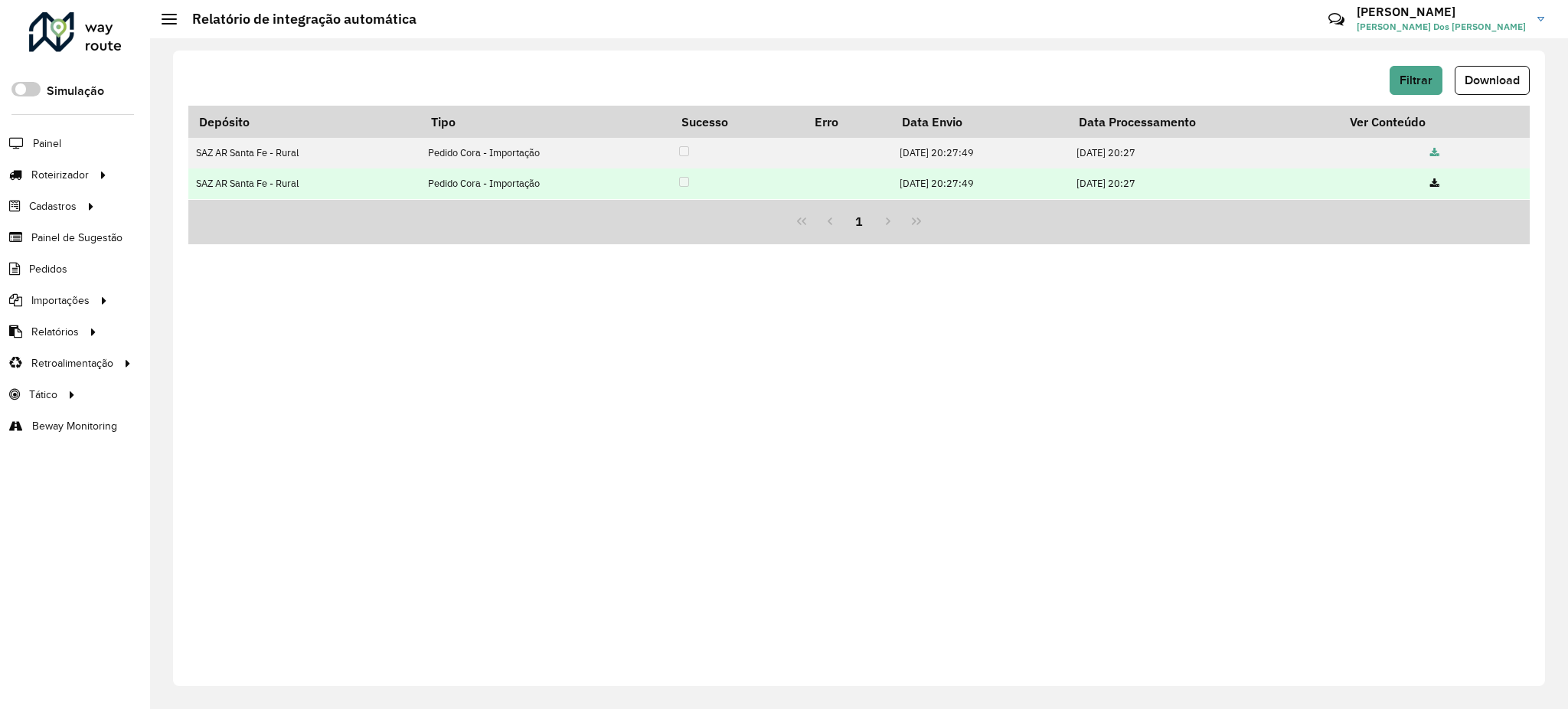
click at [1440, 176] on td at bounding box center [1435, 183] width 190 height 30
click at [1438, 183] on icon at bounding box center [1435, 184] width 9 height 9
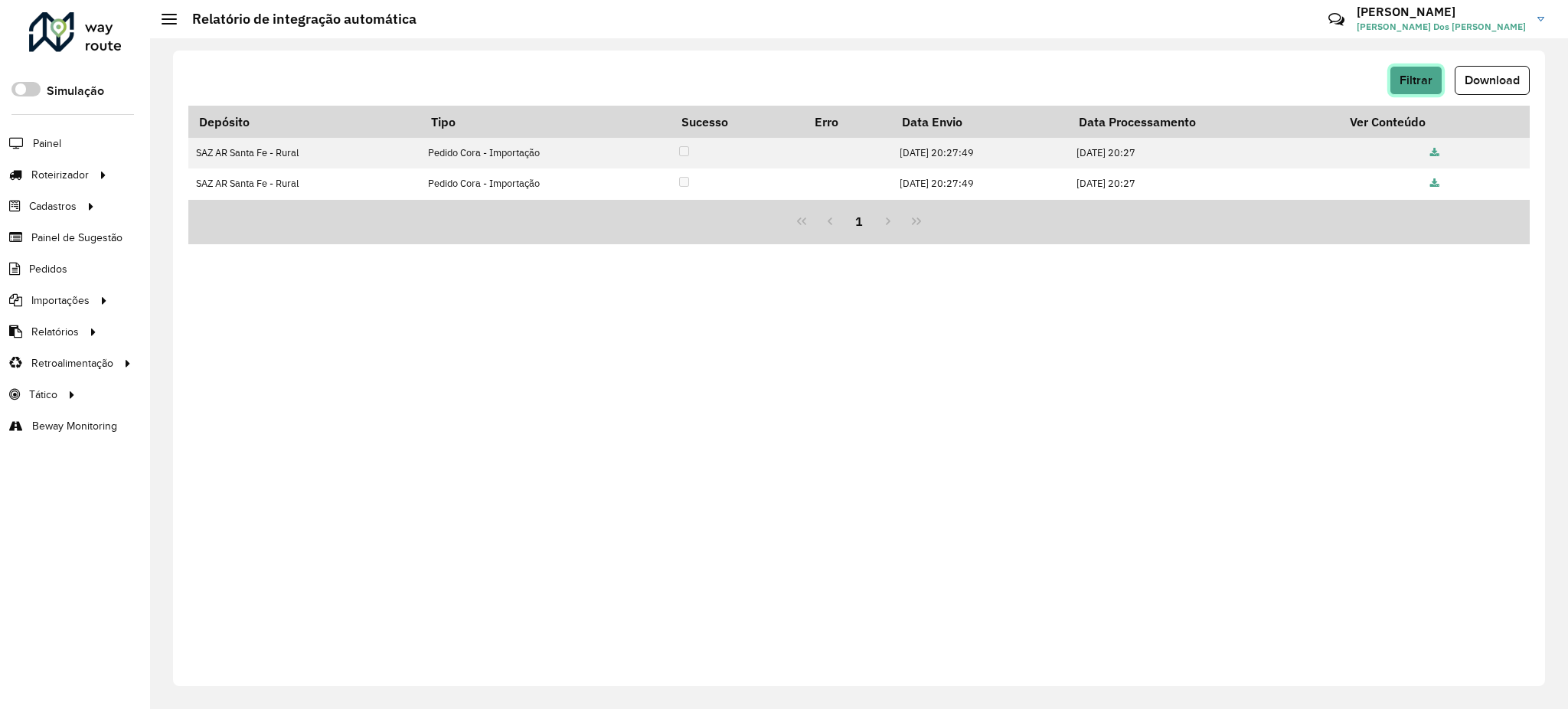
click at [1406, 81] on span "Filtrar" at bounding box center [1416, 80] width 33 height 13
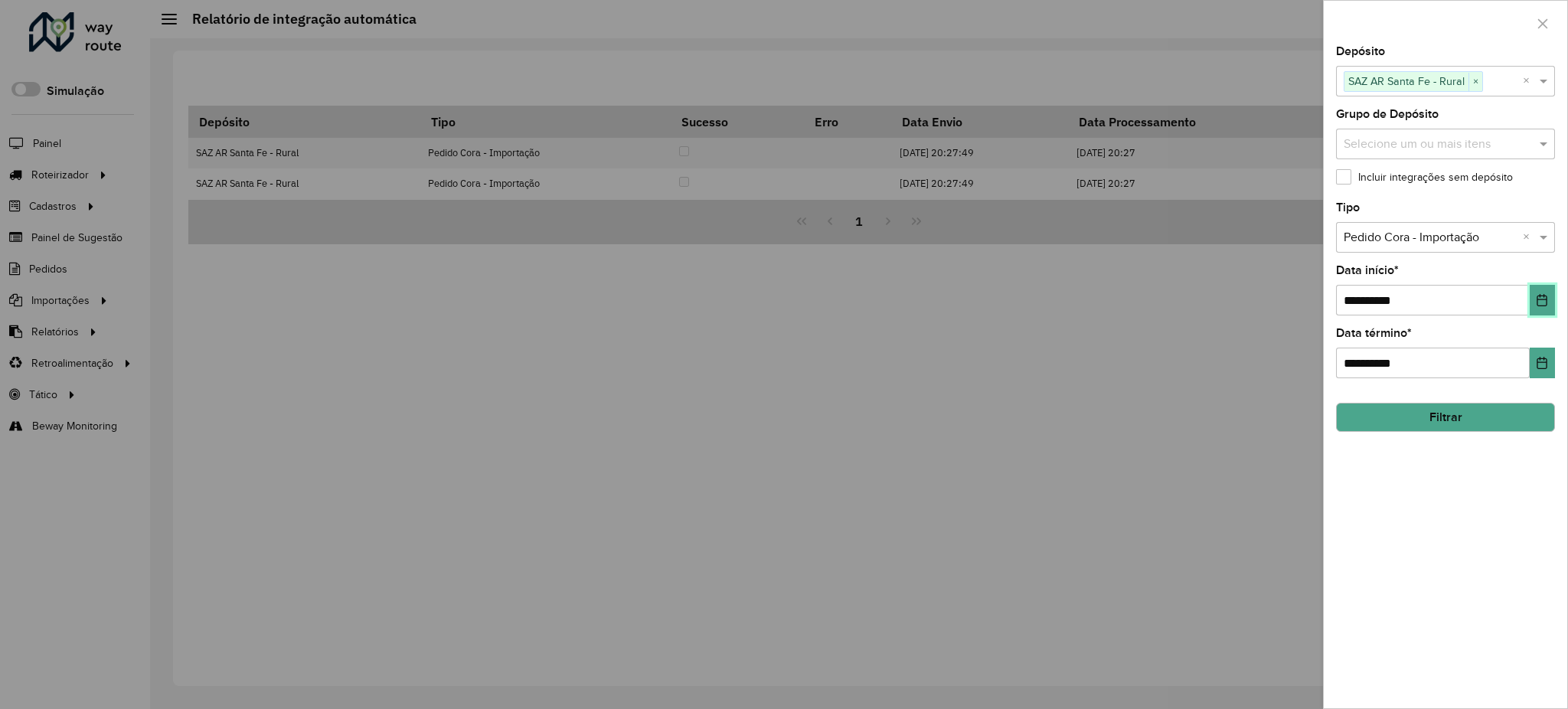
click at [1545, 304] on icon "Choose Date" at bounding box center [1542, 300] width 12 height 12
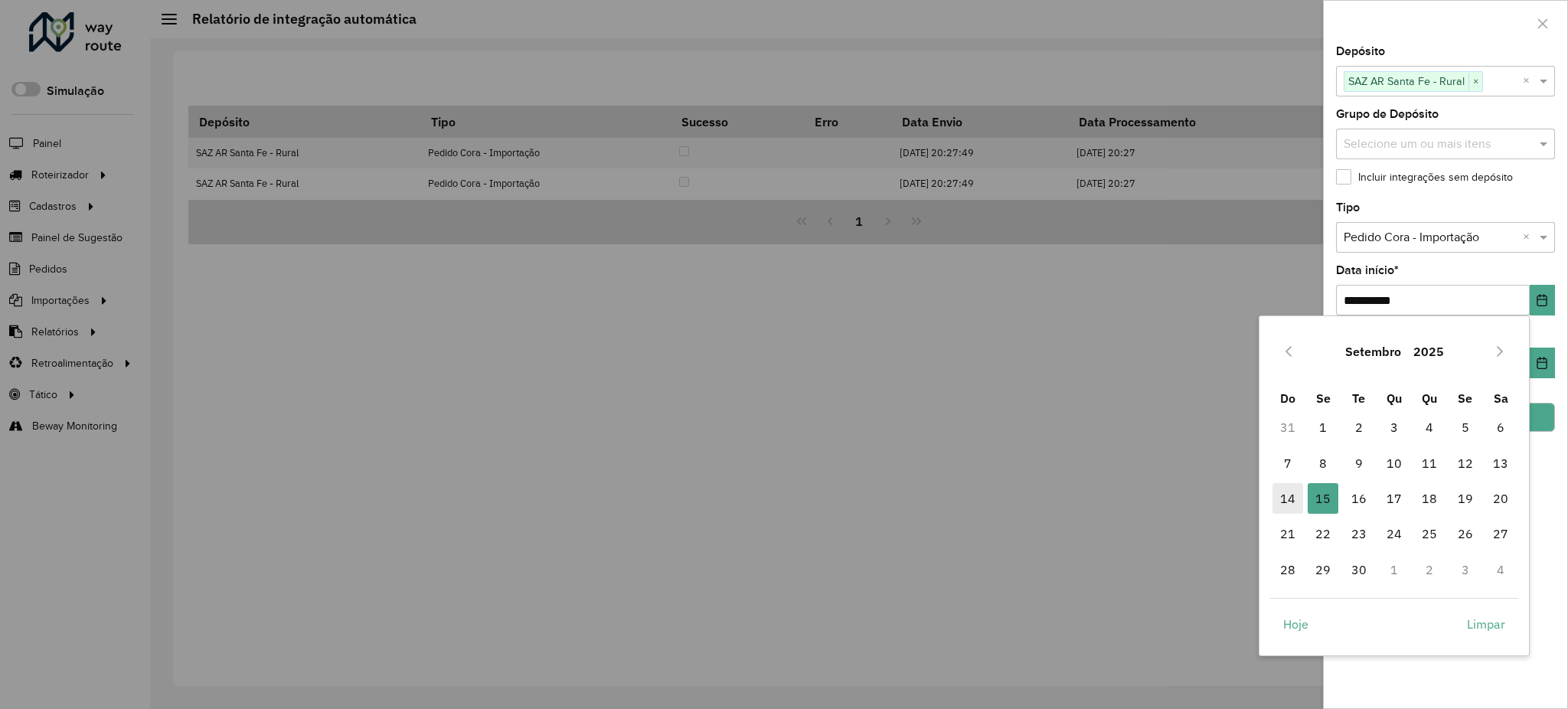
click at [1297, 495] on span "14" at bounding box center [1288, 498] width 30 height 30
type input "**********"
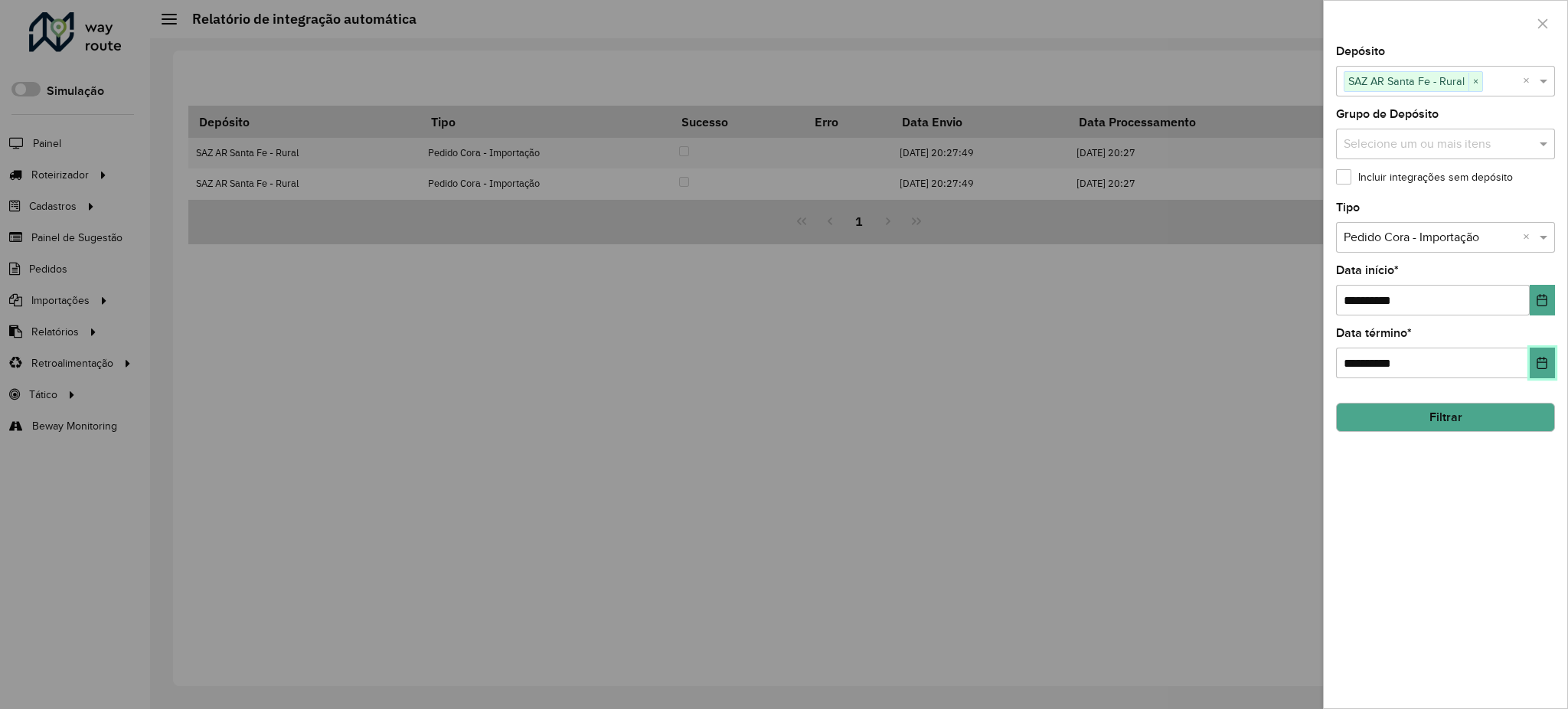
click at [1535, 369] on button "Choose Date" at bounding box center [1542, 363] width 26 height 30
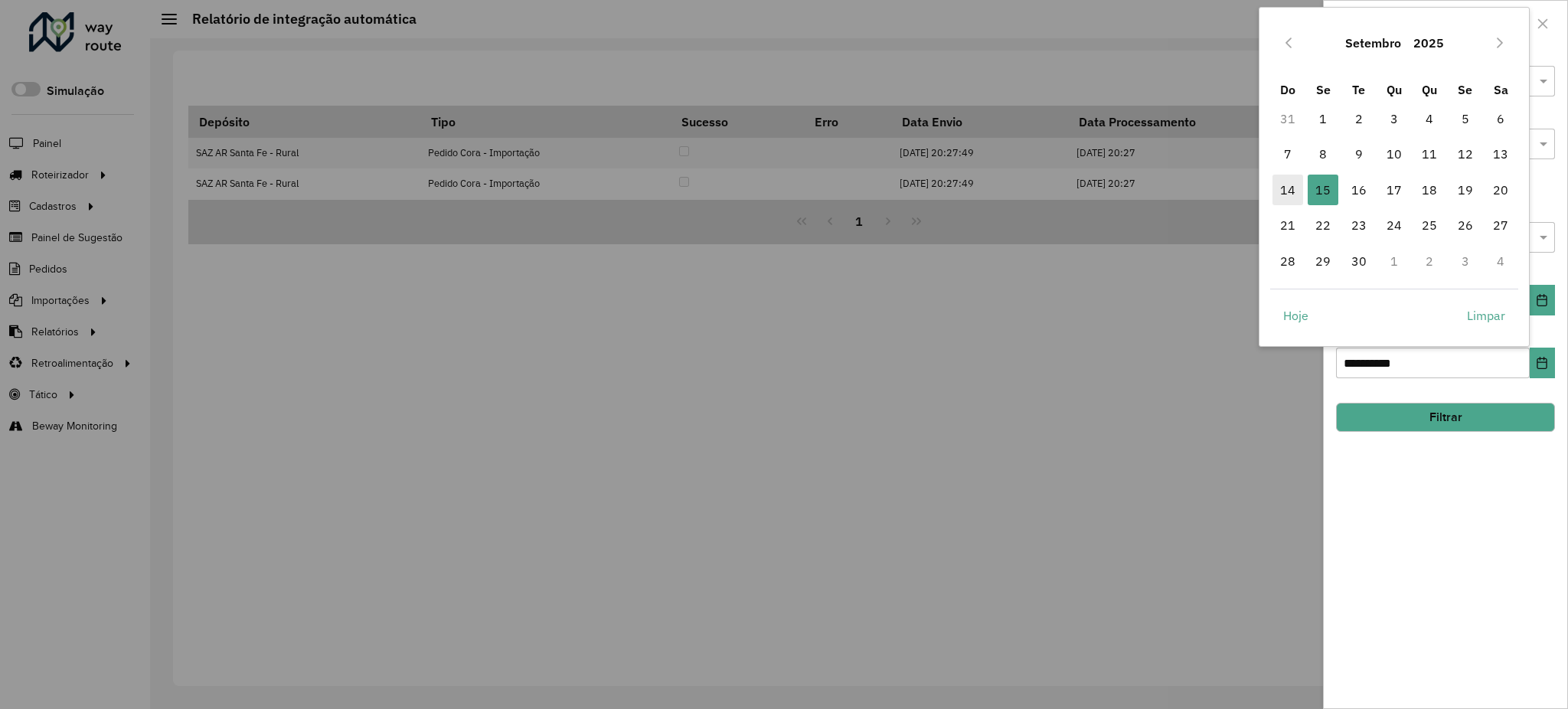
click at [1288, 196] on span "14" at bounding box center [1288, 190] width 30 height 30
type input "**********"
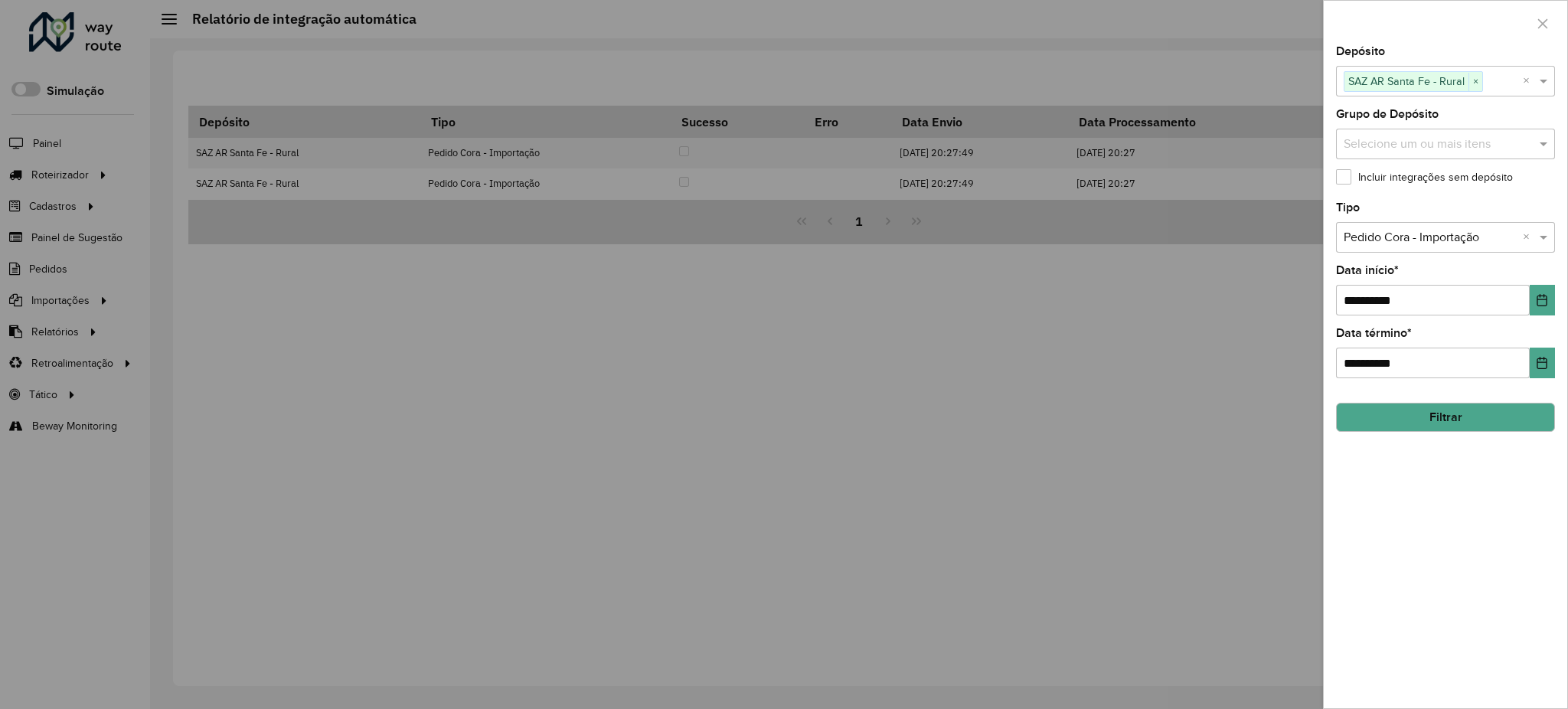
click at [1435, 413] on button "Filtrar" at bounding box center [1445, 417] width 219 height 29
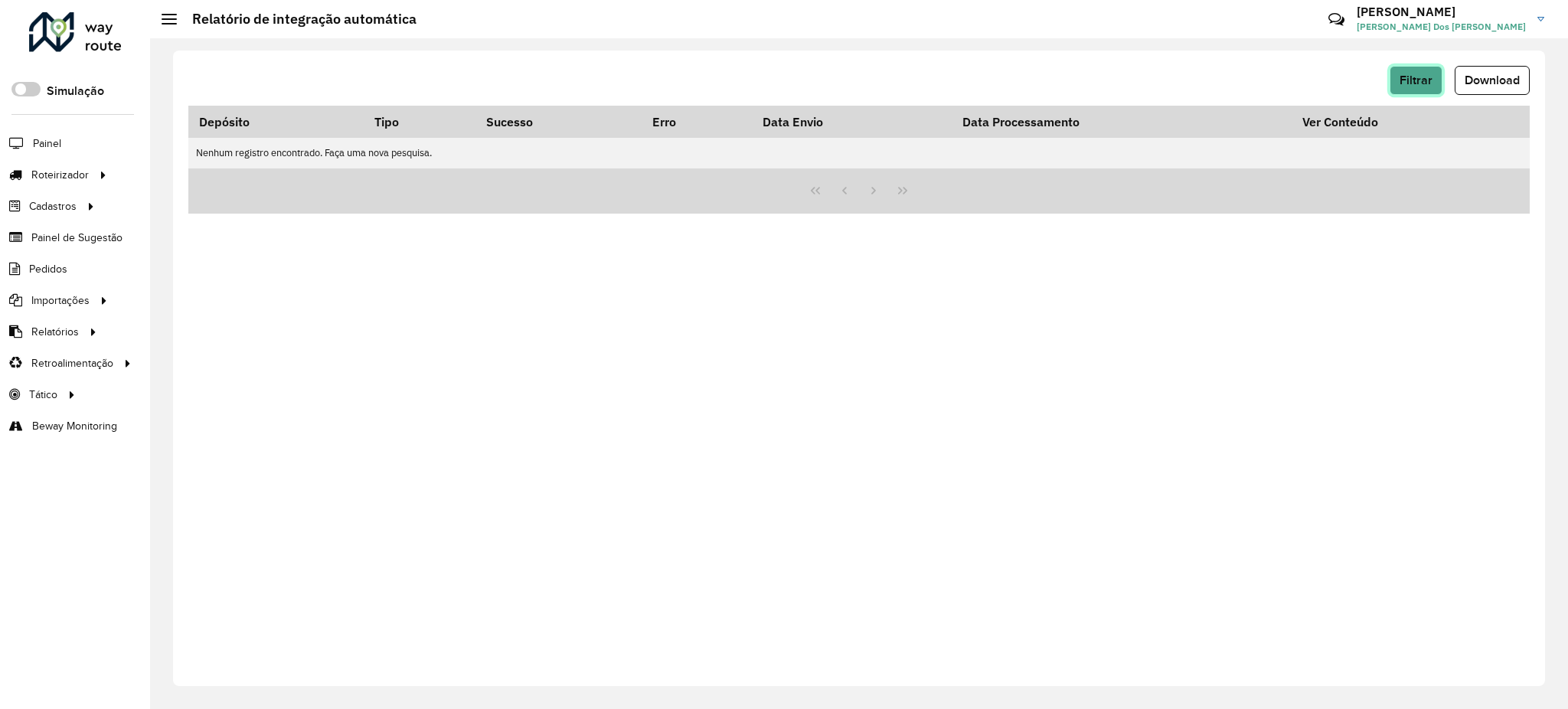
click at [1403, 84] on span "Filtrar" at bounding box center [1416, 80] width 33 height 13
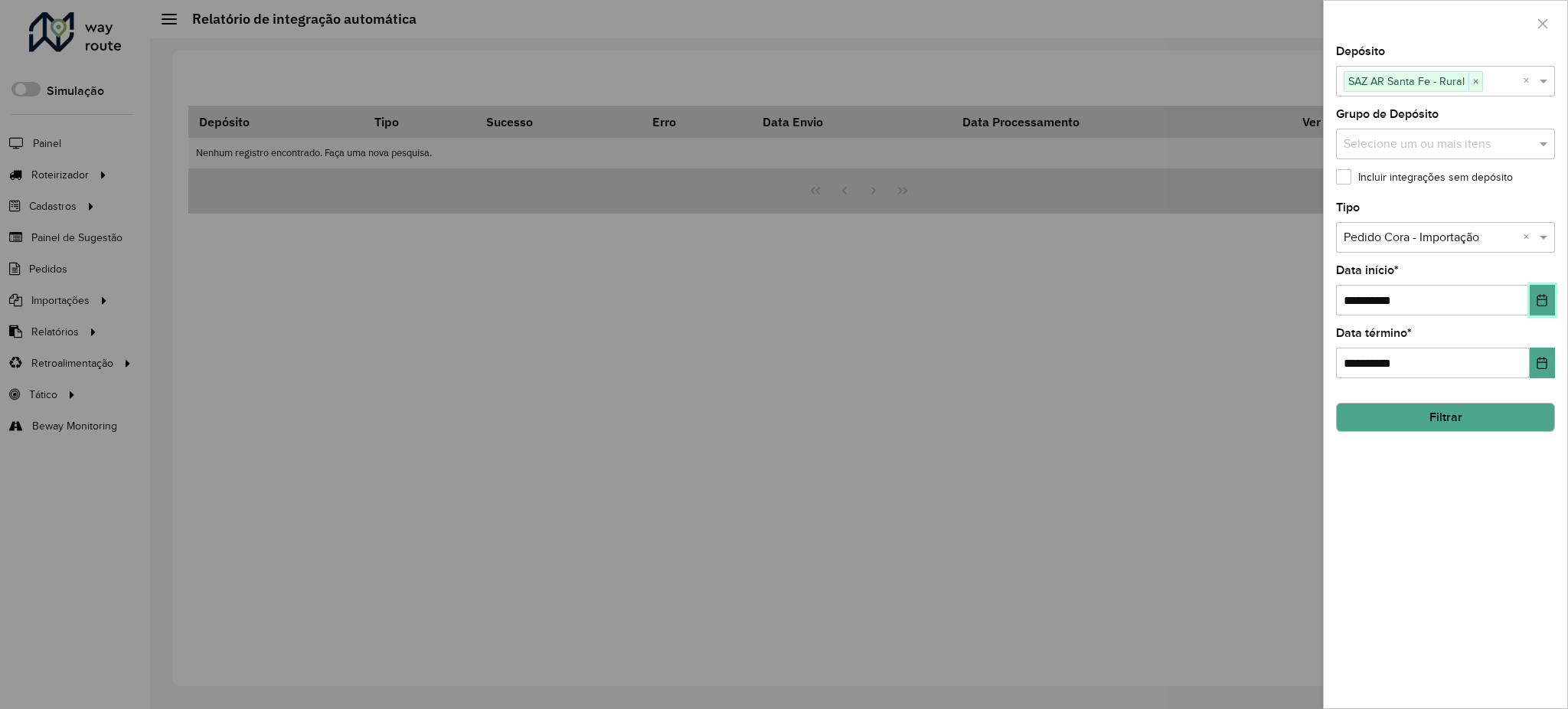
click at [1544, 298] on icon "Choose Date" at bounding box center [1542, 300] width 12 height 12
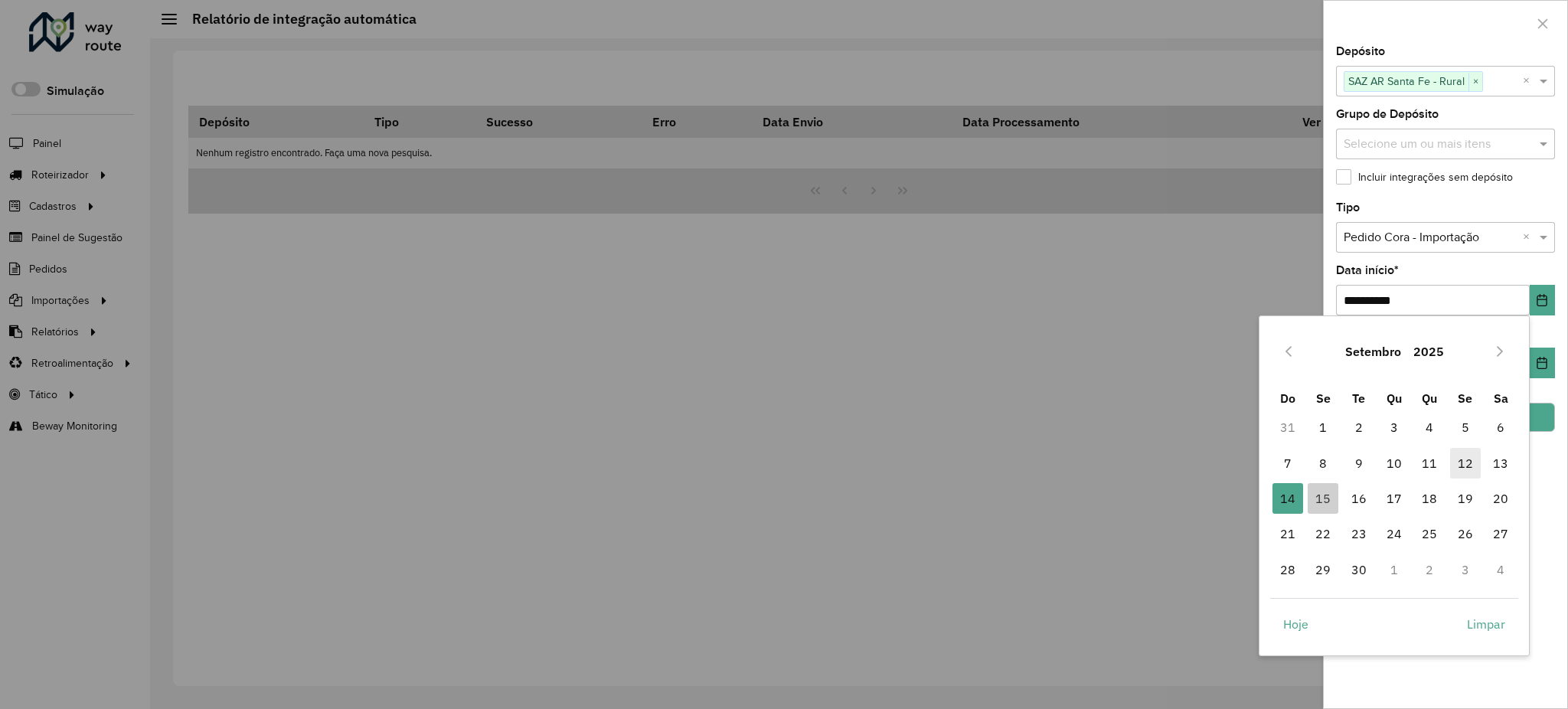
click at [1480, 461] on span "12" at bounding box center [1465, 463] width 30 height 30
type input "**********"
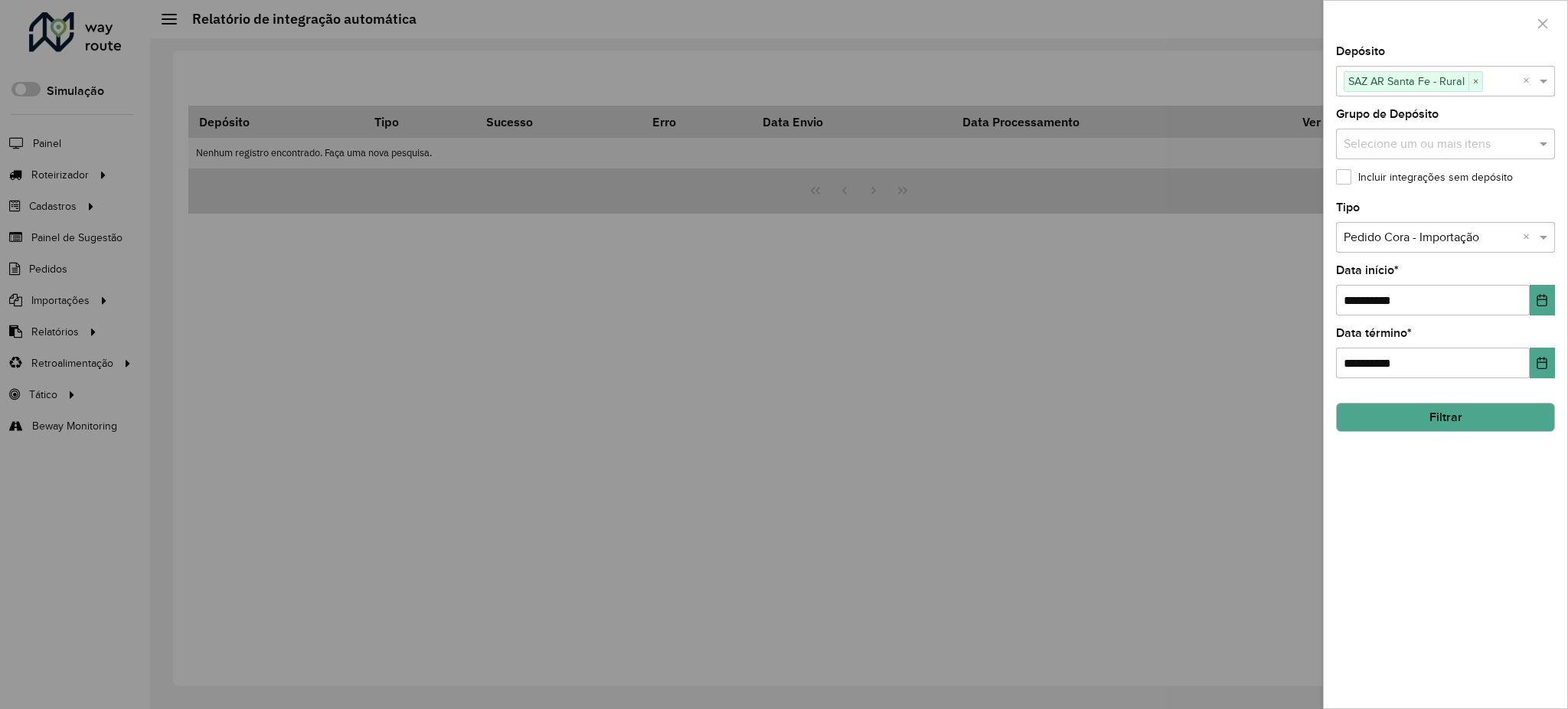
click at [1512, 415] on button "Filtrar" at bounding box center [1445, 417] width 219 height 29
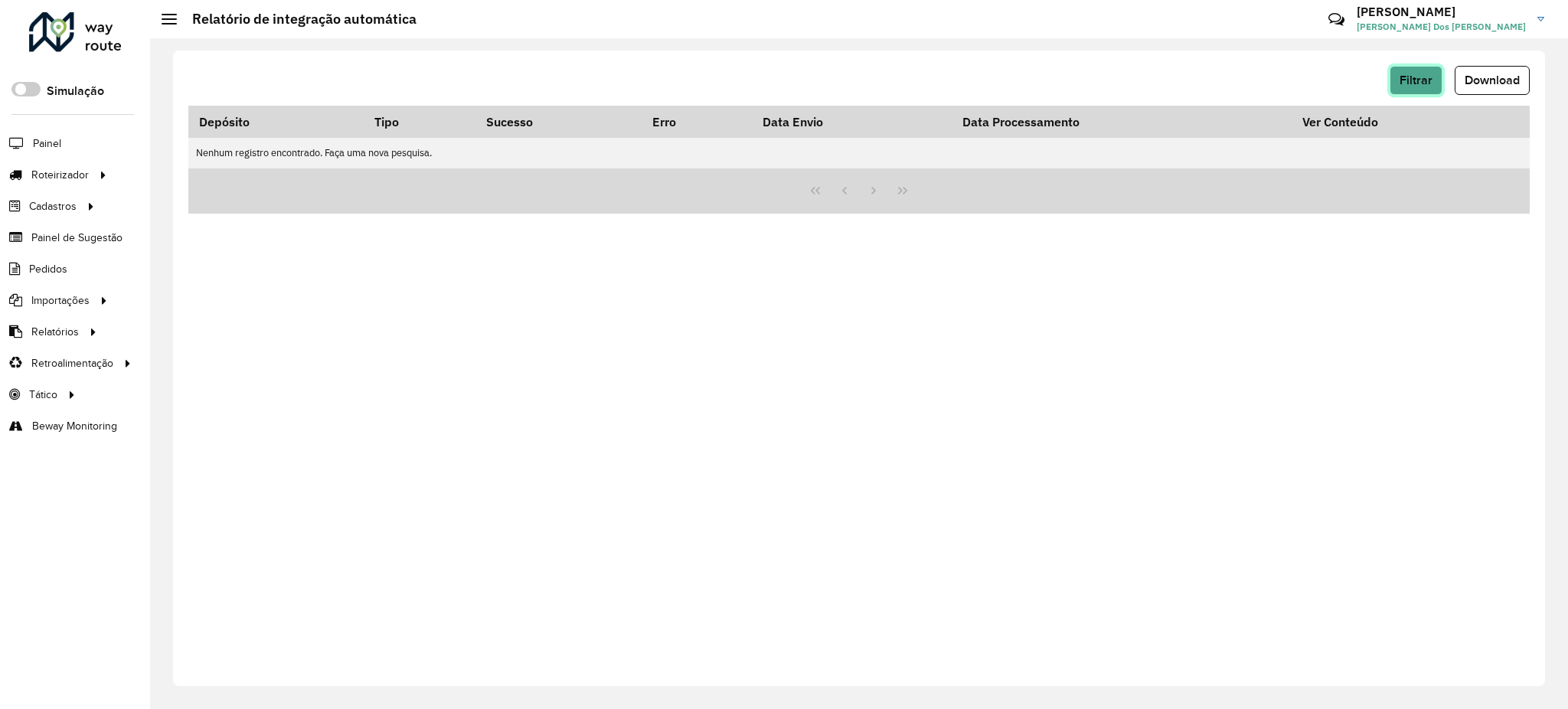
click at [1412, 81] on span "Filtrar" at bounding box center [1416, 80] width 33 height 13
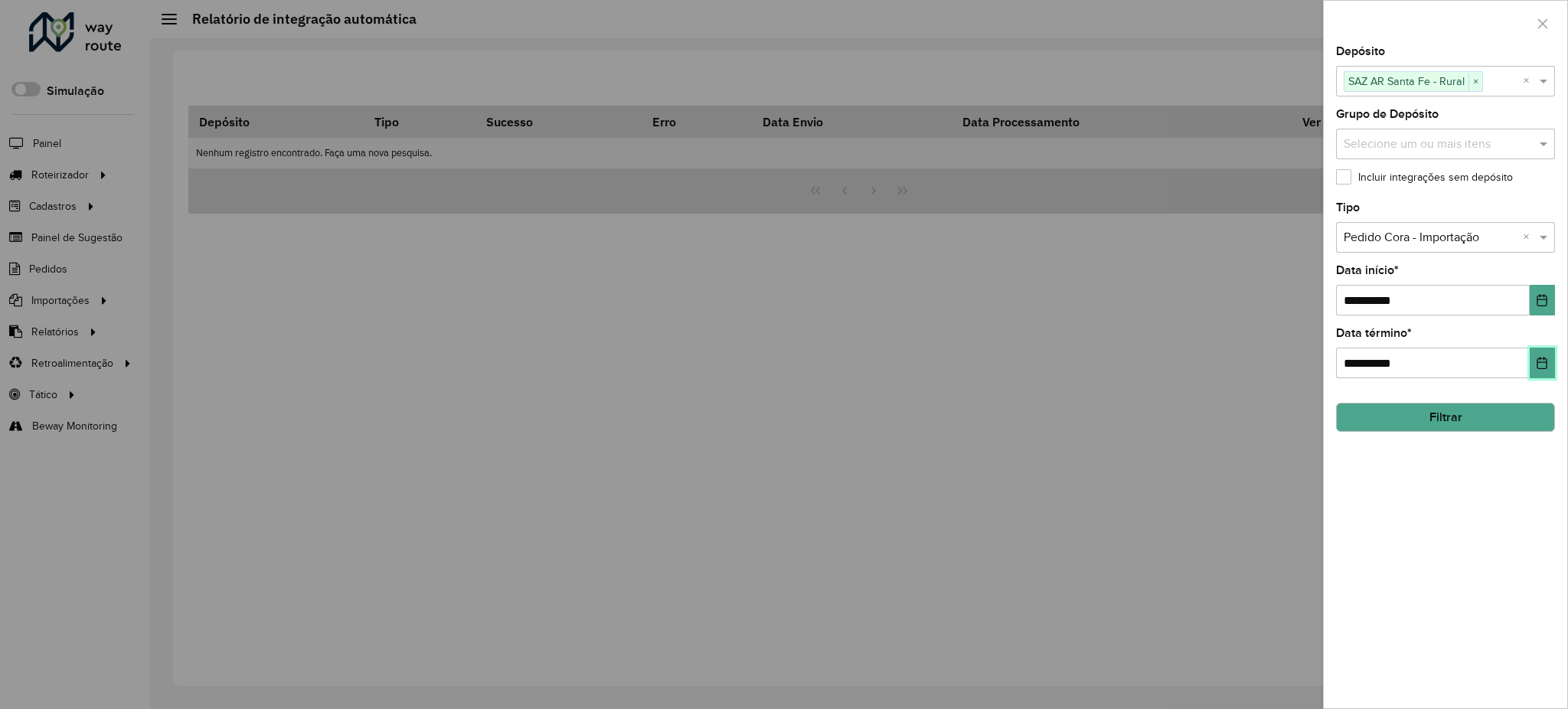
click at [1530, 368] on button "Choose Date" at bounding box center [1542, 363] width 26 height 30
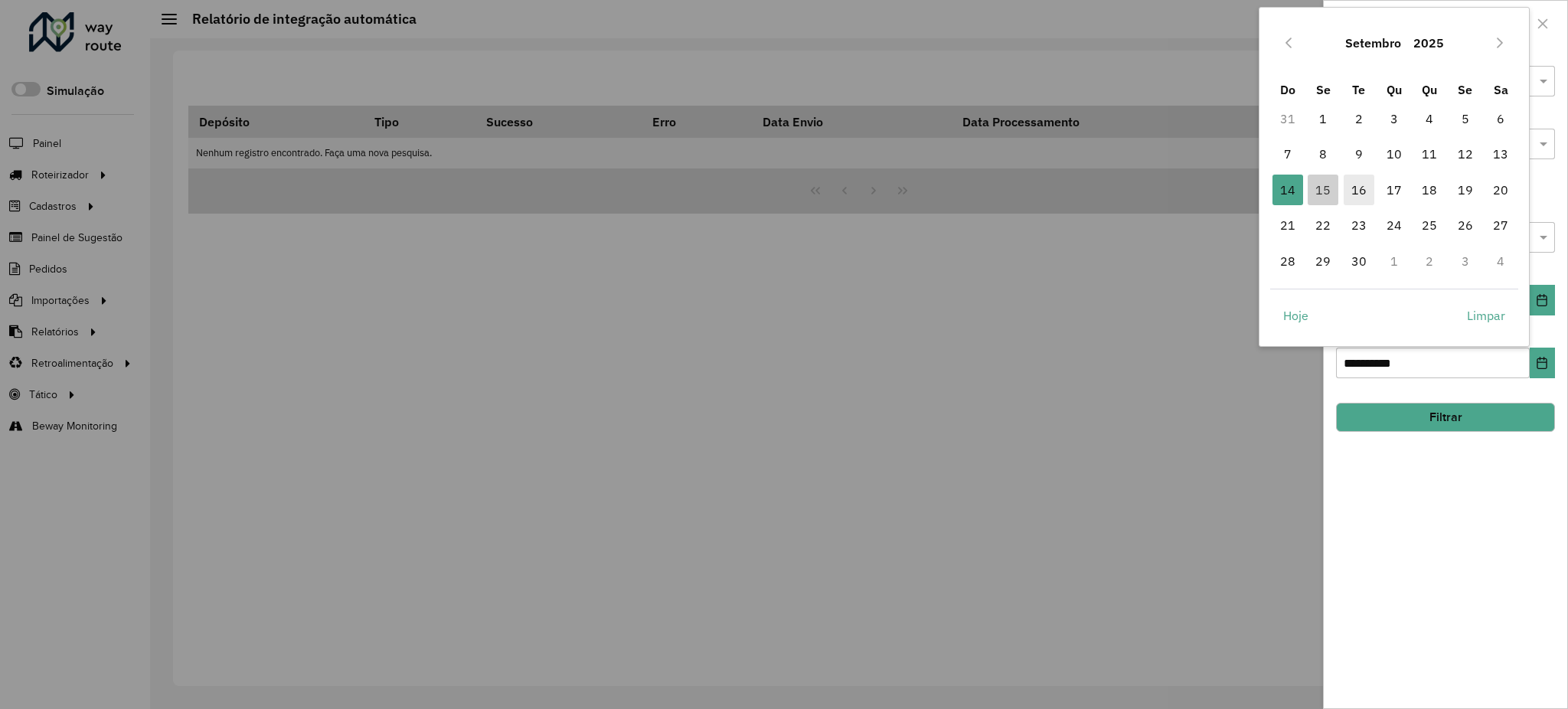
click at [1366, 181] on span "16" at bounding box center [1359, 190] width 30 height 30
type input "**********"
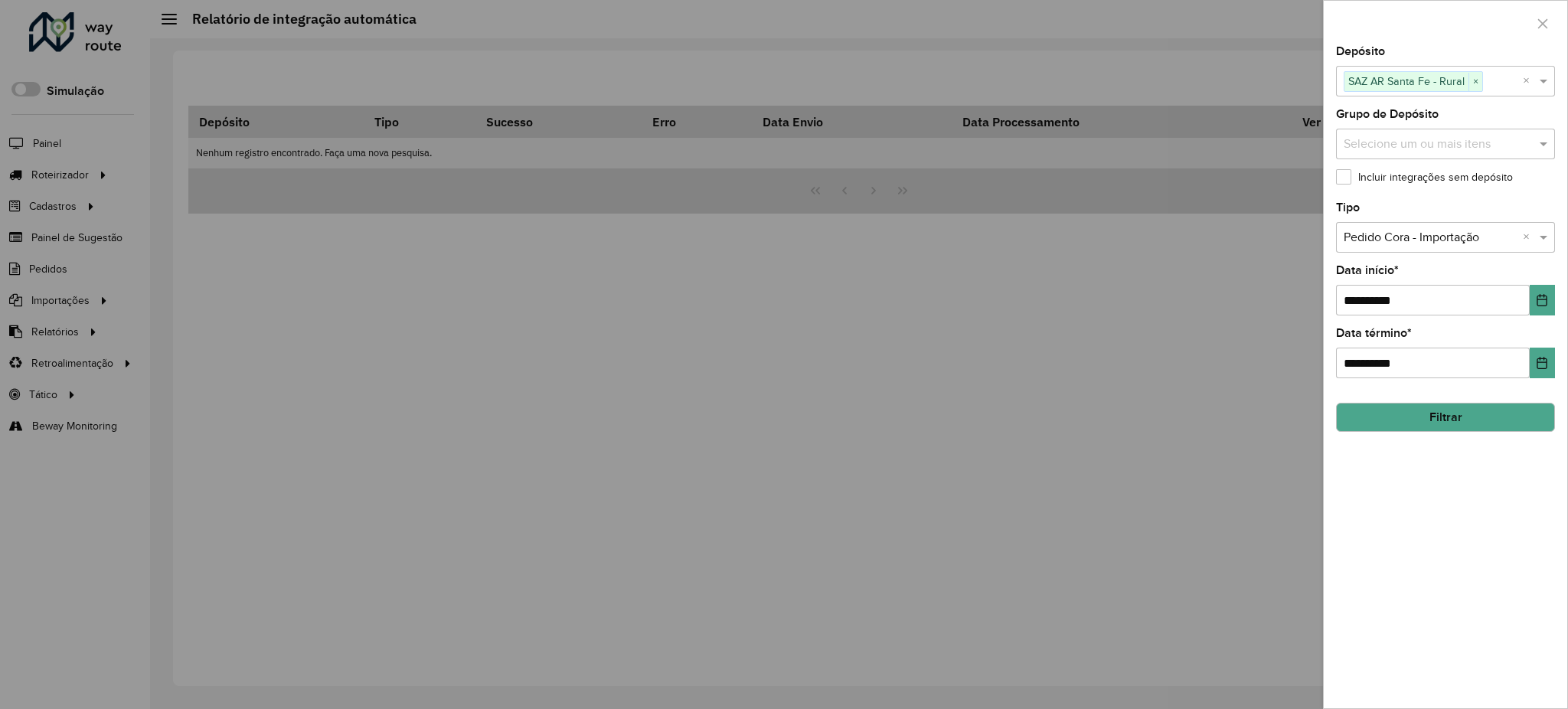
click at [1443, 408] on button "Filtrar" at bounding box center [1445, 417] width 219 height 29
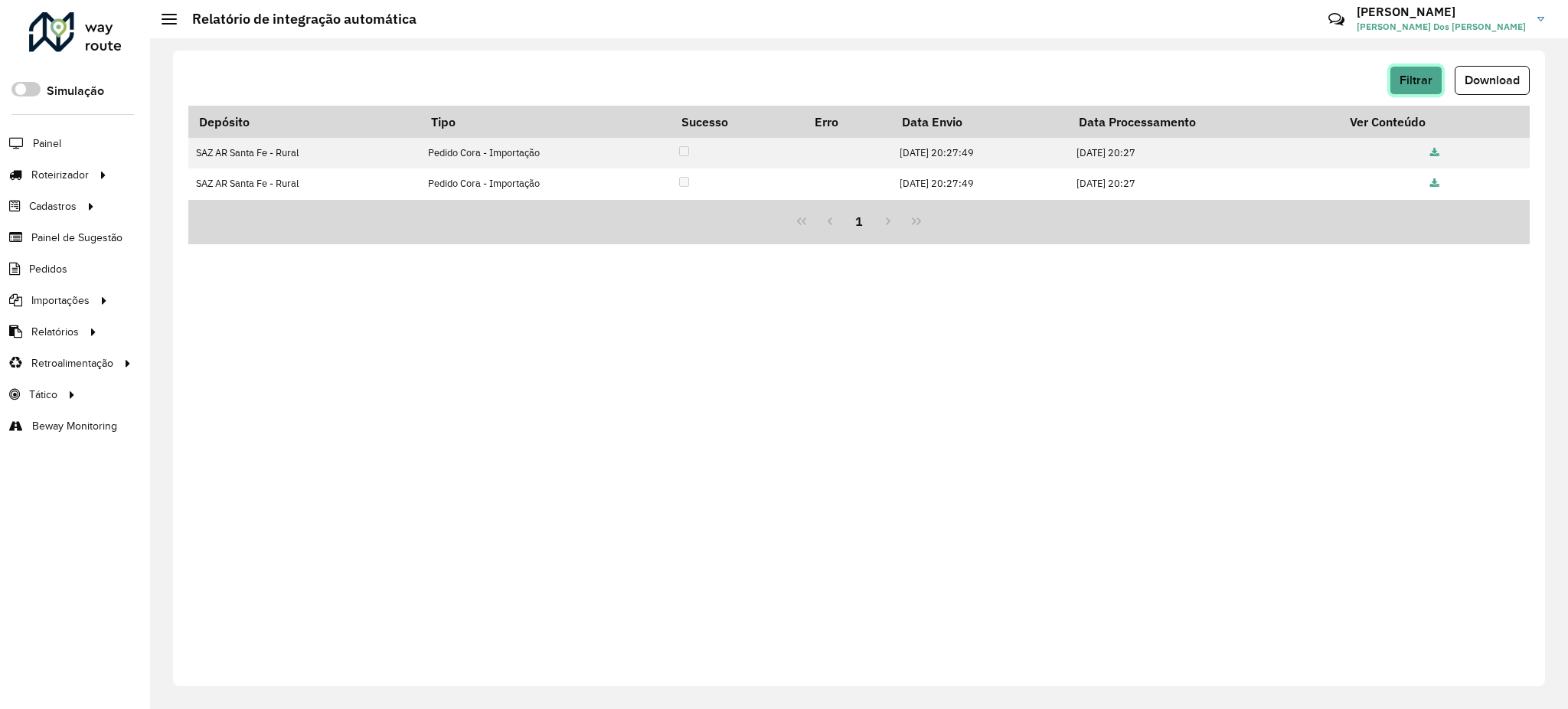
click at [1407, 78] on span "Filtrar" at bounding box center [1416, 80] width 33 height 13
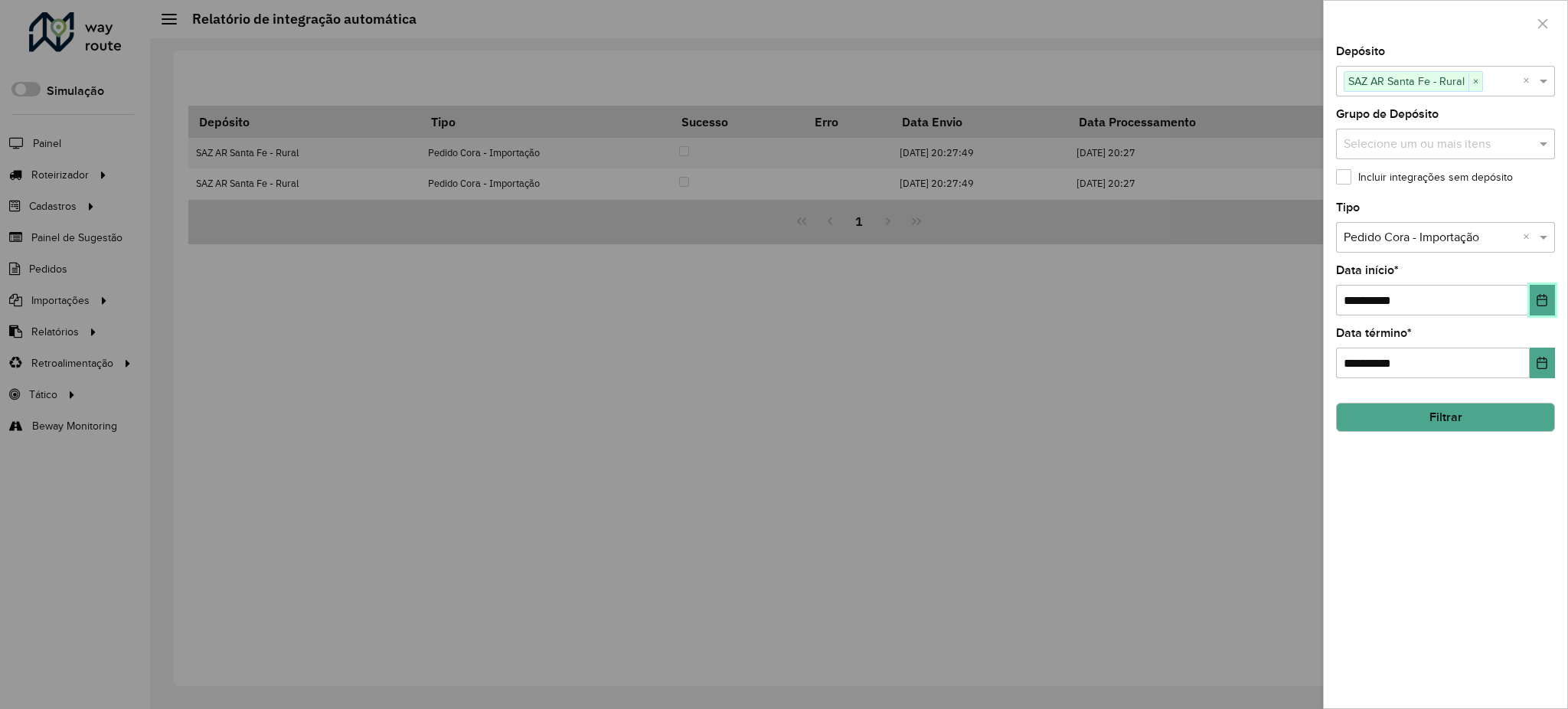
click at [1537, 289] on button "Choose Date" at bounding box center [1542, 300] width 26 height 30
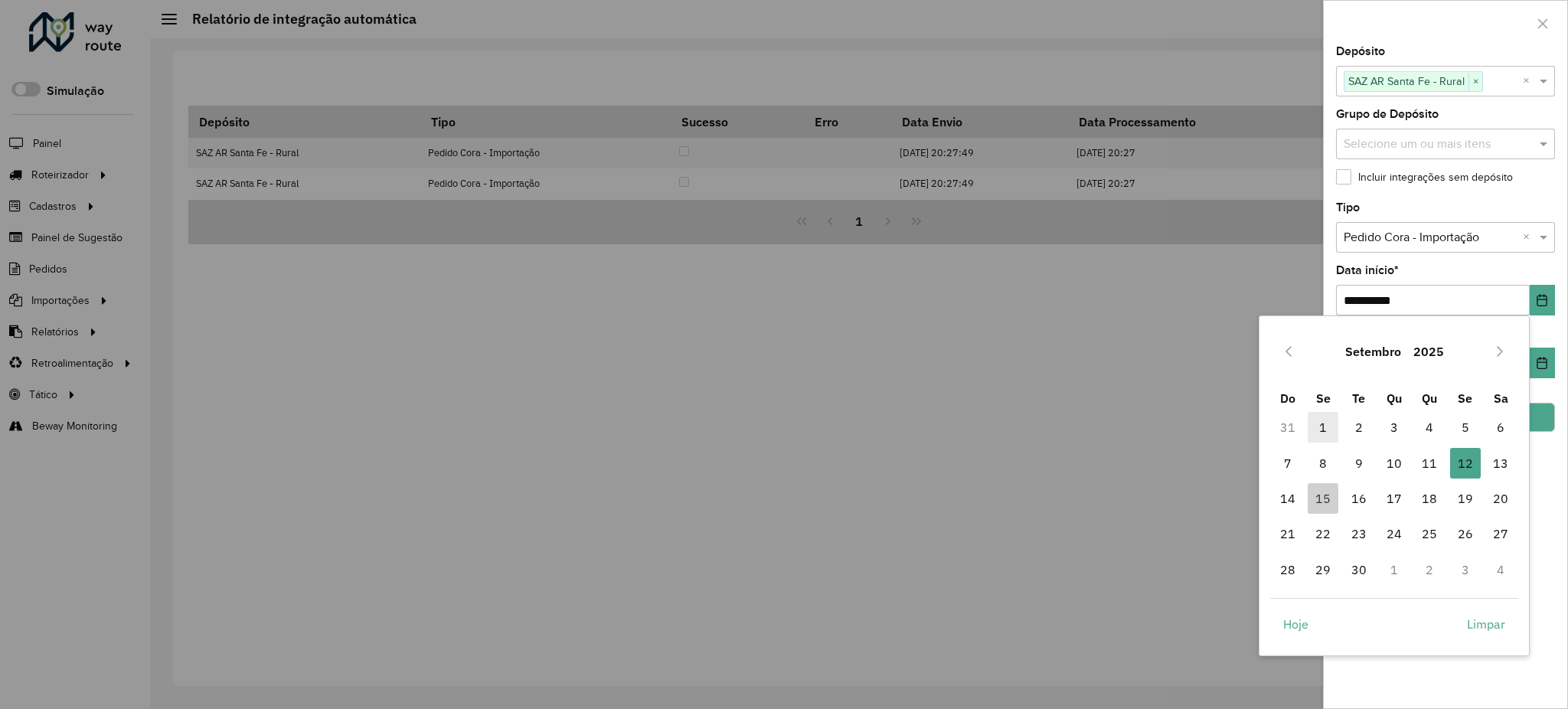
click at [1328, 426] on span "1" at bounding box center [1323, 427] width 30 height 30
type input "**********"
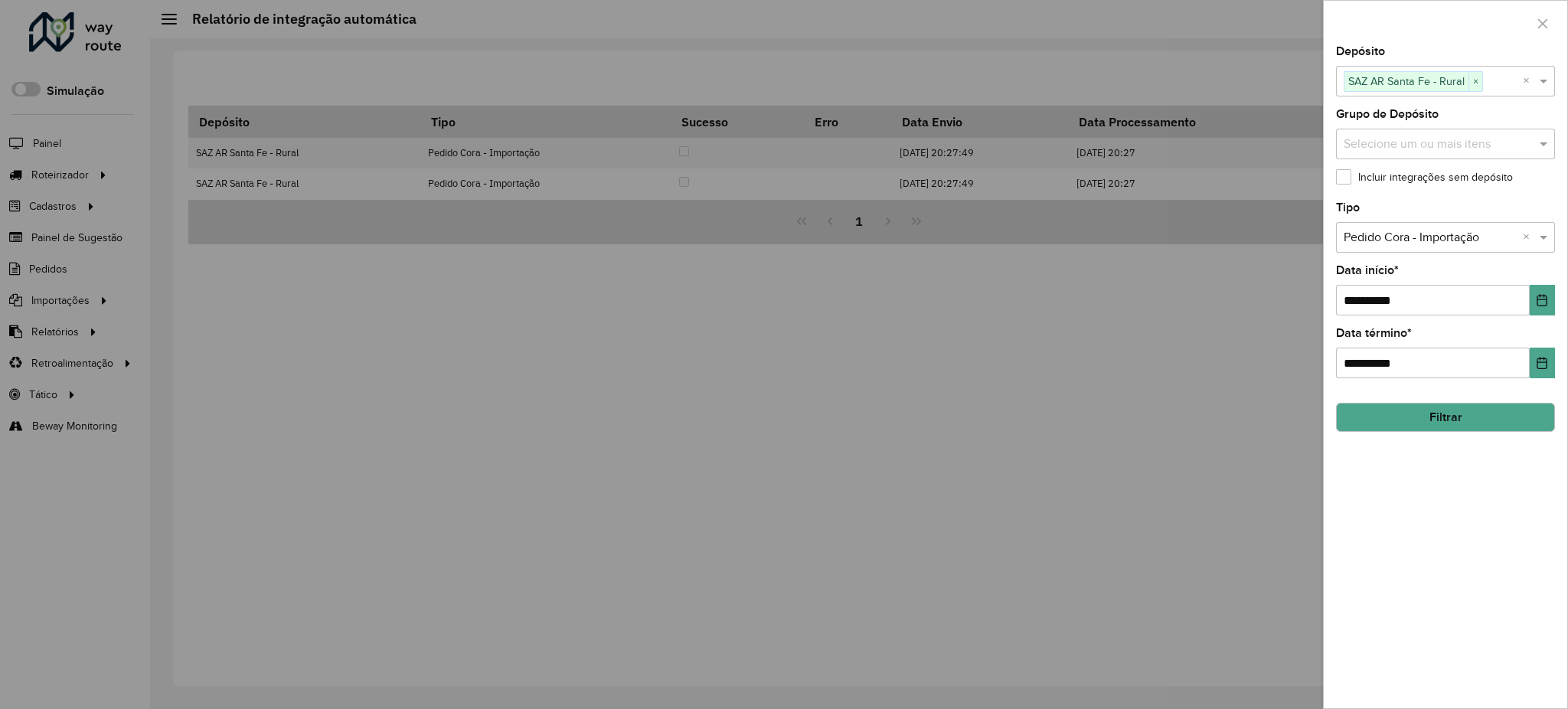
click at [1462, 421] on button "Filtrar" at bounding box center [1445, 417] width 219 height 29
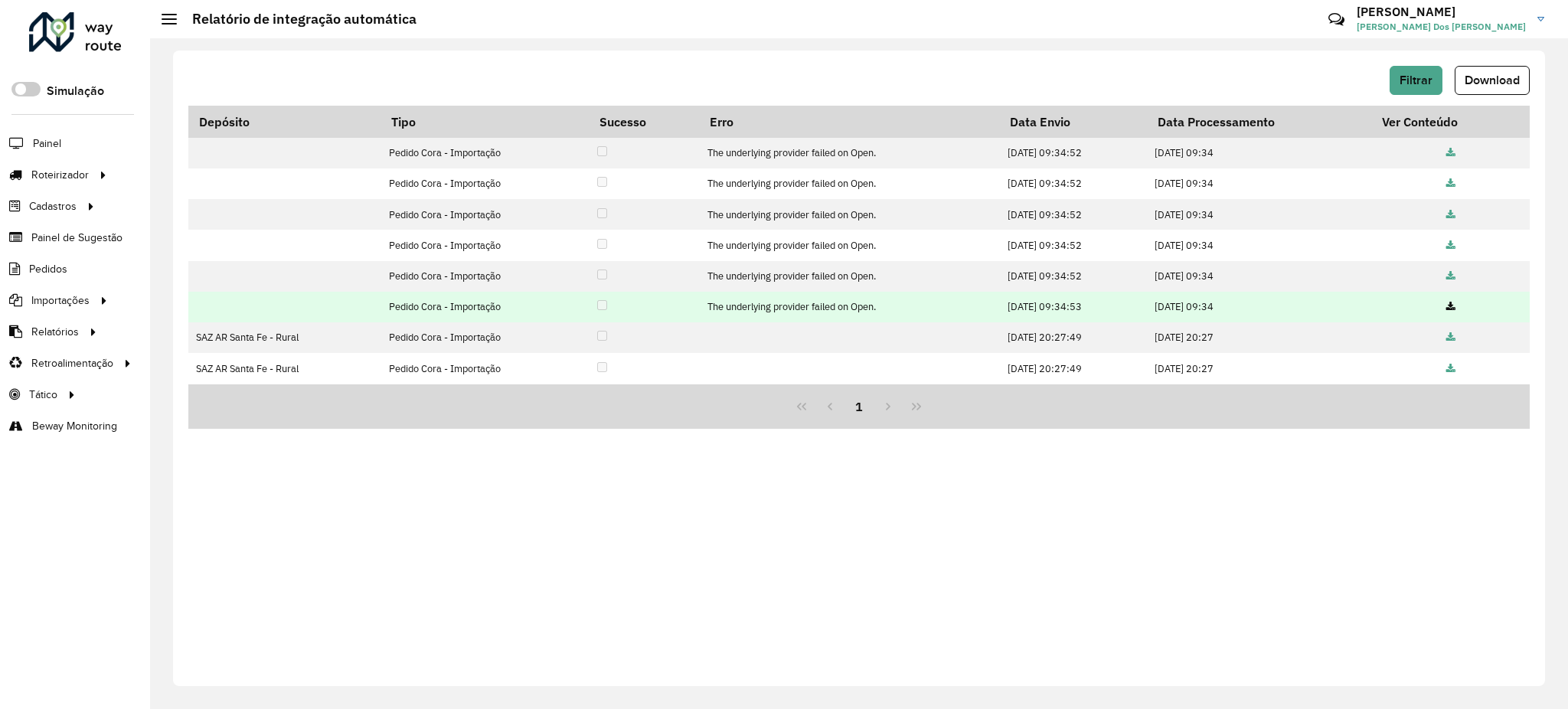
click at [1451, 303] on icon at bounding box center [1451, 308] width 9 height 9
click at [1453, 303] on icon at bounding box center [1451, 308] width 9 height 9
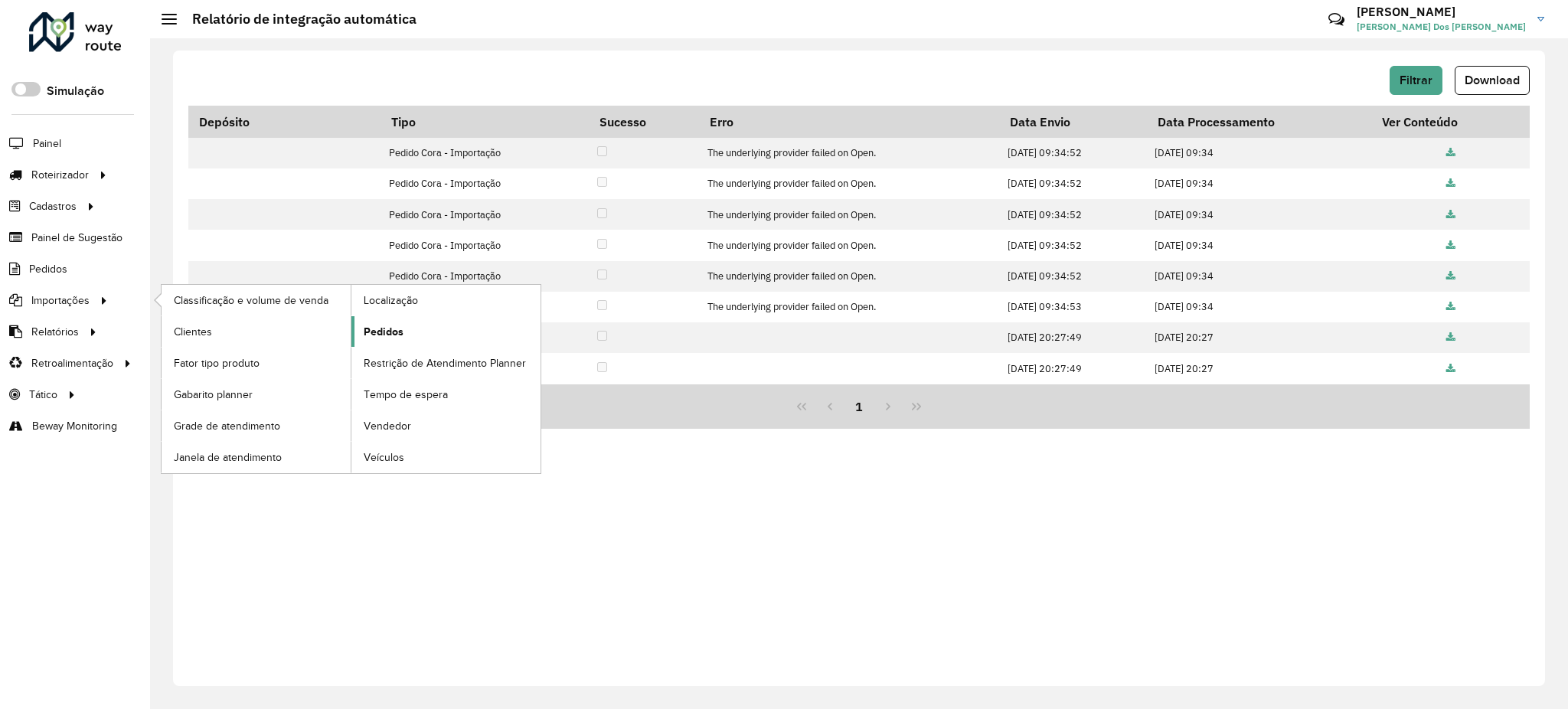
click at [397, 338] on span "Pedidos" at bounding box center [384, 331] width 40 height 16
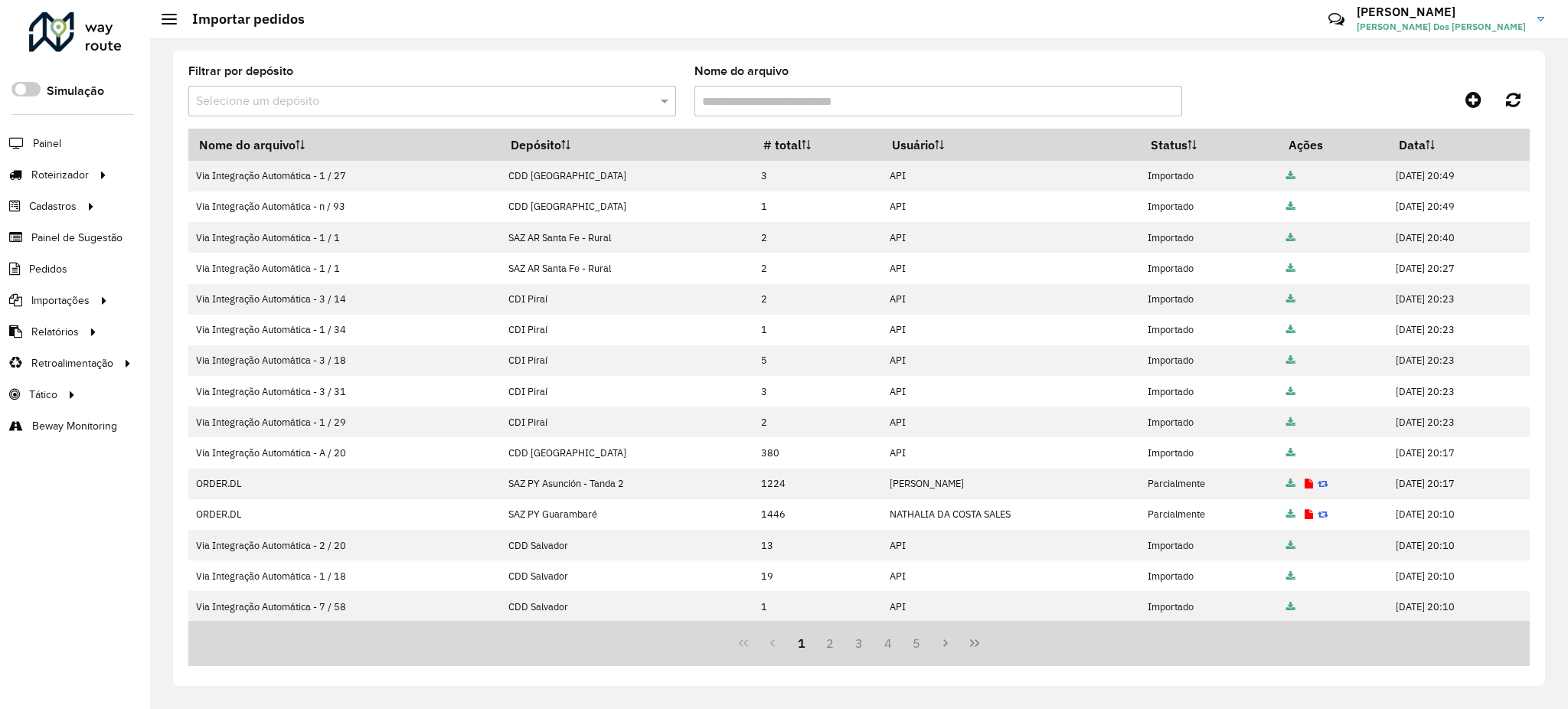
click at [795, 99] on input "Nome do arquivo" at bounding box center [938, 101] width 488 height 30
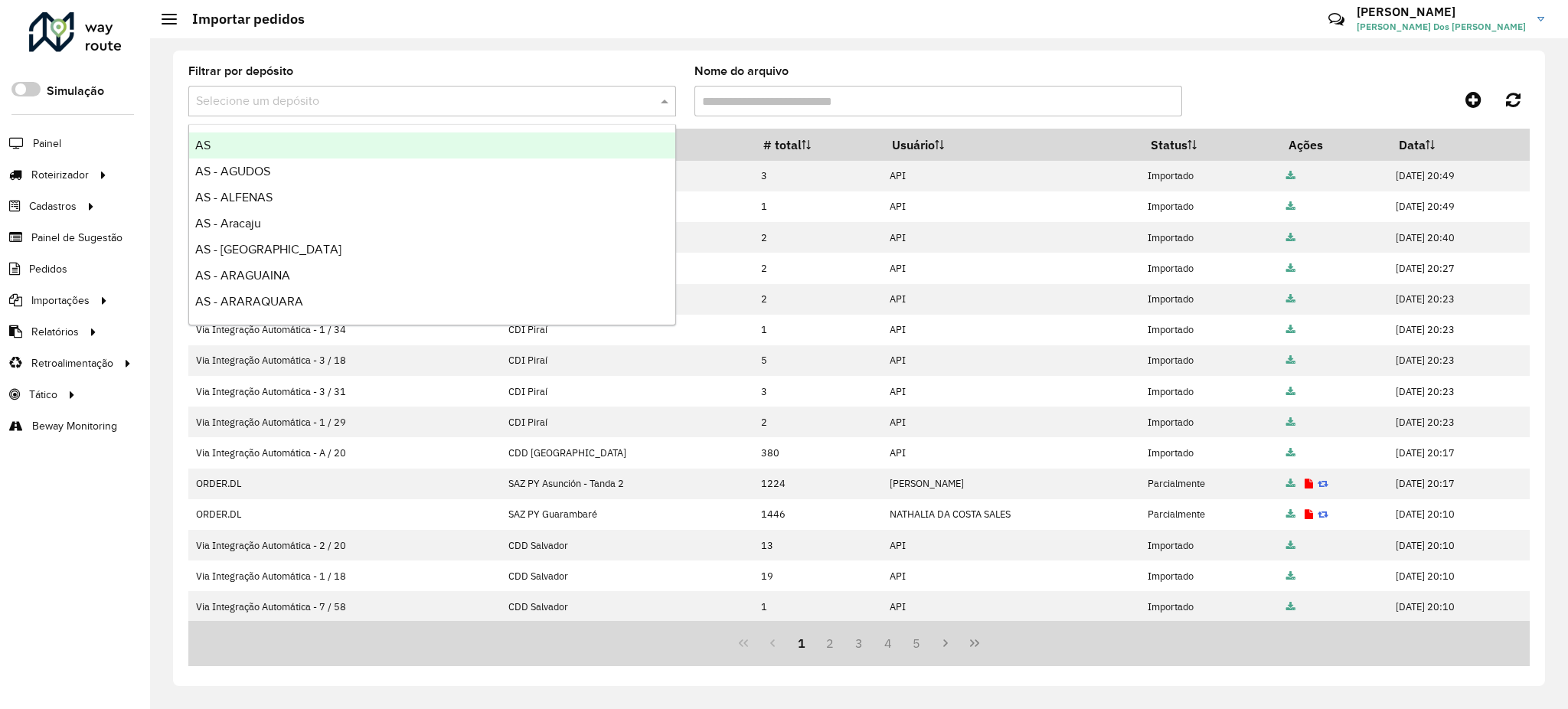
click at [516, 94] on input "text" at bounding box center [416, 102] width 442 height 18
paste input "**********"
type input "**********"
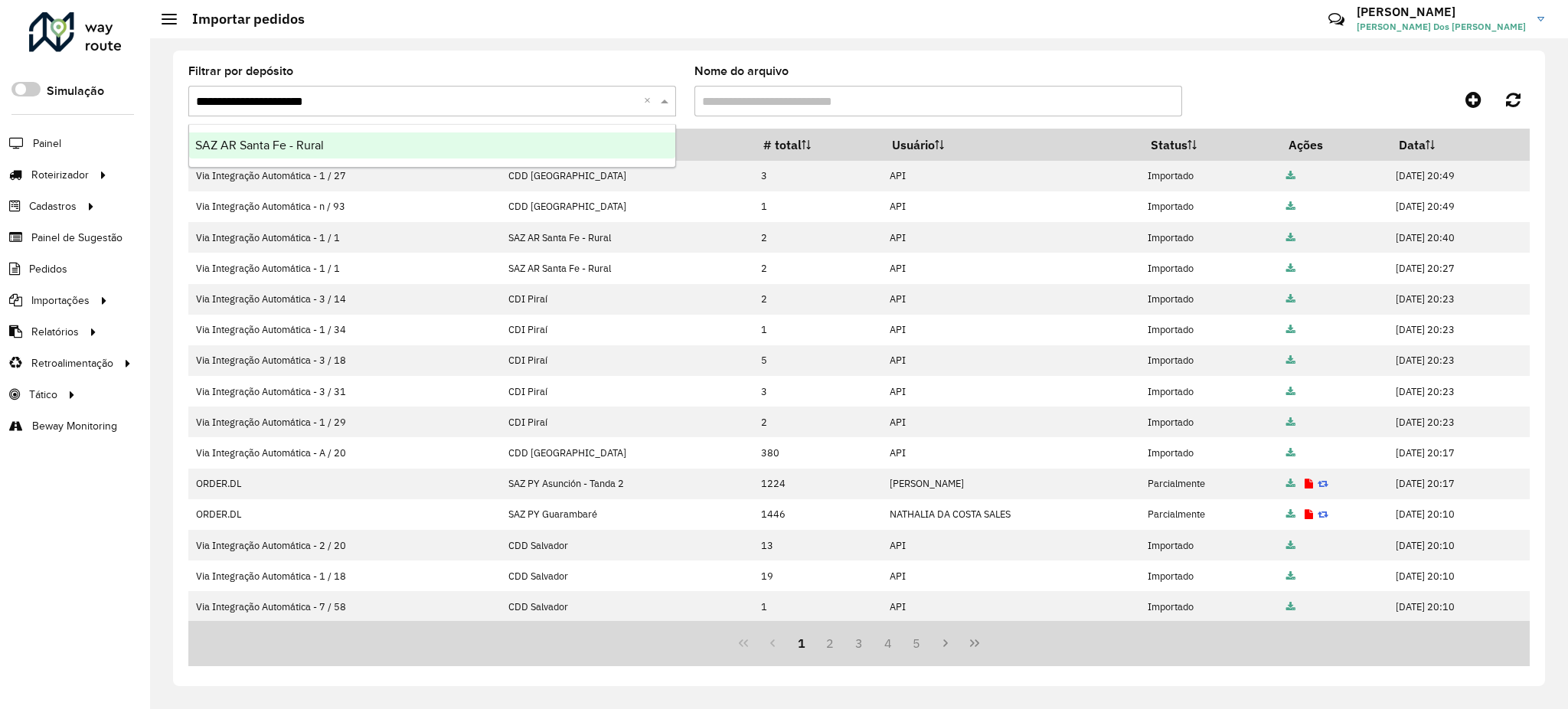
click at [474, 133] on div "SAZ AR Santa Fe - Rural" at bounding box center [432, 145] width 486 height 26
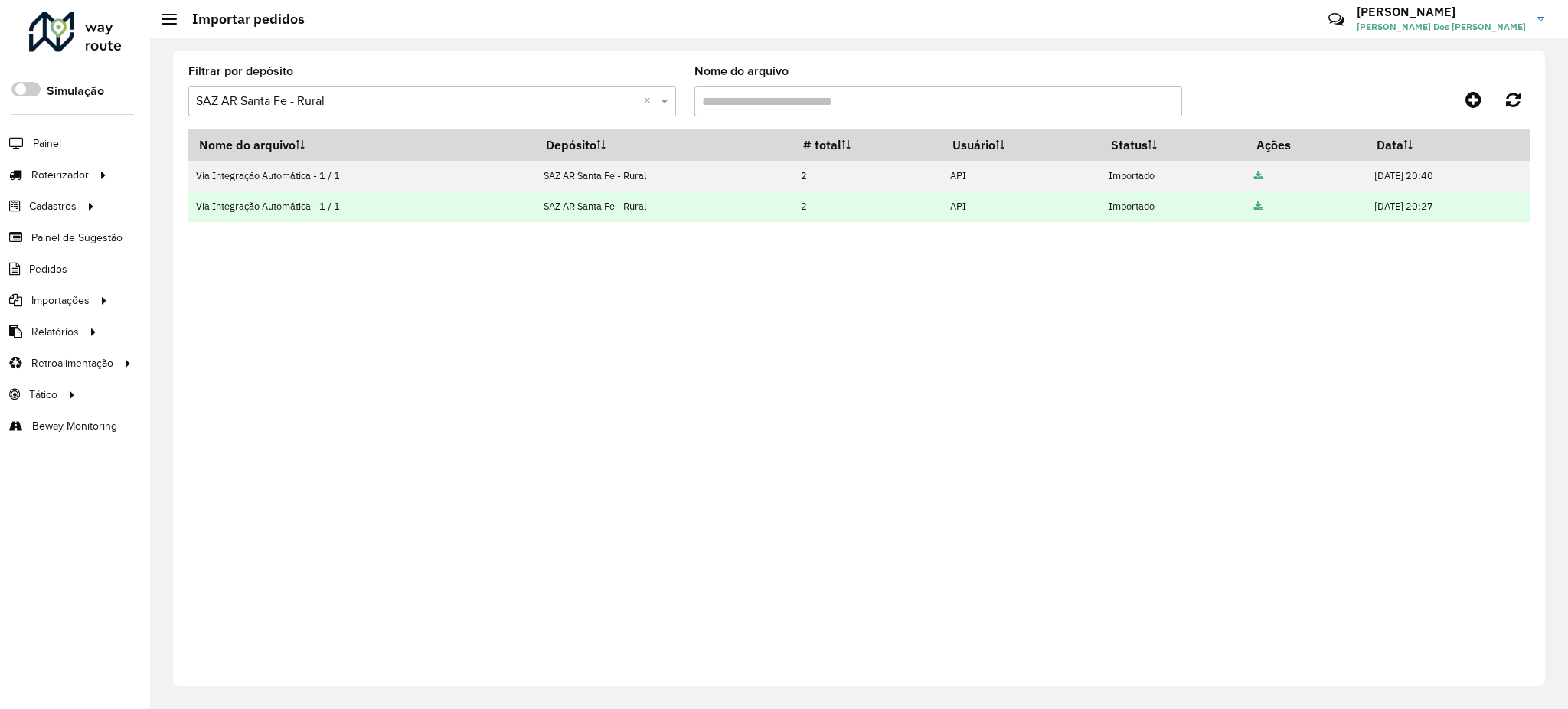
click at [1255, 210] on icon at bounding box center [1259, 207] width 9 height 9
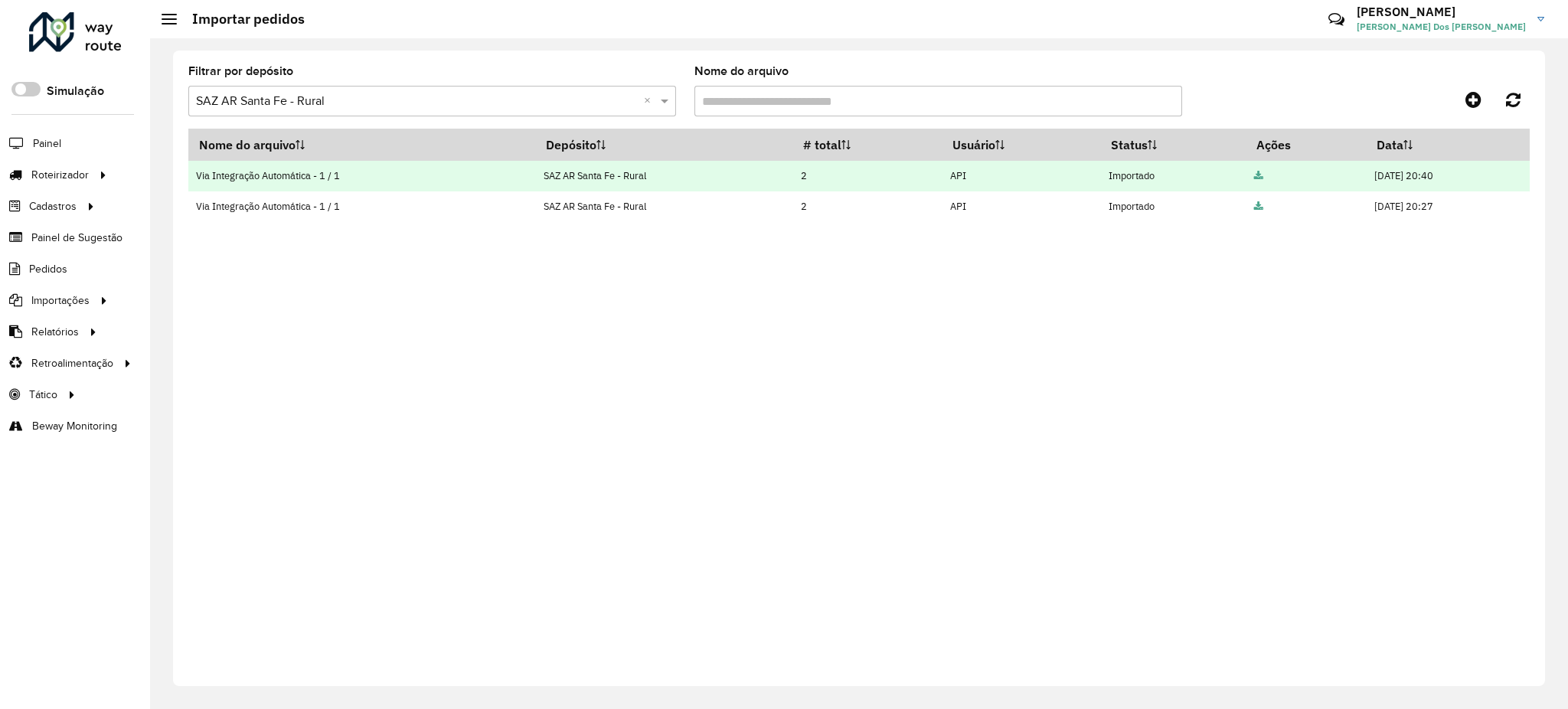
click at [1255, 172] on icon at bounding box center [1259, 177] width 9 height 9
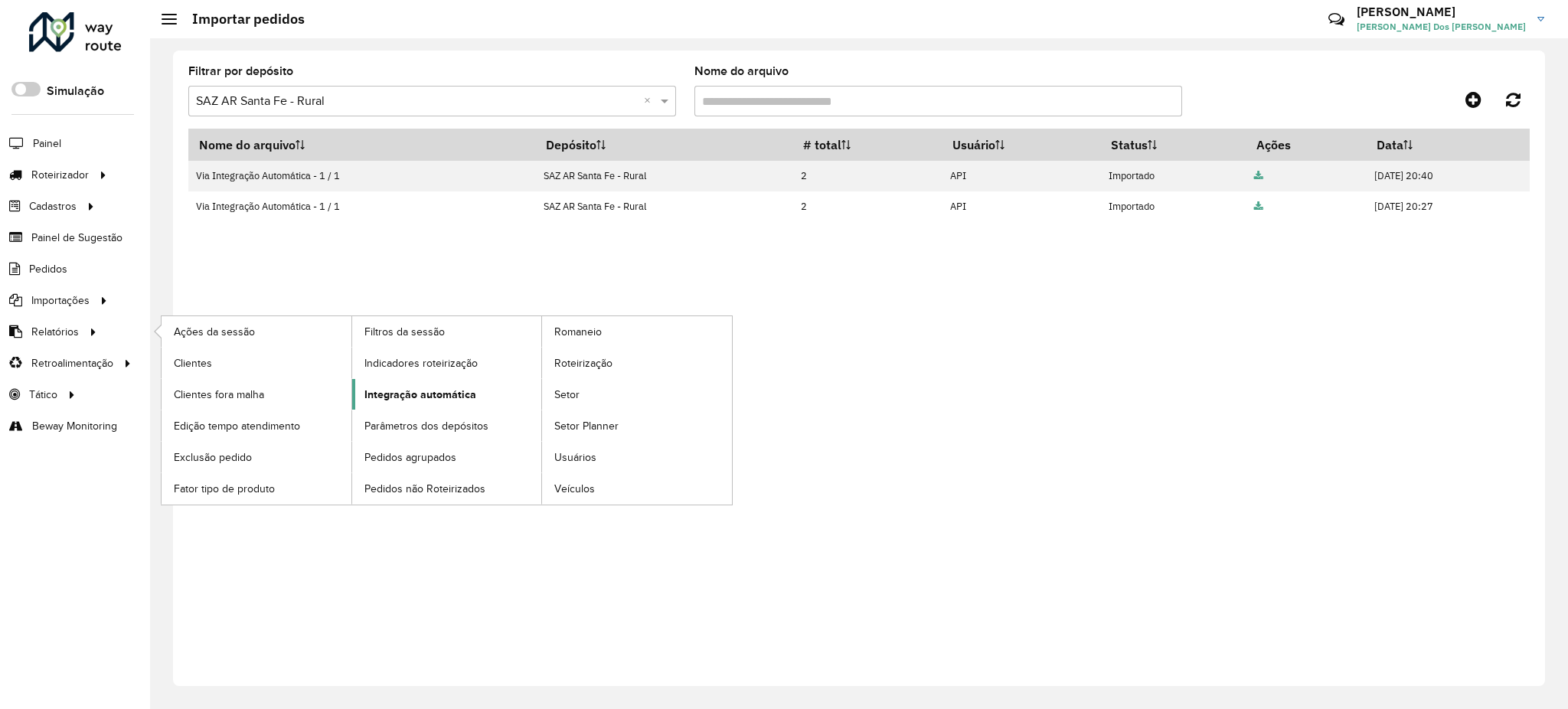
click at [432, 401] on span "Integração automática" at bounding box center [421, 394] width 112 height 16
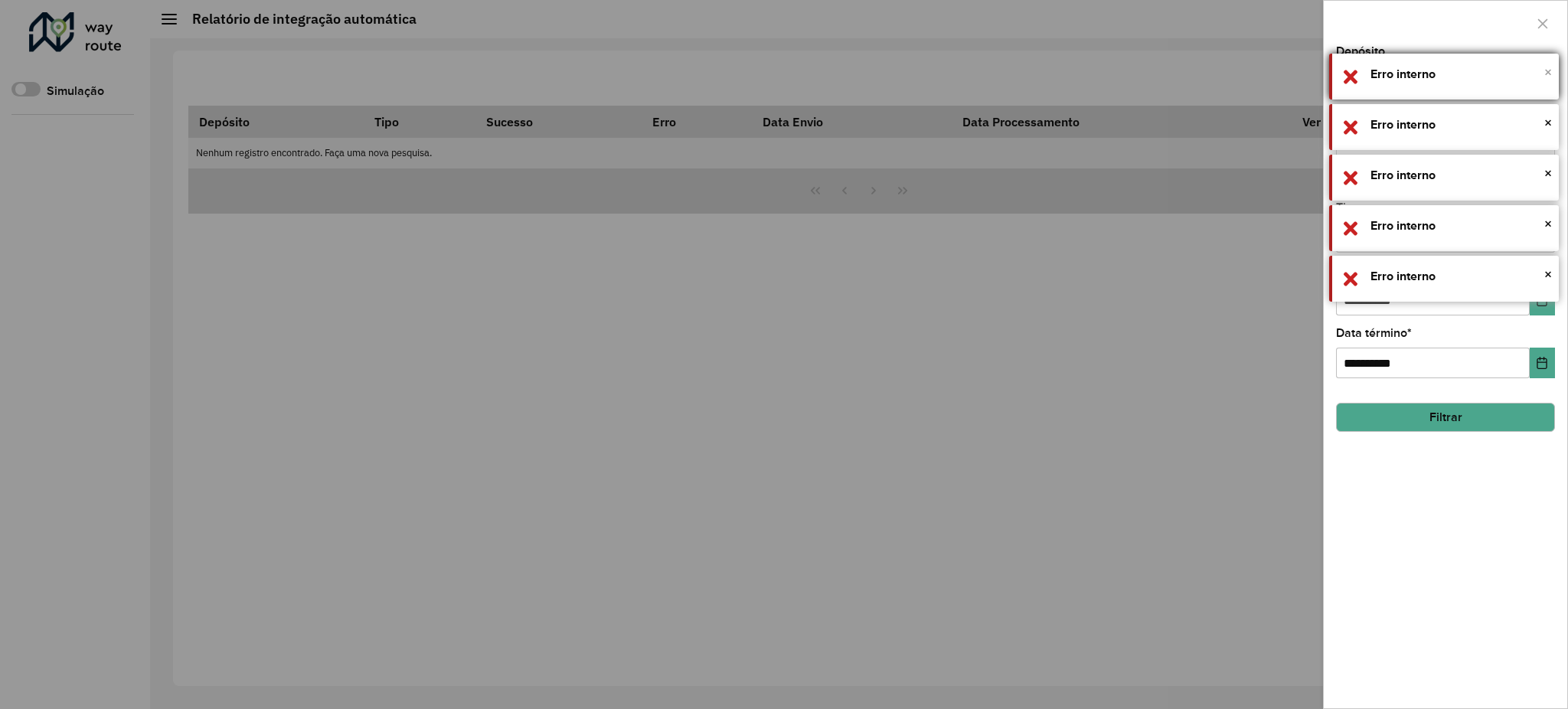
click at [1548, 69] on span "×" at bounding box center [1548, 72] width 8 height 17
click at [1549, 69] on span "×" at bounding box center [1548, 72] width 8 height 17
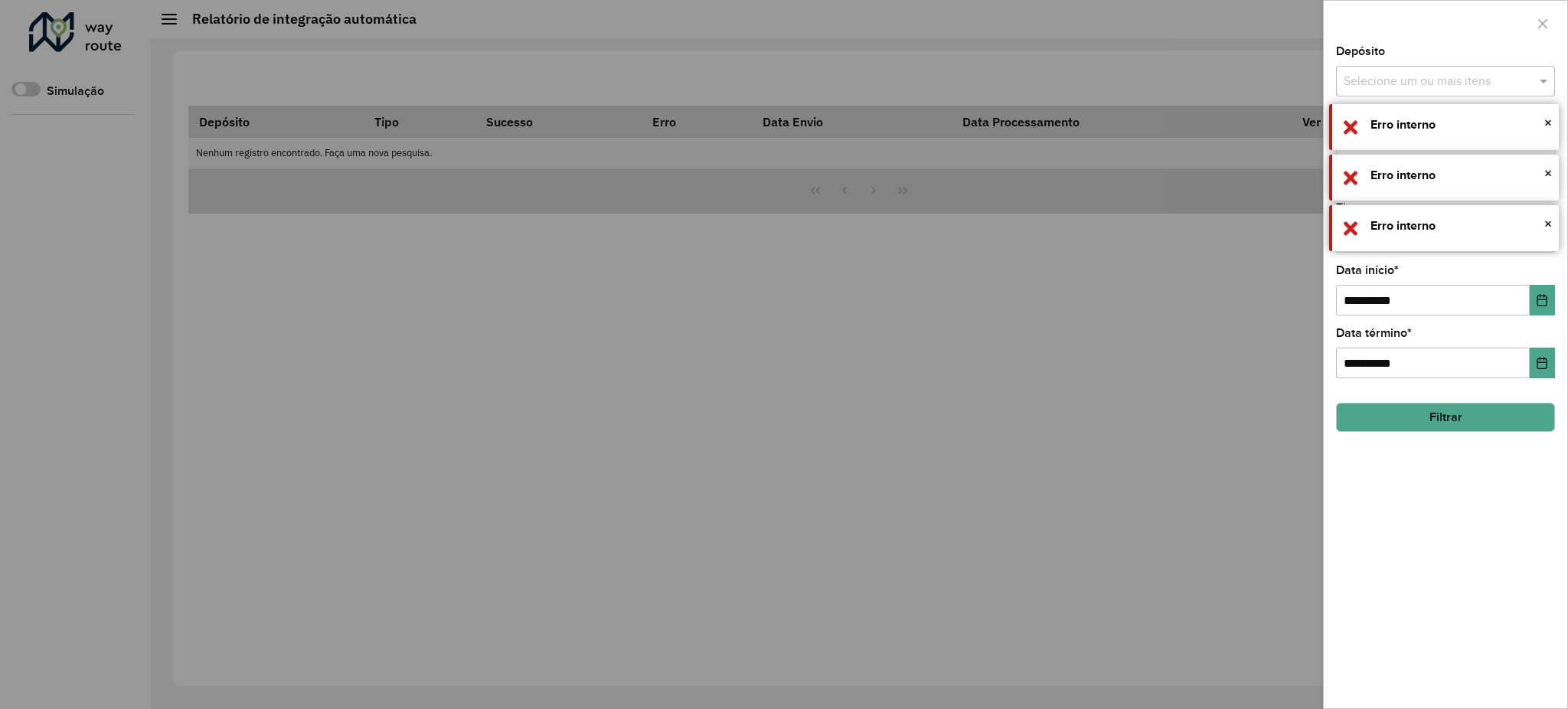
click at [1549, 69] on span "×" at bounding box center [1548, 72] width 8 height 17
click at [1549, 114] on span "×" at bounding box center [1548, 122] width 8 height 17
click at [1549, 69] on span "×" at bounding box center [1548, 72] width 8 height 17
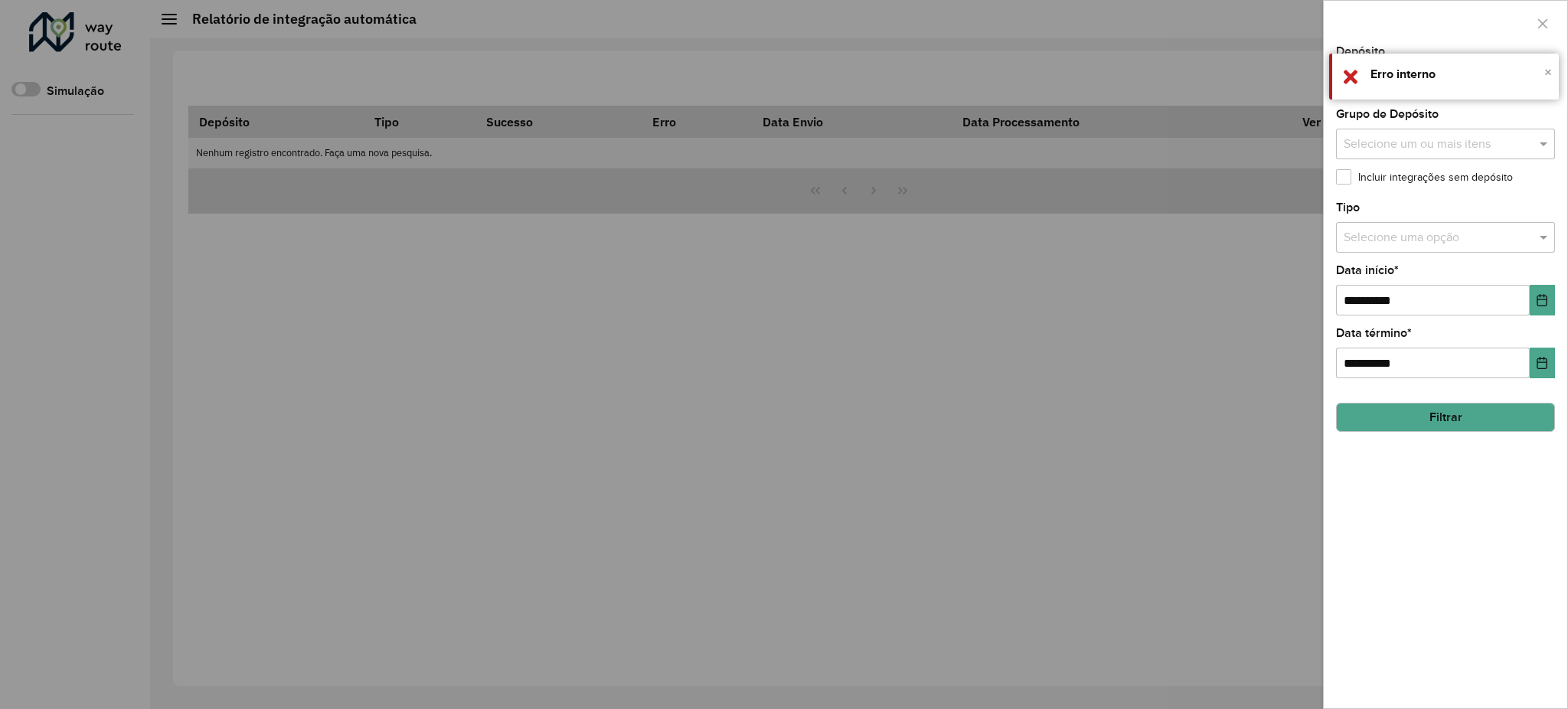
click at [1549, 69] on span "×" at bounding box center [1548, 72] width 8 height 17
click at [1435, 79] on input "text" at bounding box center [1438, 82] width 196 height 18
paste input "**********"
type input "**********"
